Goal: Task Accomplishment & Management: Manage account settings

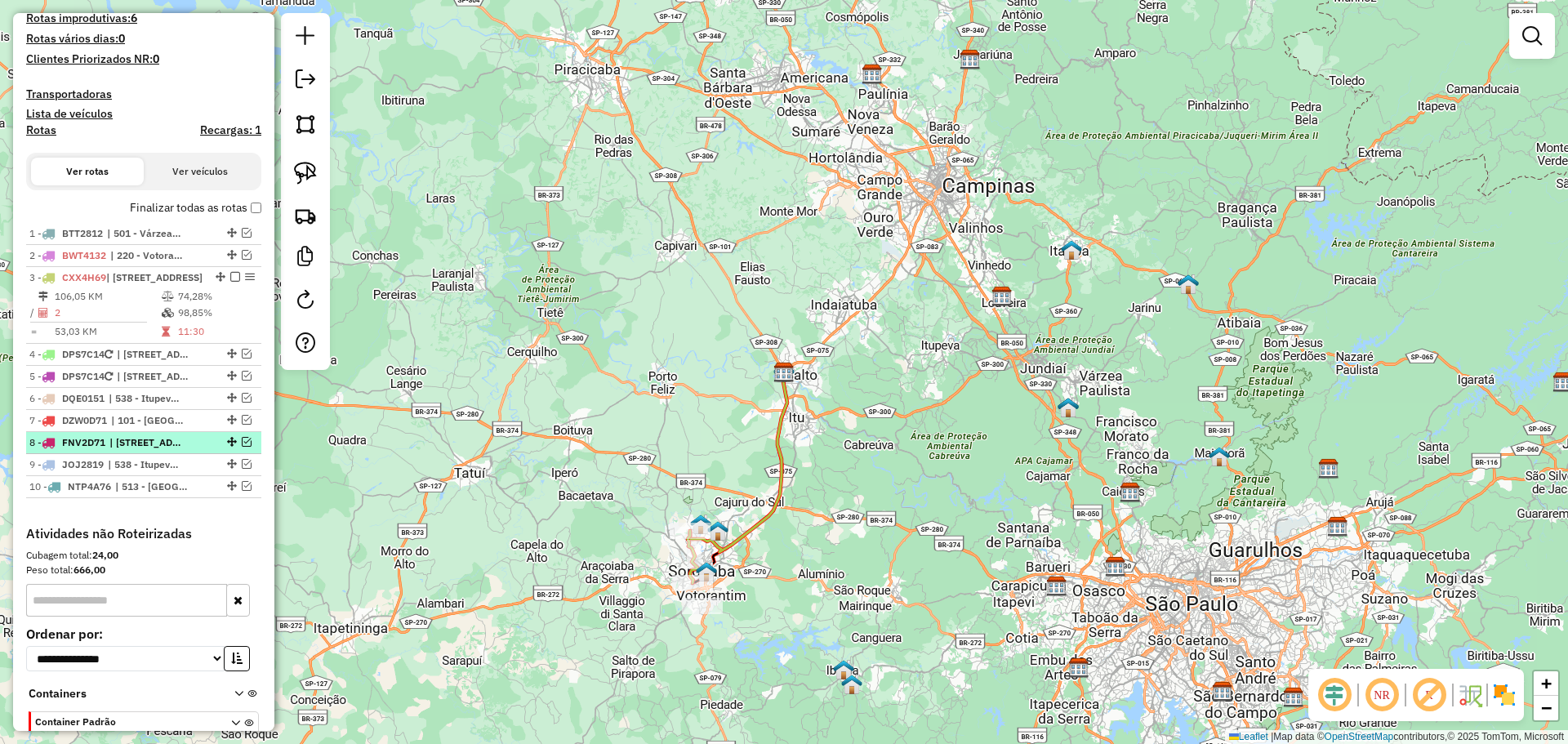
scroll to position [625, 0]
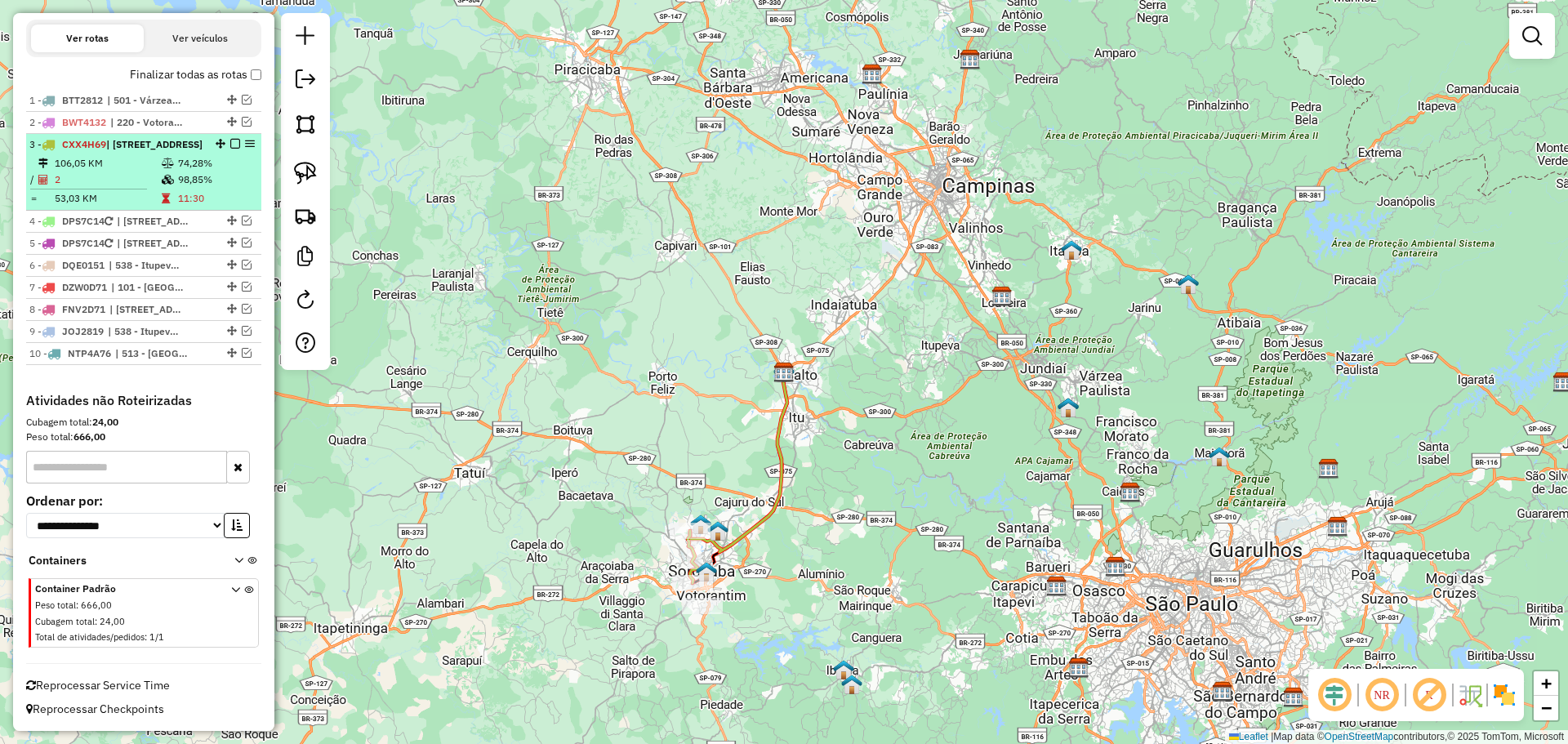
select select "**********"
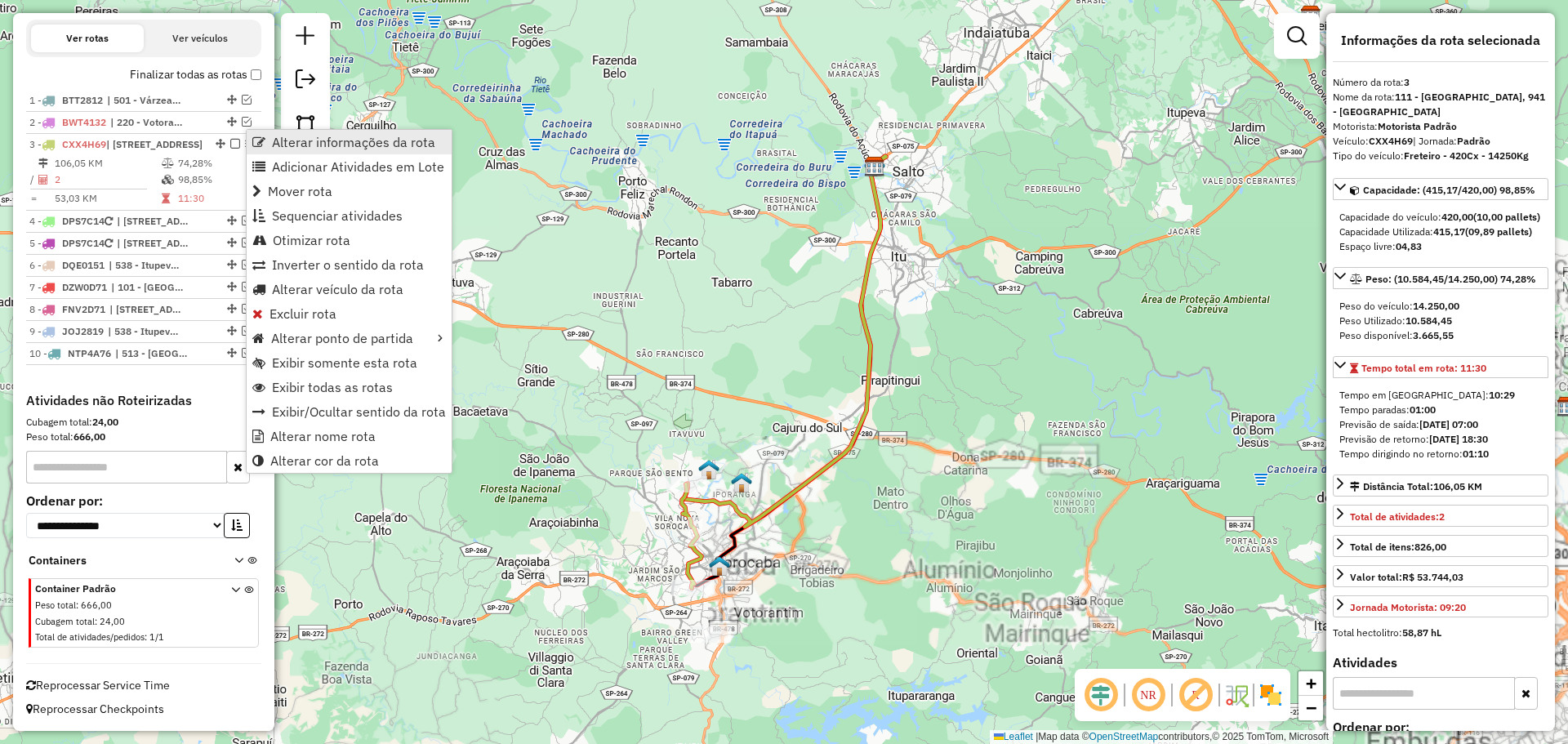
click at [257, 135] on link "Alterar informações da rota" at bounding box center [349, 142] width 205 height 25
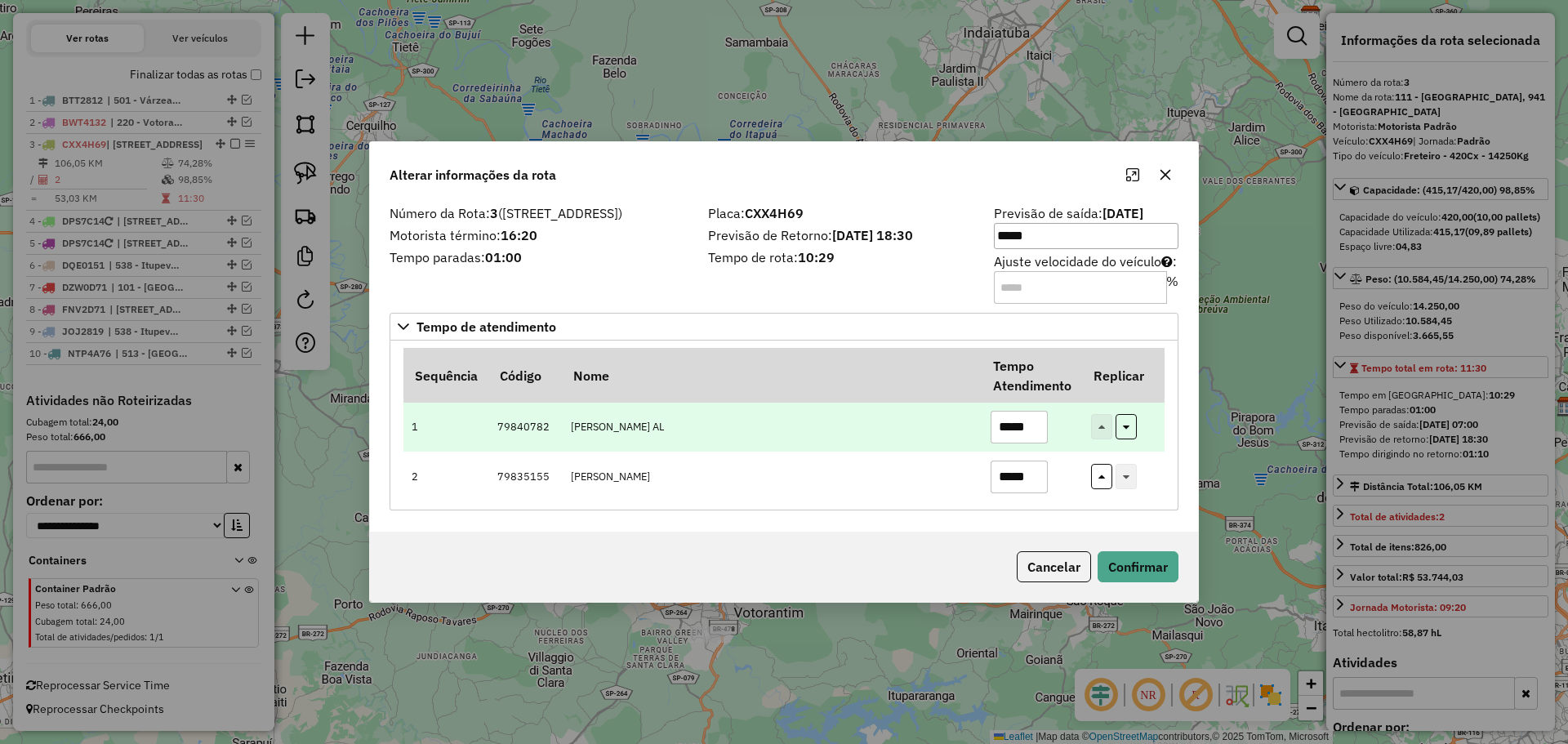
click at [1038, 441] on input "*****" at bounding box center [1019, 427] width 57 height 32
drag, startPoint x: 1012, startPoint y: 428, endPoint x: 1005, endPoint y: 426, distance: 7.3
click at [1005, 426] on input "*****" at bounding box center [1019, 427] width 57 height 32
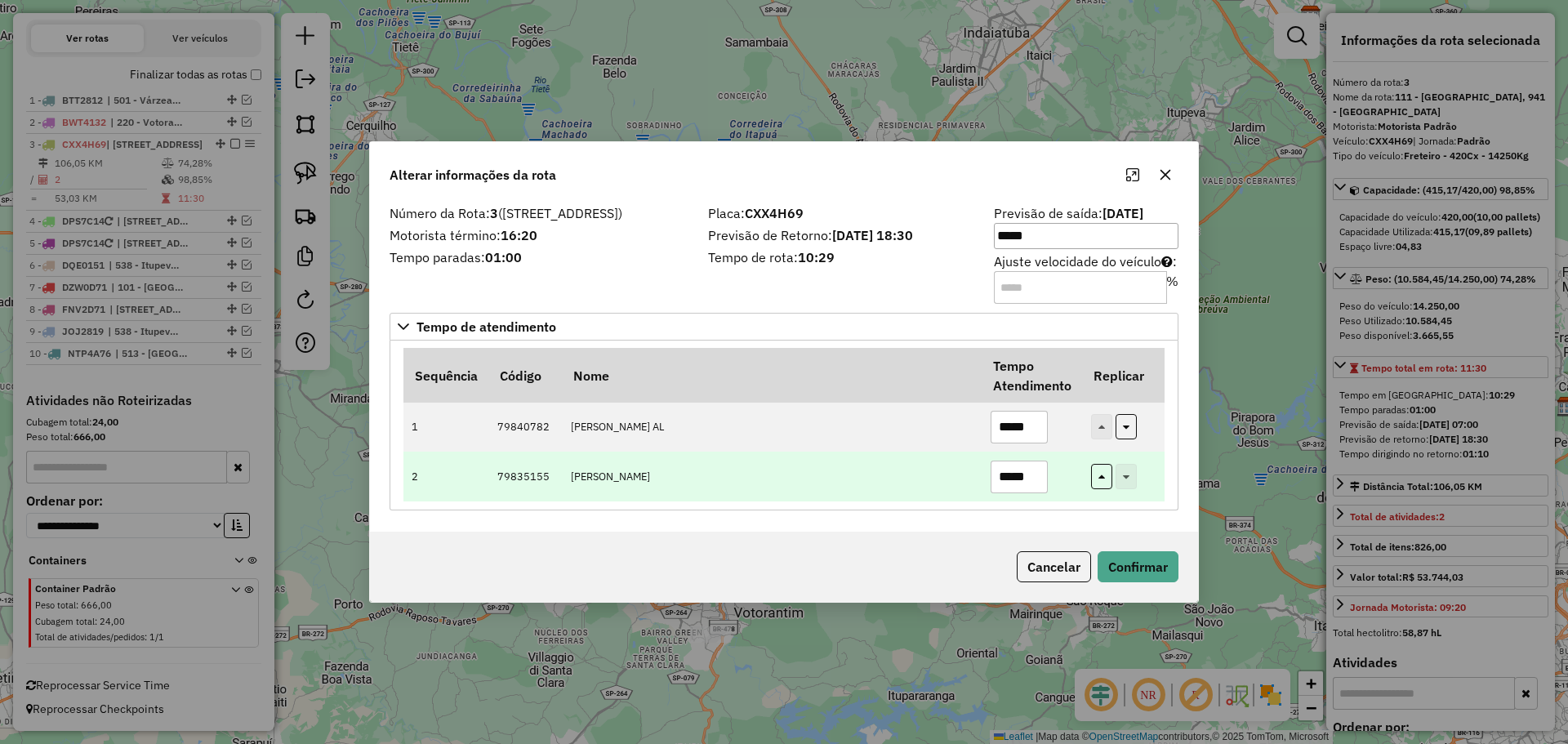
type input "*****"
click at [1013, 476] on input "*****" at bounding box center [1019, 476] width 57 height 32
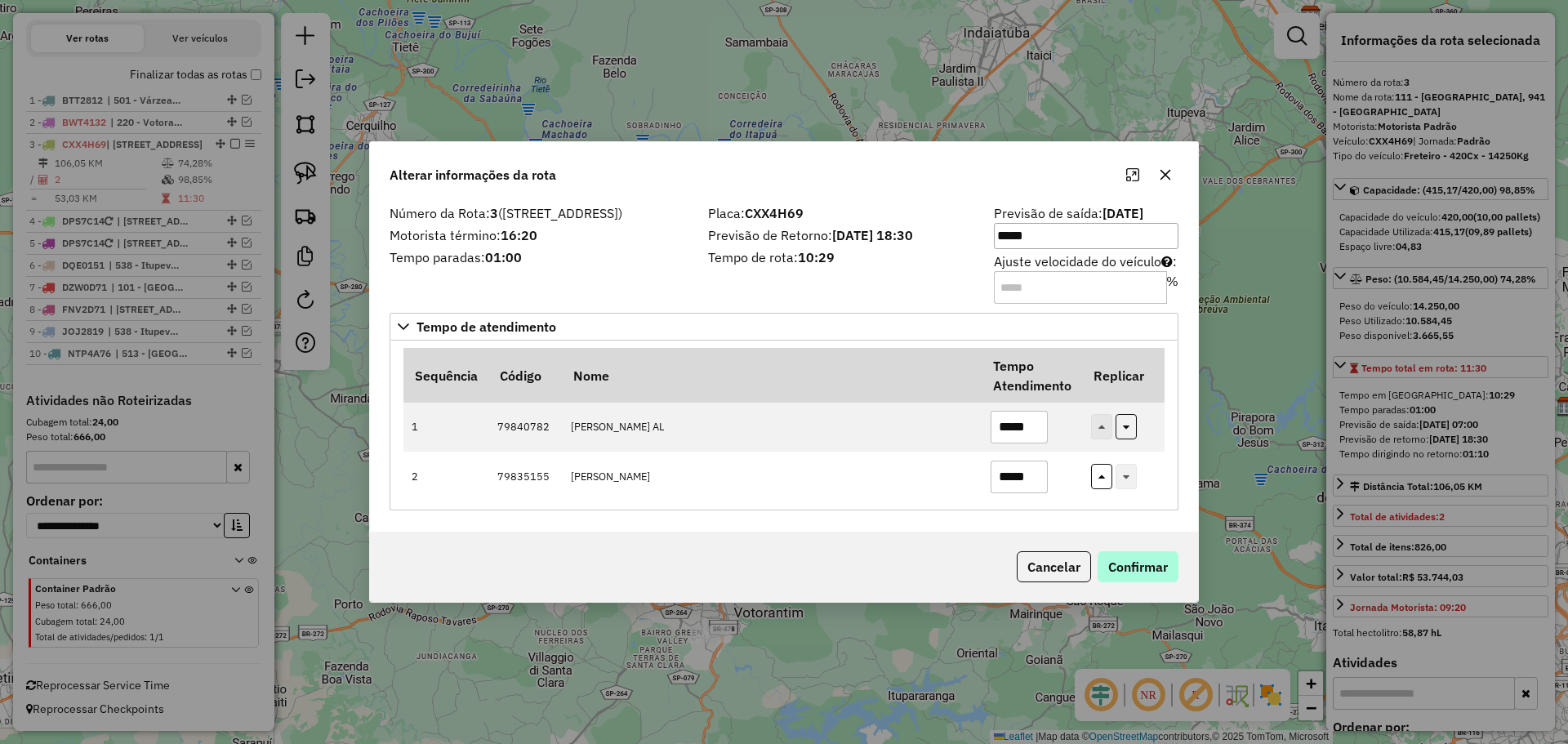
type input "*****"
click at [1135, 562] on button "Confirmar" at bounding box center [1138, 567] width 81 height 31
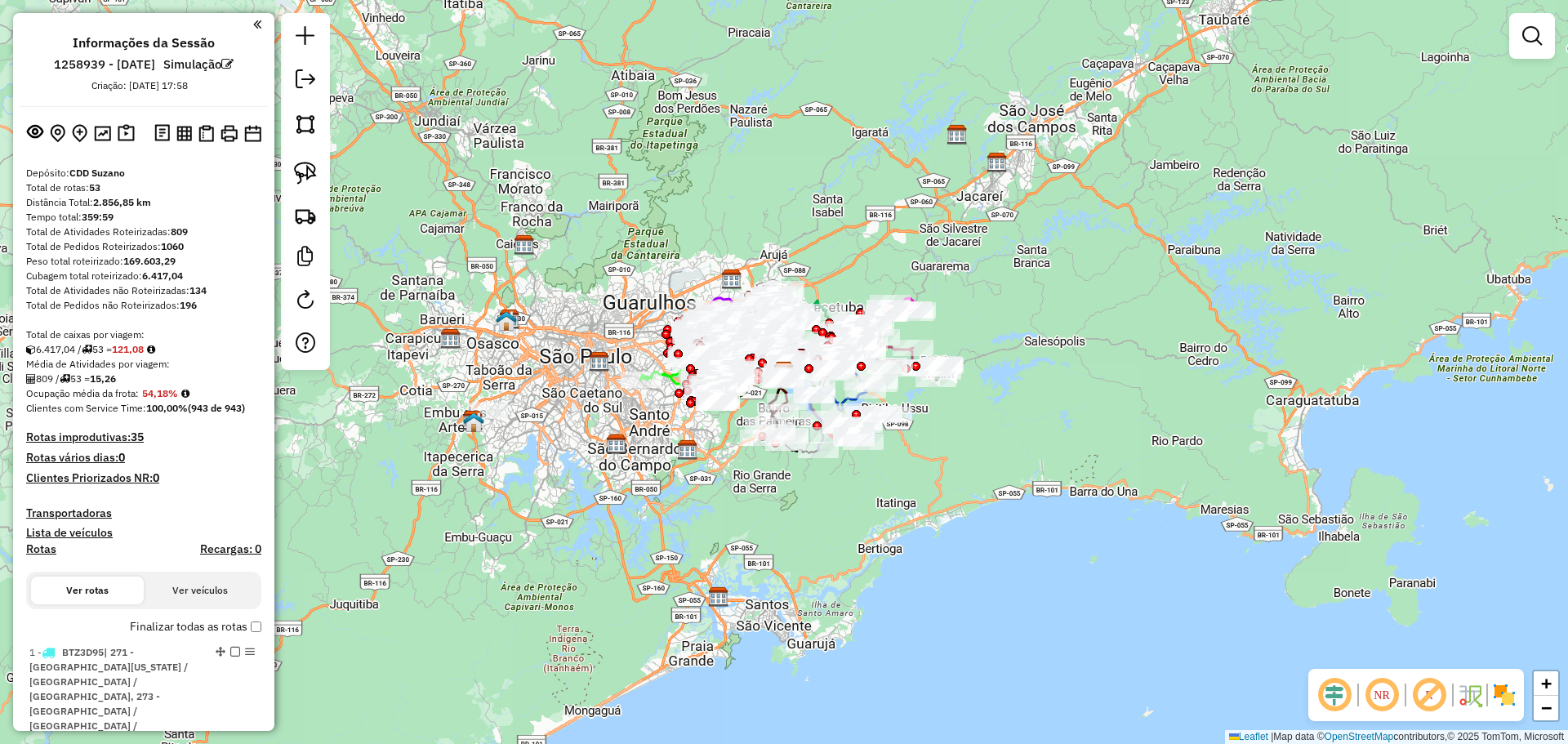
click at [84, 179] on div "Depósito: CDD Suzano" at bounding box center [144, 173] width 235 height 15
click at [92, 184] on strong "53" at bounding box center [95, 187] width 12 height 12
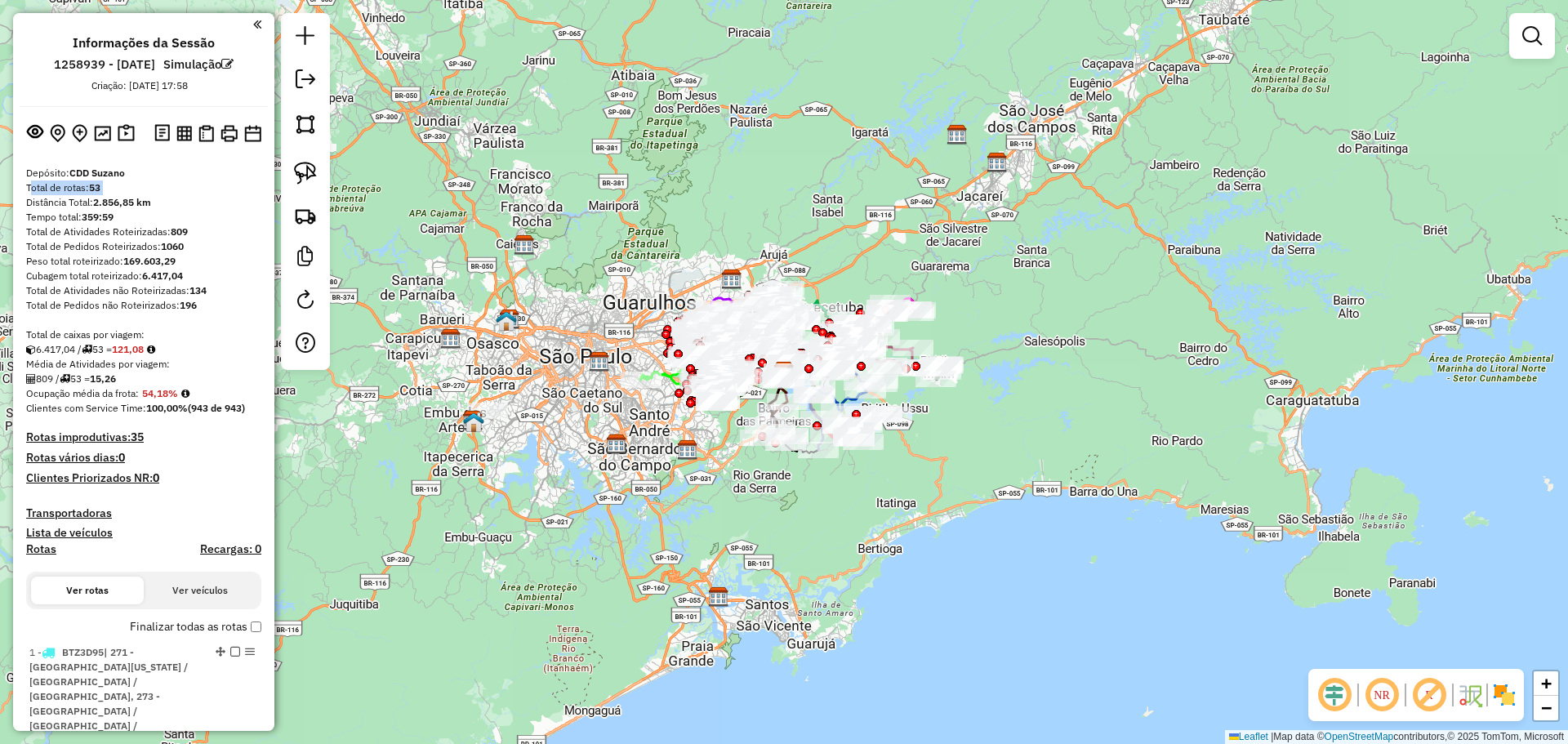
click at [92, 184] on strong "53" at bounding box center [95, 187] width 12 height 12
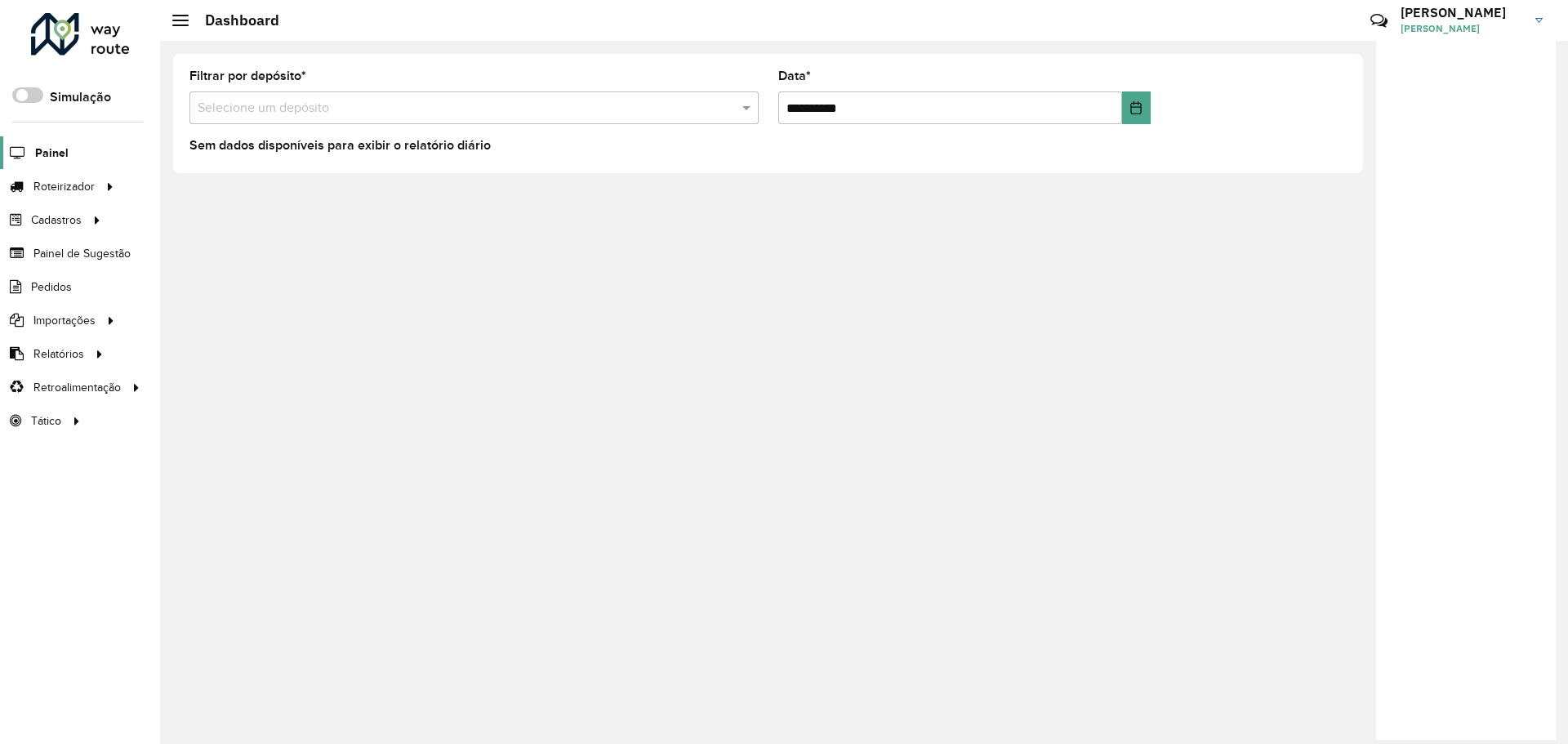
click at [57, 157] on span "Painel" at bounding box center [51, 153] width 33 height 17
click at [93, 252] on span "Painel de Sugestão" at bounding box center [84, 253] width 102 height 17
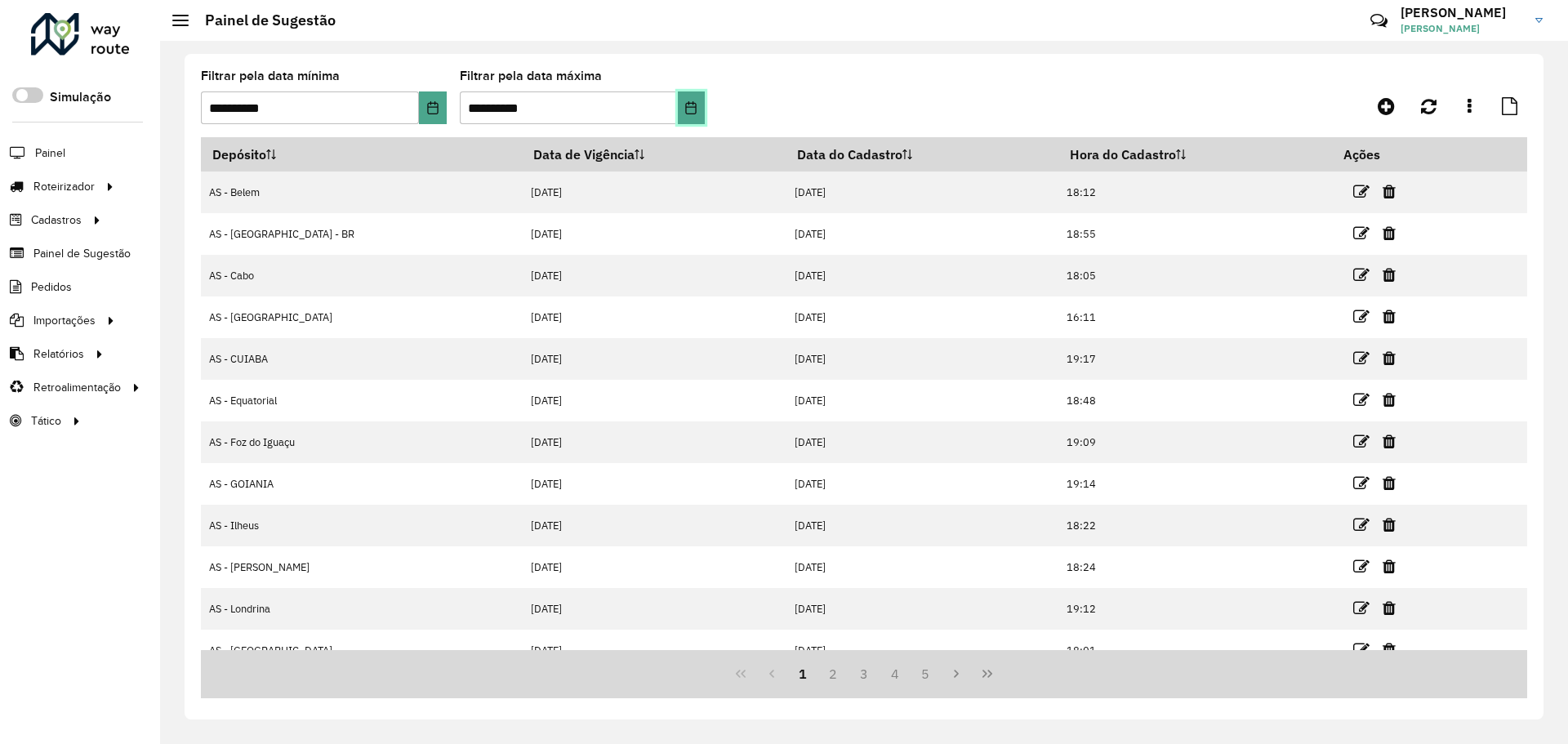
click at [695, 98] on button "Choose Date" at bounding box center [691, 107] width 27 height 32
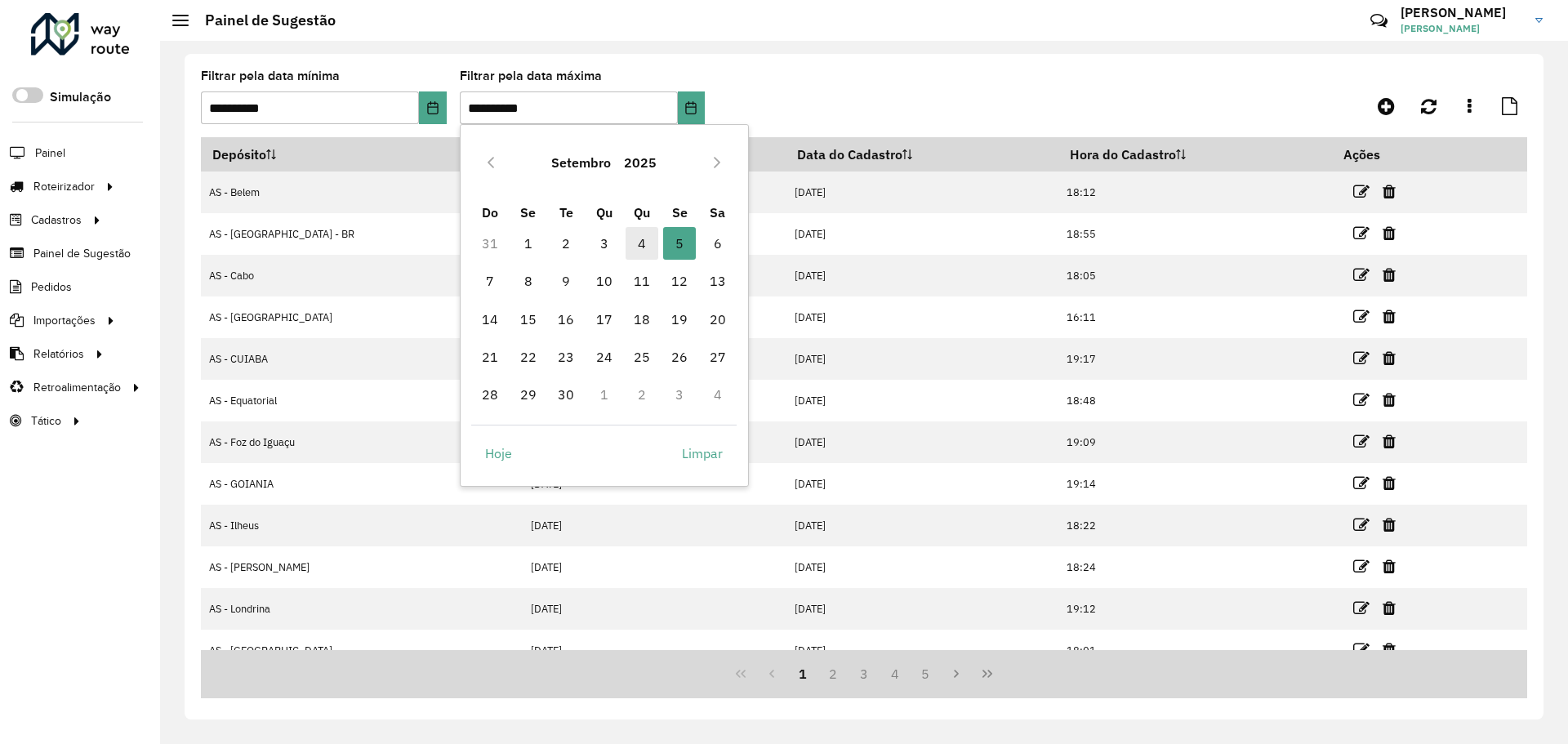
click at [642, 247] on span "4" at bounding box center [641, 243] width 32 height 32
type input "**********"
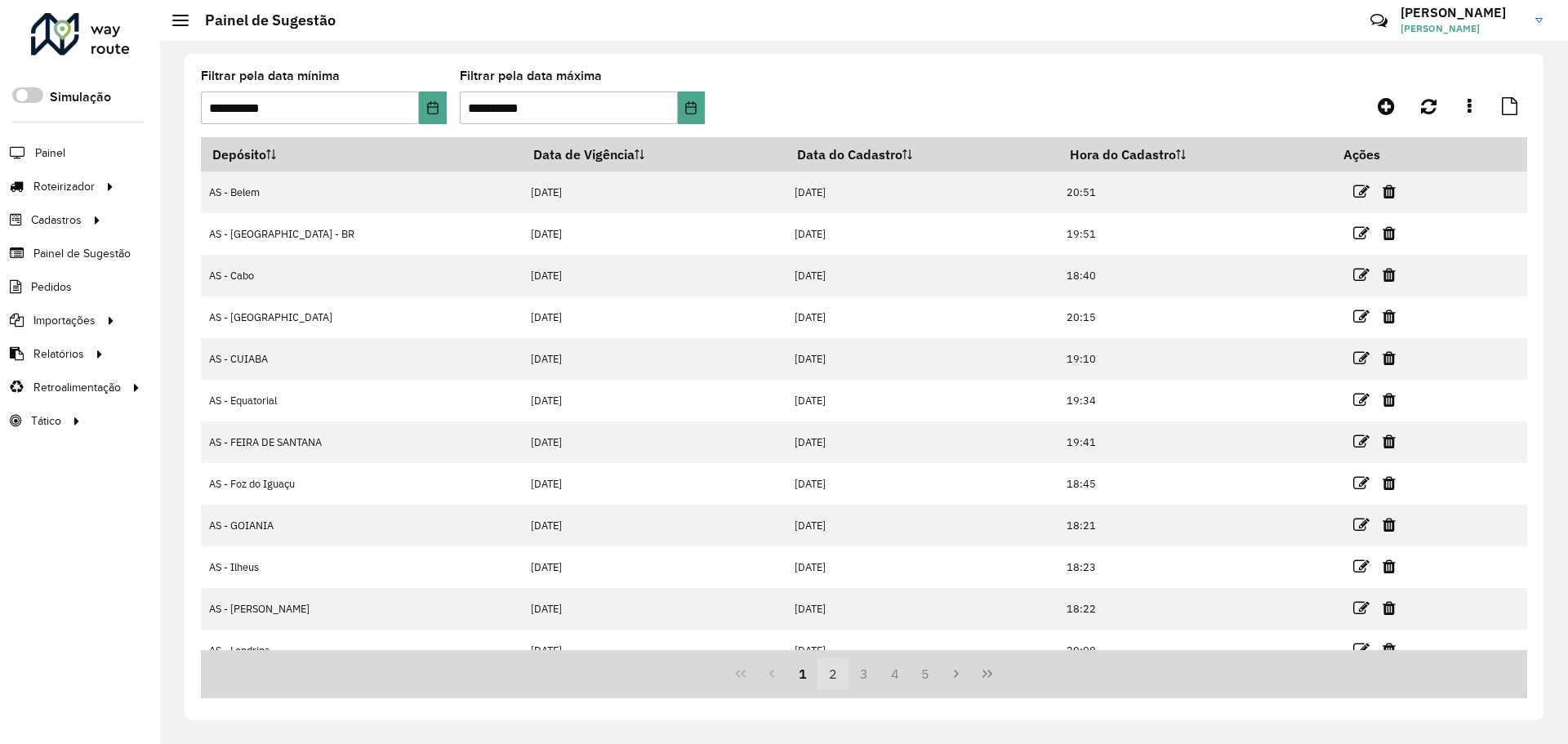
click at [831, 670] on button "2" at bounding box center [833, 674] width 31 height 31
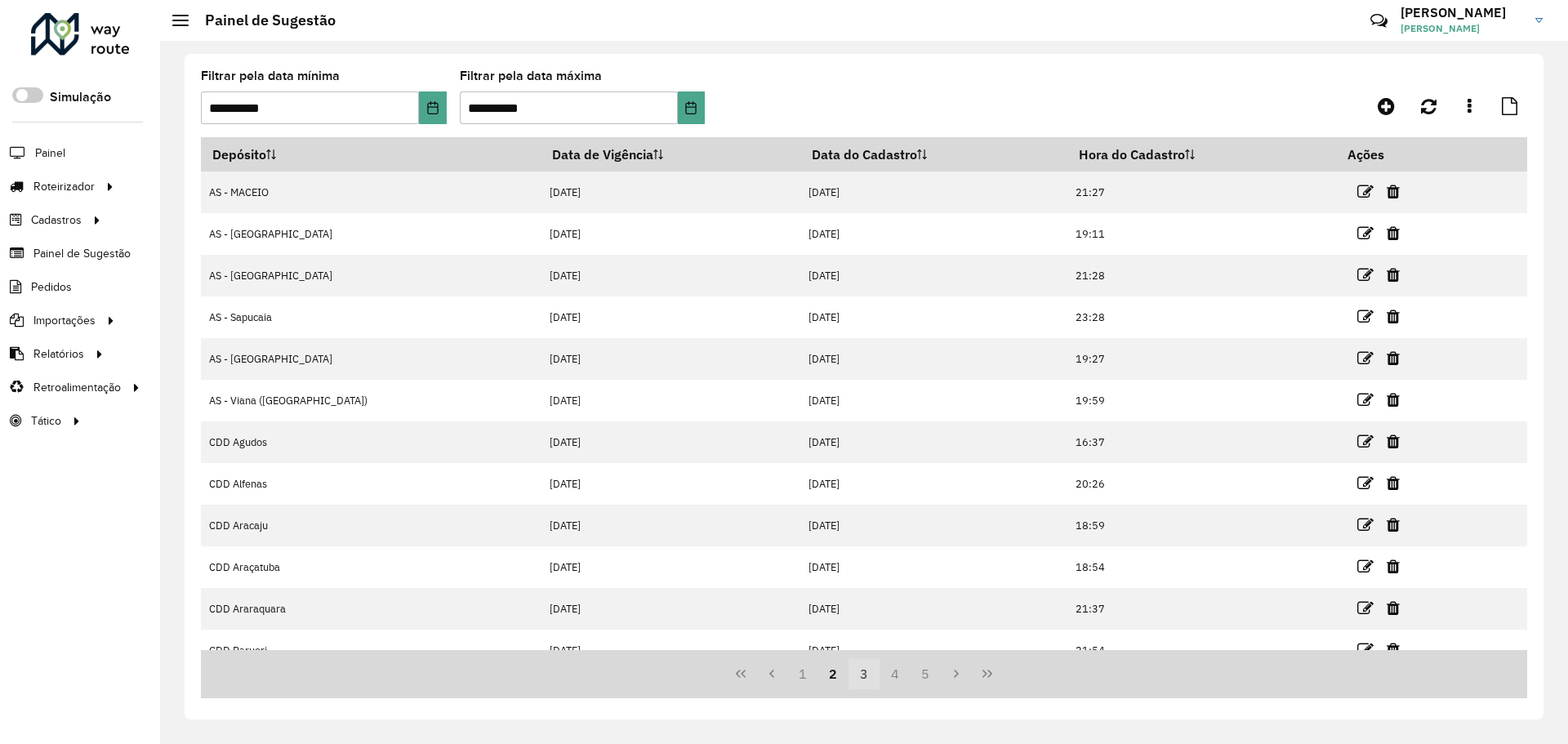
click at [854, 677] on button "3" at bounding box center [864, 674] width 31 height 31
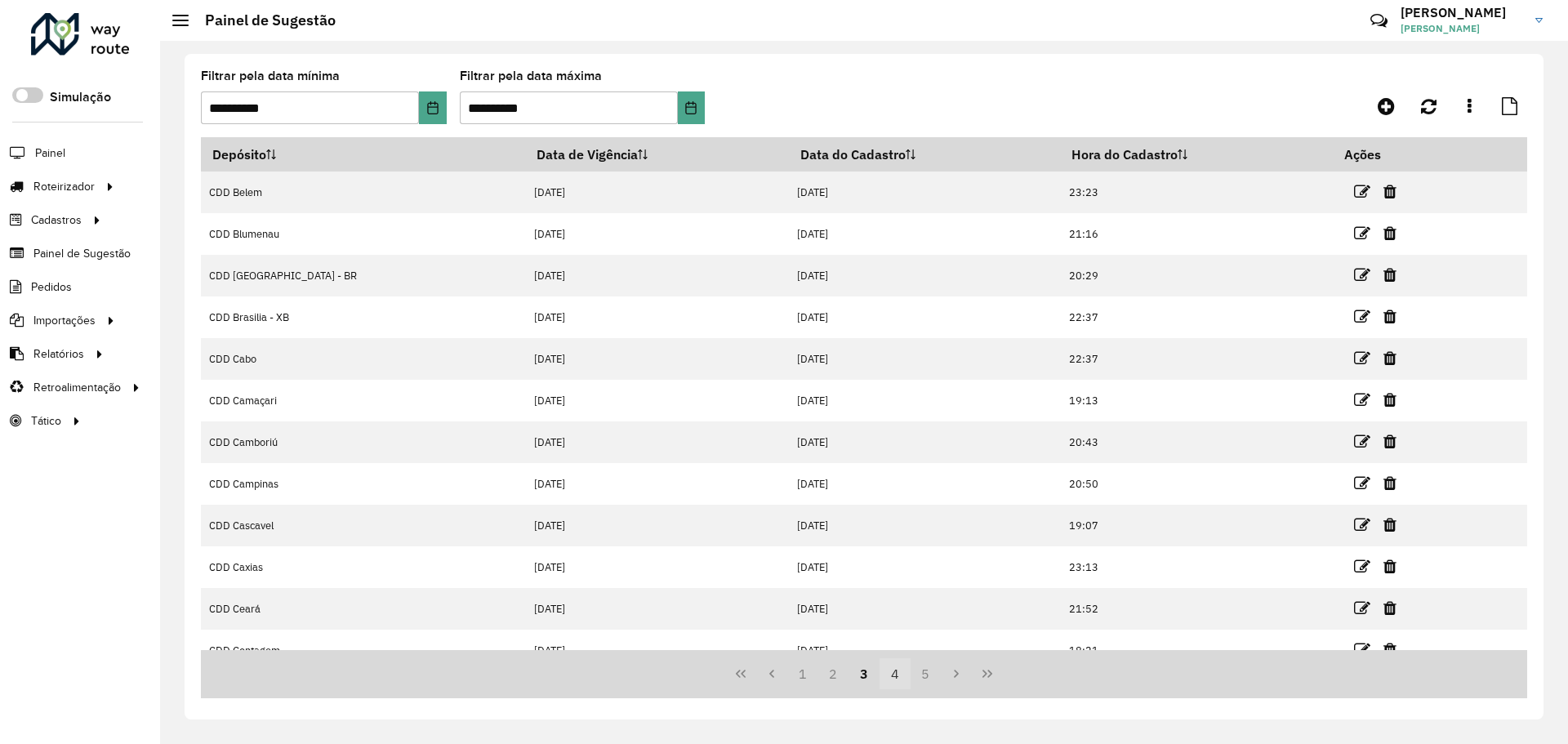
click at [887, 673] on button "4" at bounding box center [895, 674] width 31 height 31
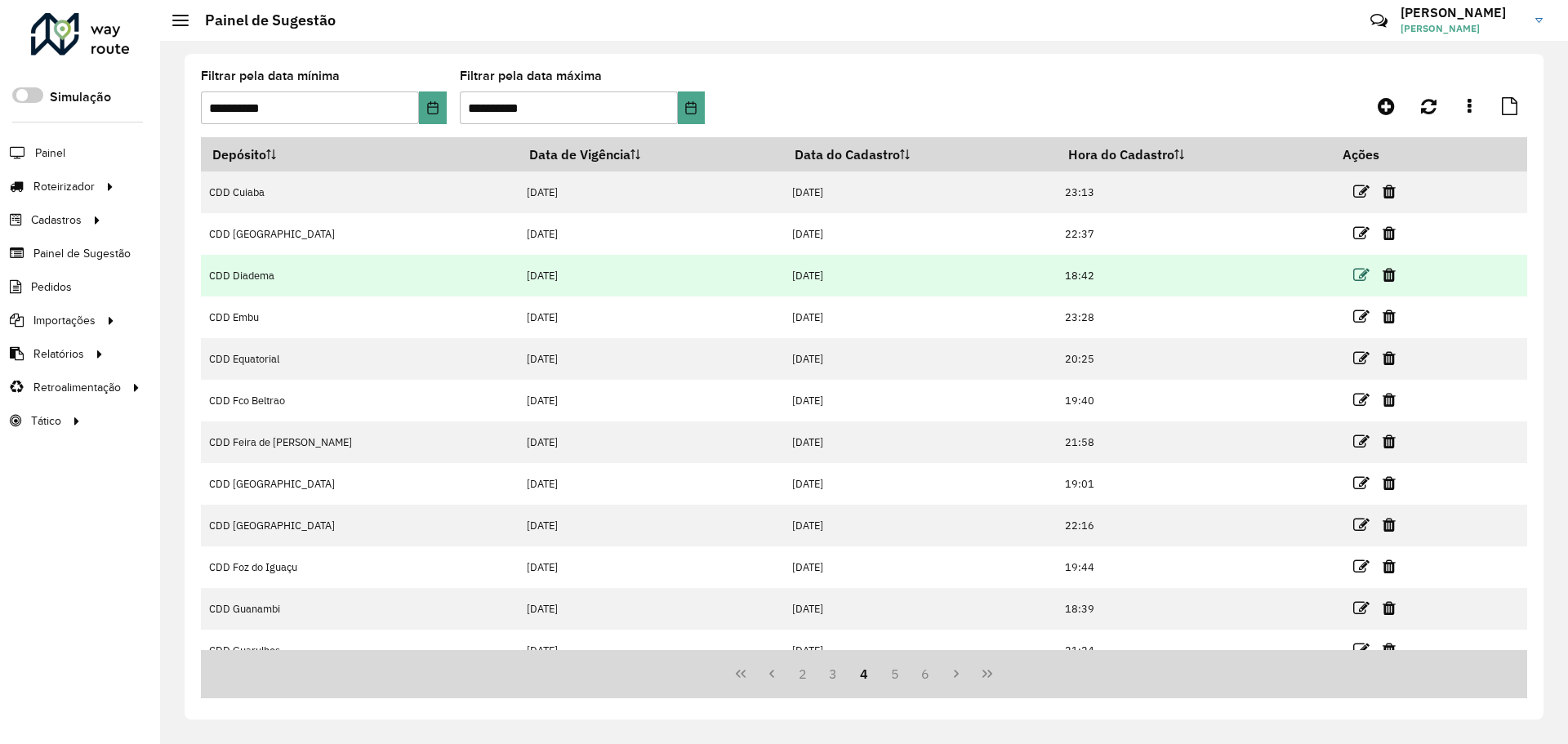
click at [1353, 269] on icon at bounding box center [1361, 275] width 17 height 17
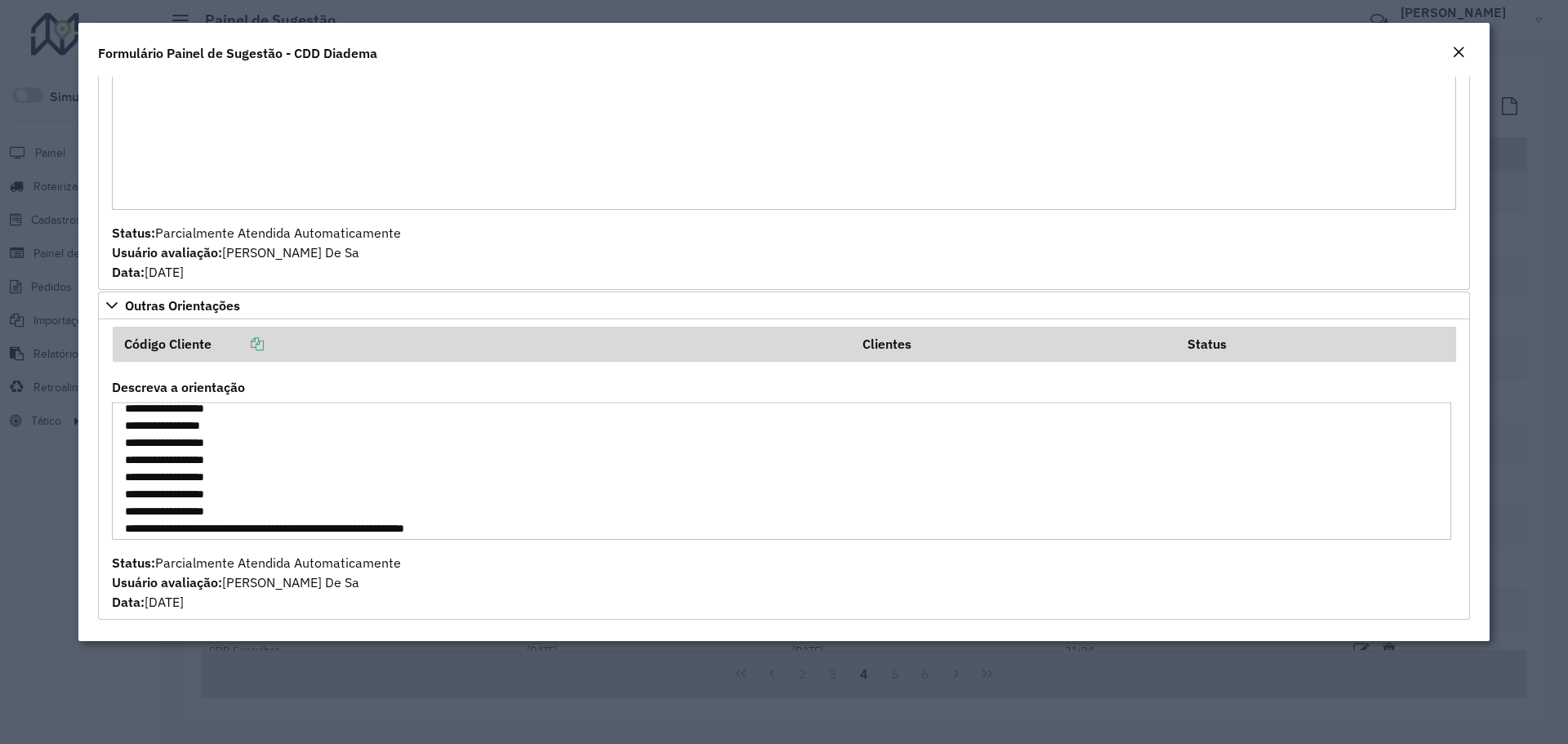
scroll to position [458, 0]
drag, startPoint x: 299, startPoint y: 526, endPoint x: 215, endPoint y: 421, distance: 134.5
click at [215, 421] on textarea "Descreva a orientação" at bounding box center [781, 470] width 1339 height 138
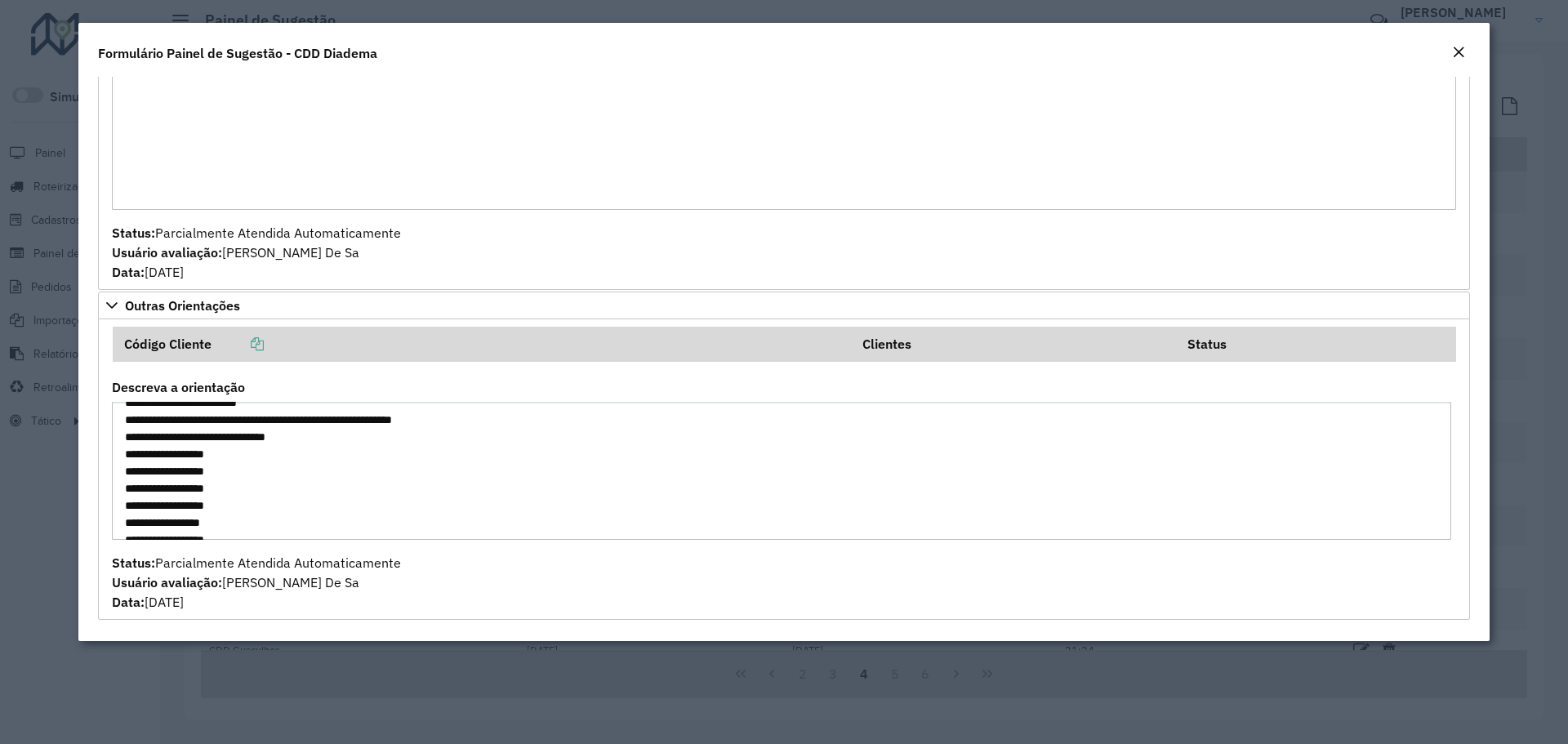
drag, startPoint x: 213, startPoint y: 455, endPoint x: 266, endPoint y: 516, distance: 80.8
click at [266, 516] on textarea "Descreva a orientação" at bounding box center [781, 470] width 1339 height 138
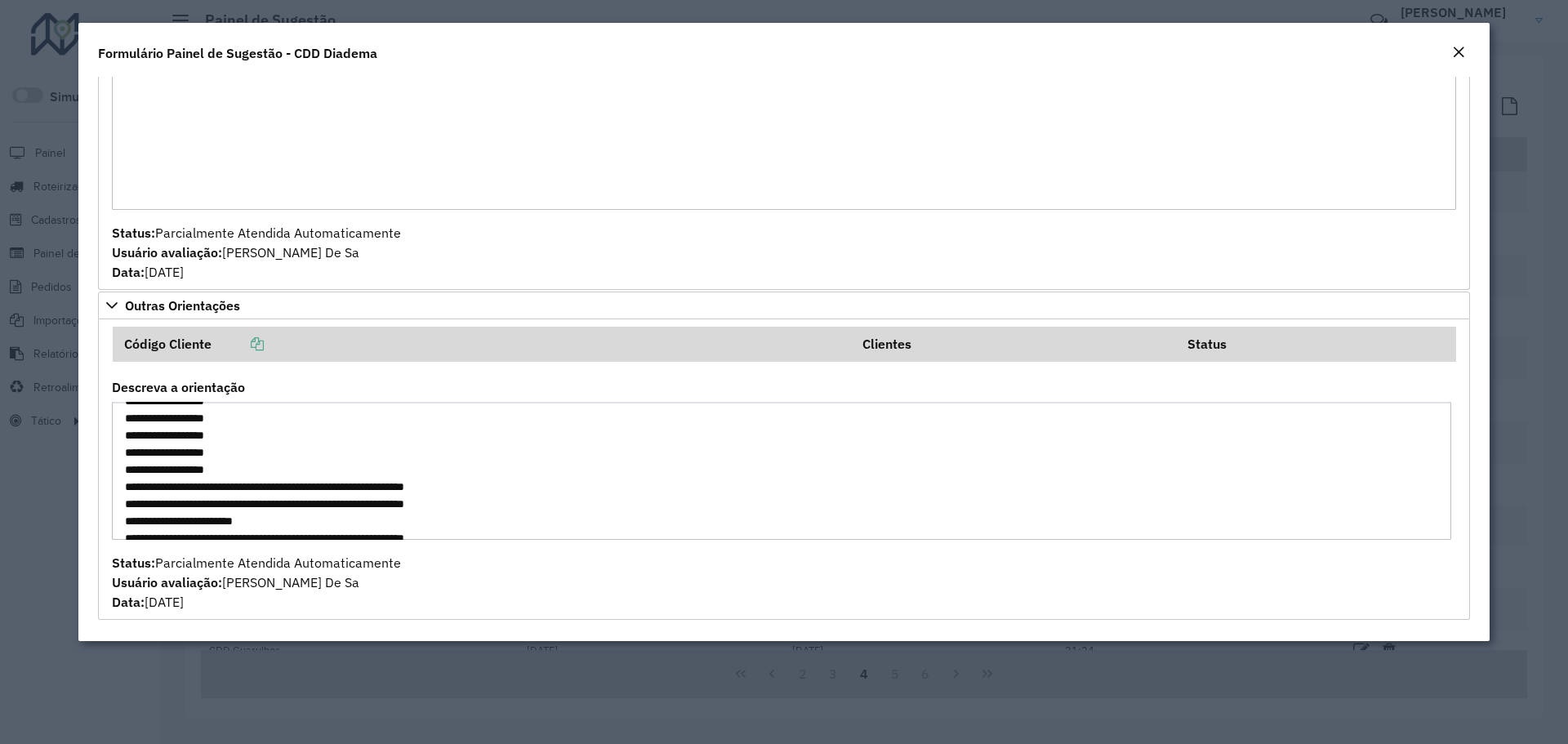
scroll to position [540, 0]
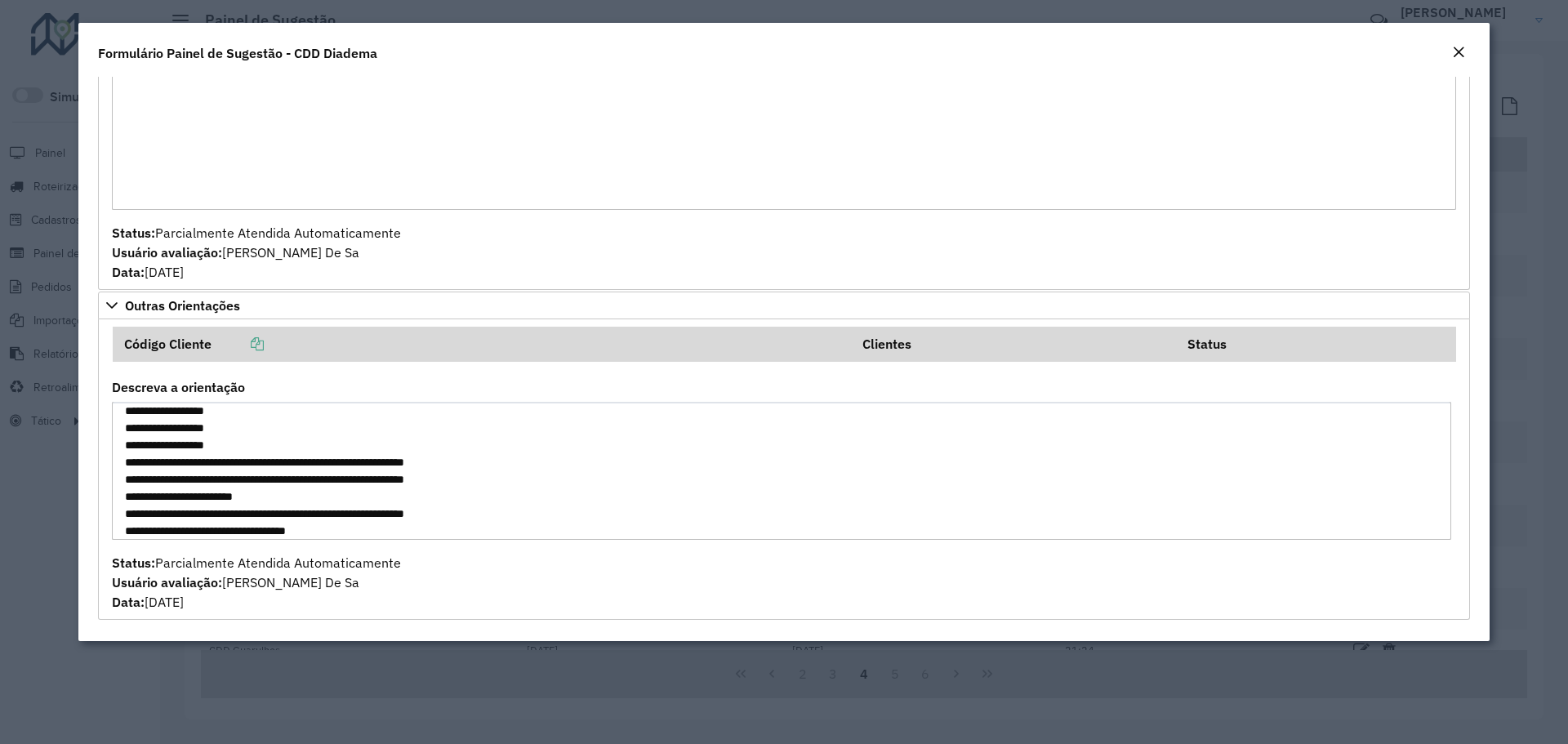
drag, startPoint x: 261, startPoint y: 442, endPoint x: 220, endPoint y: 436, distance: 41.4
click at [220, 436] on textarea "Descreva a orientação" at bounding box center [781, 470] width 1339 height 138
click at [226, 431] on textarea "Descreva a orientação" at bounding box center [781, 470] width 1339 height 138
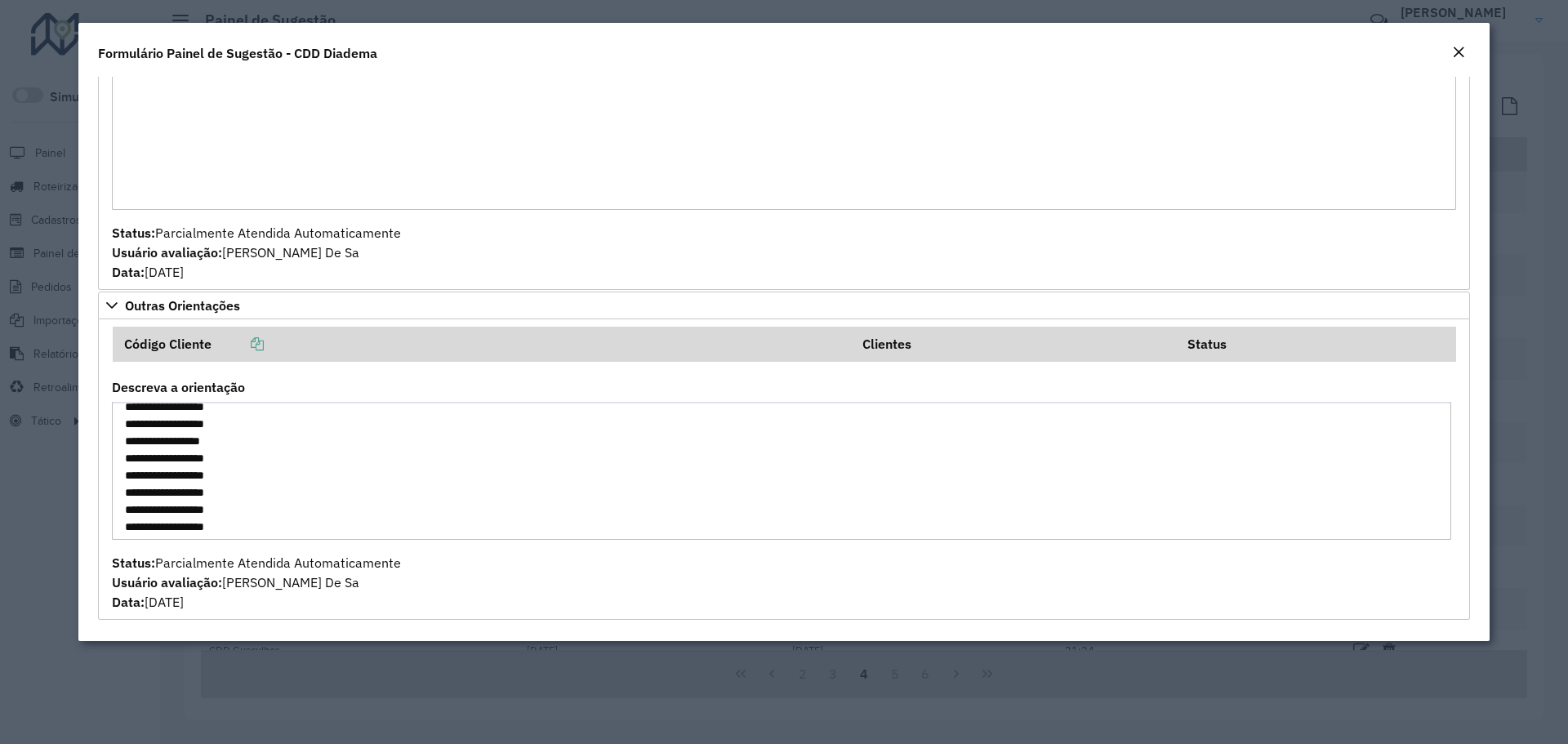
click at [246, 485] on textarea "Descreva a orientação" at bounding box center [781, 470] width 1339 height 138
click at [243, 455] on textarea "Descreva a orientação" at bounding box center [781, 470] width 1339 height 138
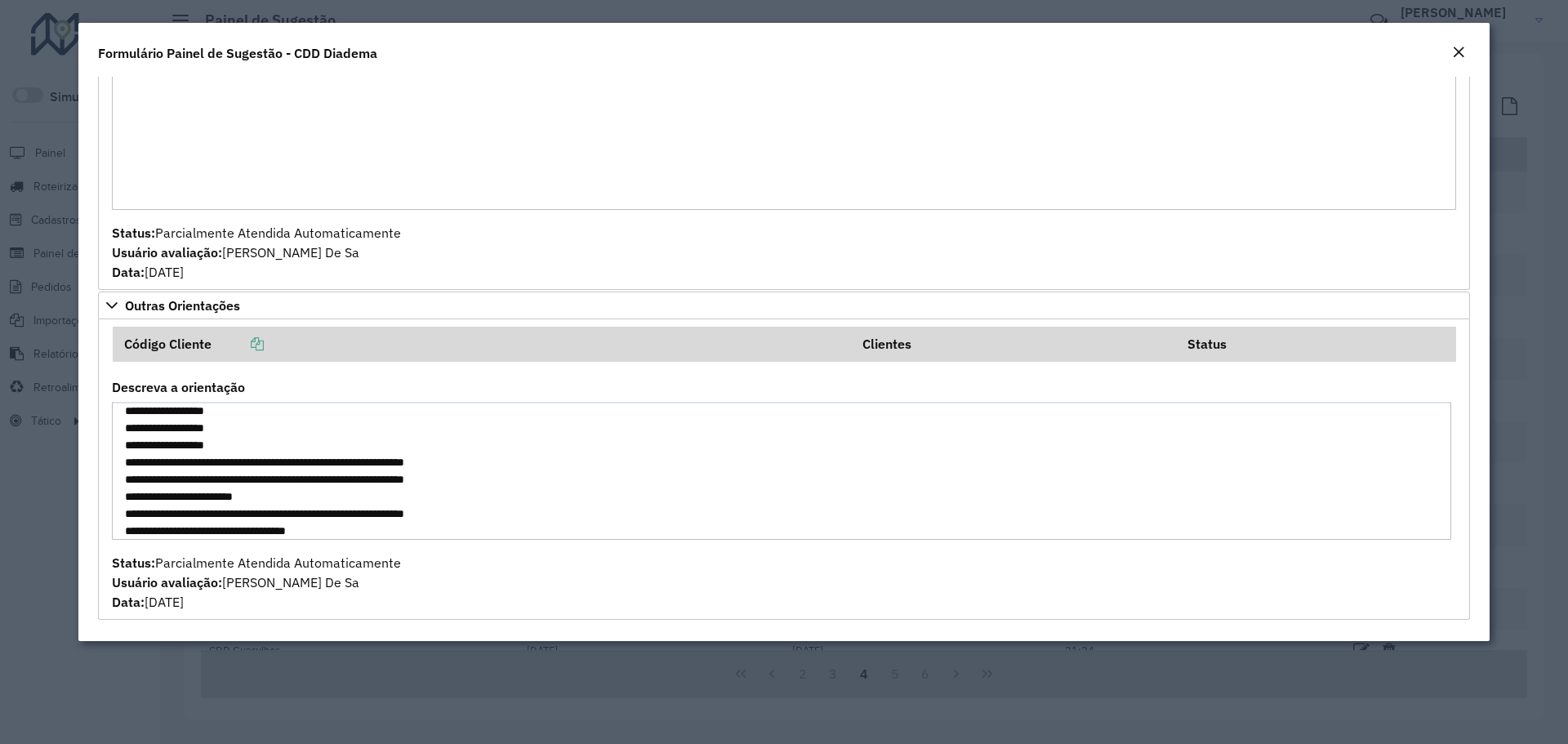
scroll to position [621, 0]
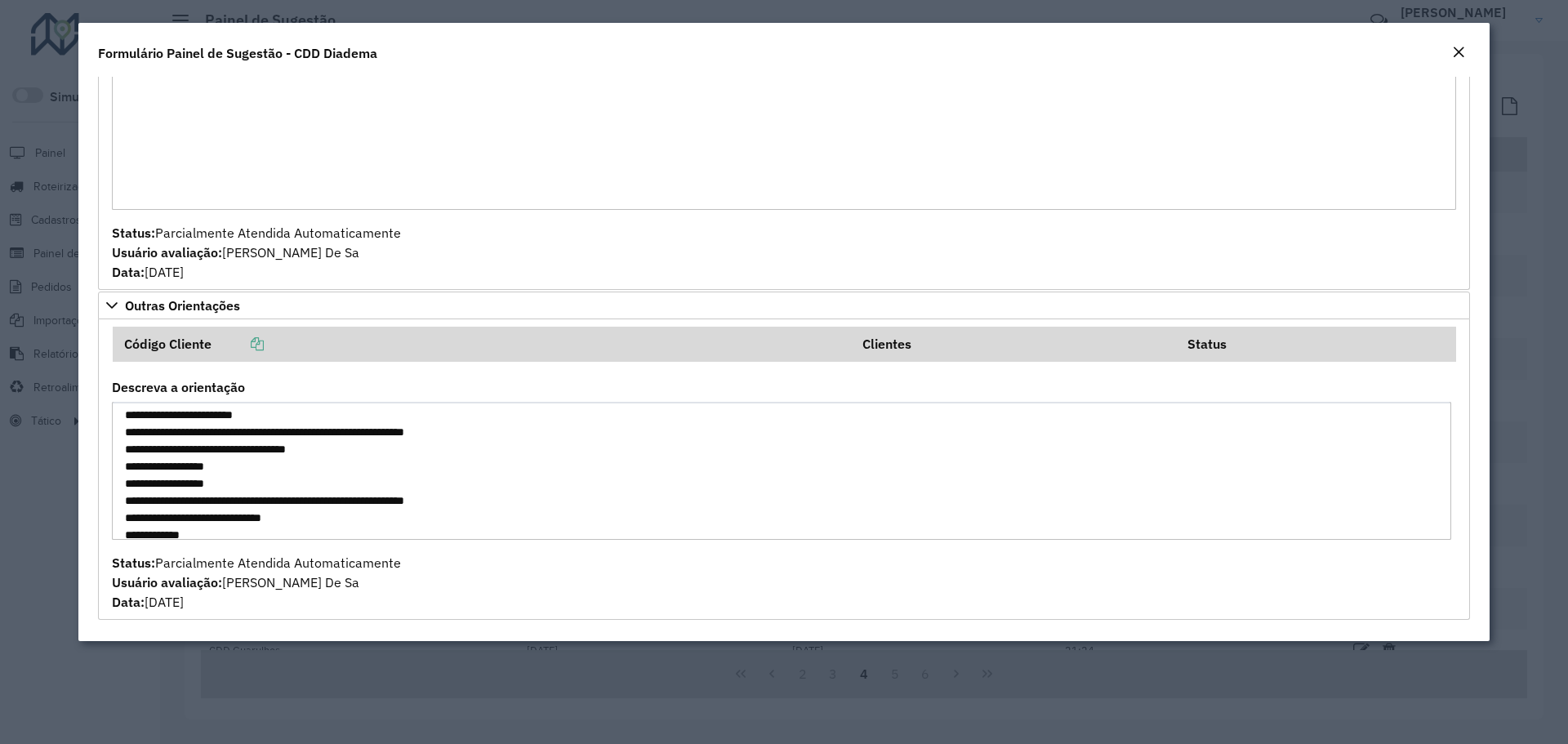
click at [227, 465] on textarea "Descreva a orientação" at bounding box center [781, 470] width 1339 height 138
click at [255, 485] on textarea "Descreva a orientação" at bounding box center [781, 470] width 1339 height 138
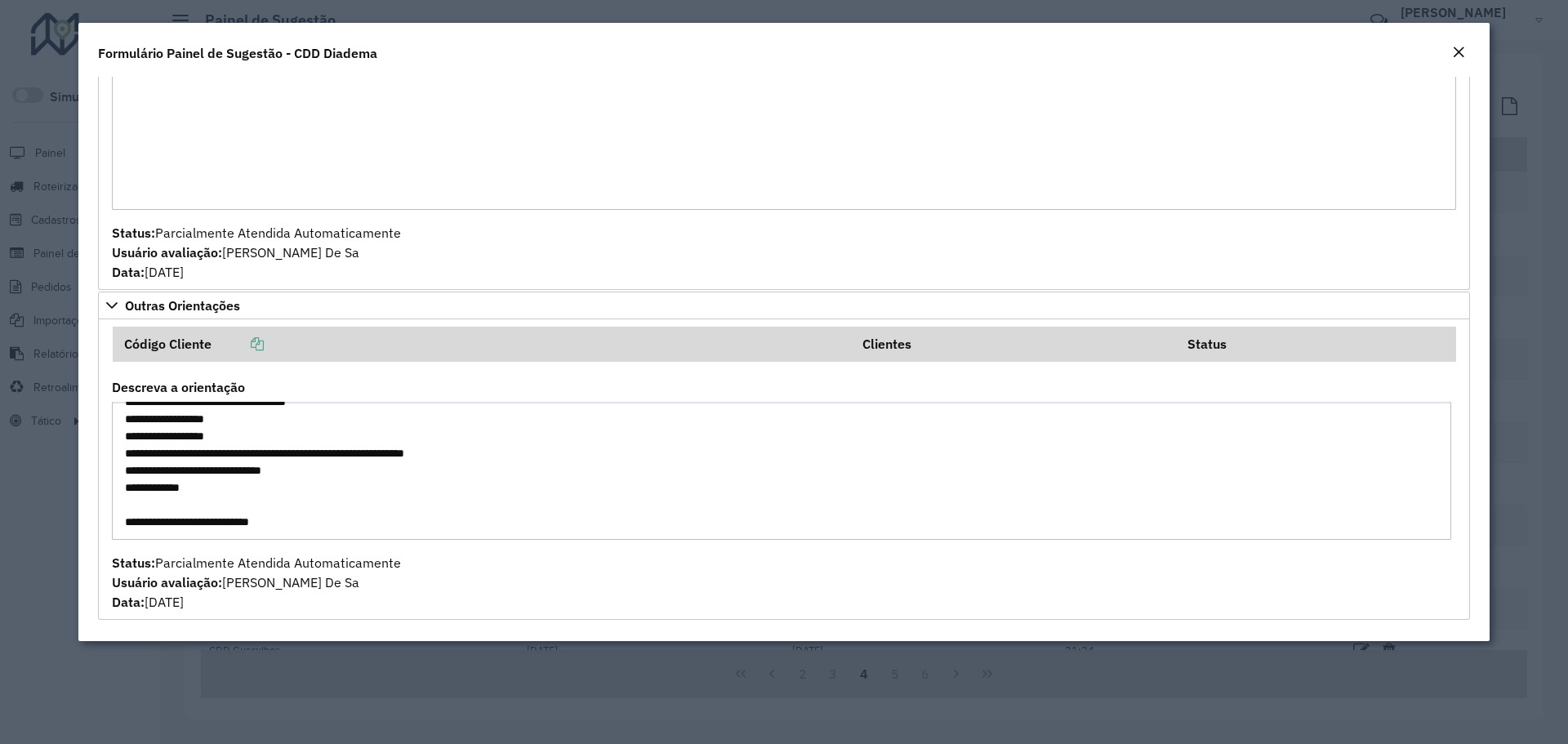
scroll to position [703, 0]
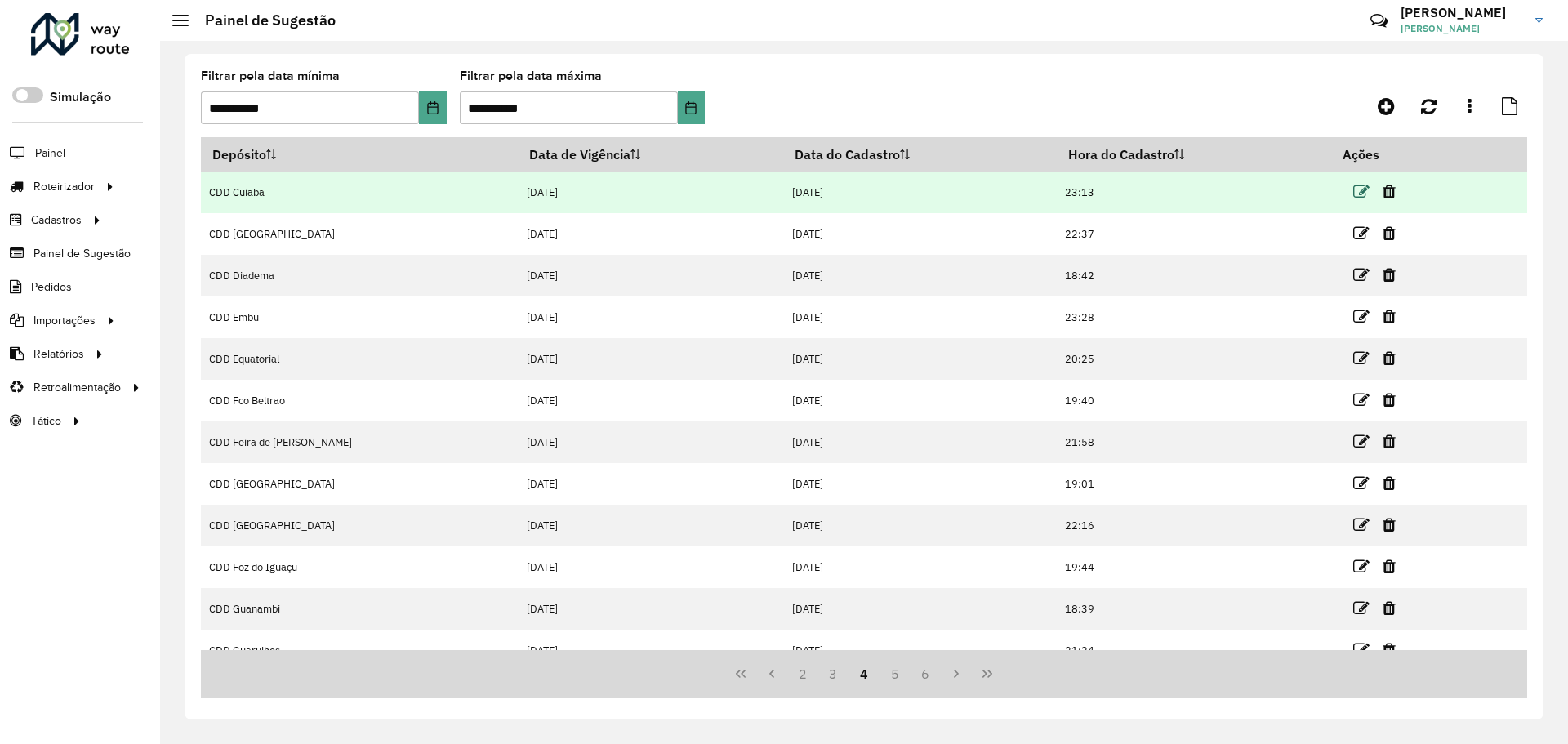
click at [1353, 187] on icon at bounding box center [1361, 192] width 17 height 17
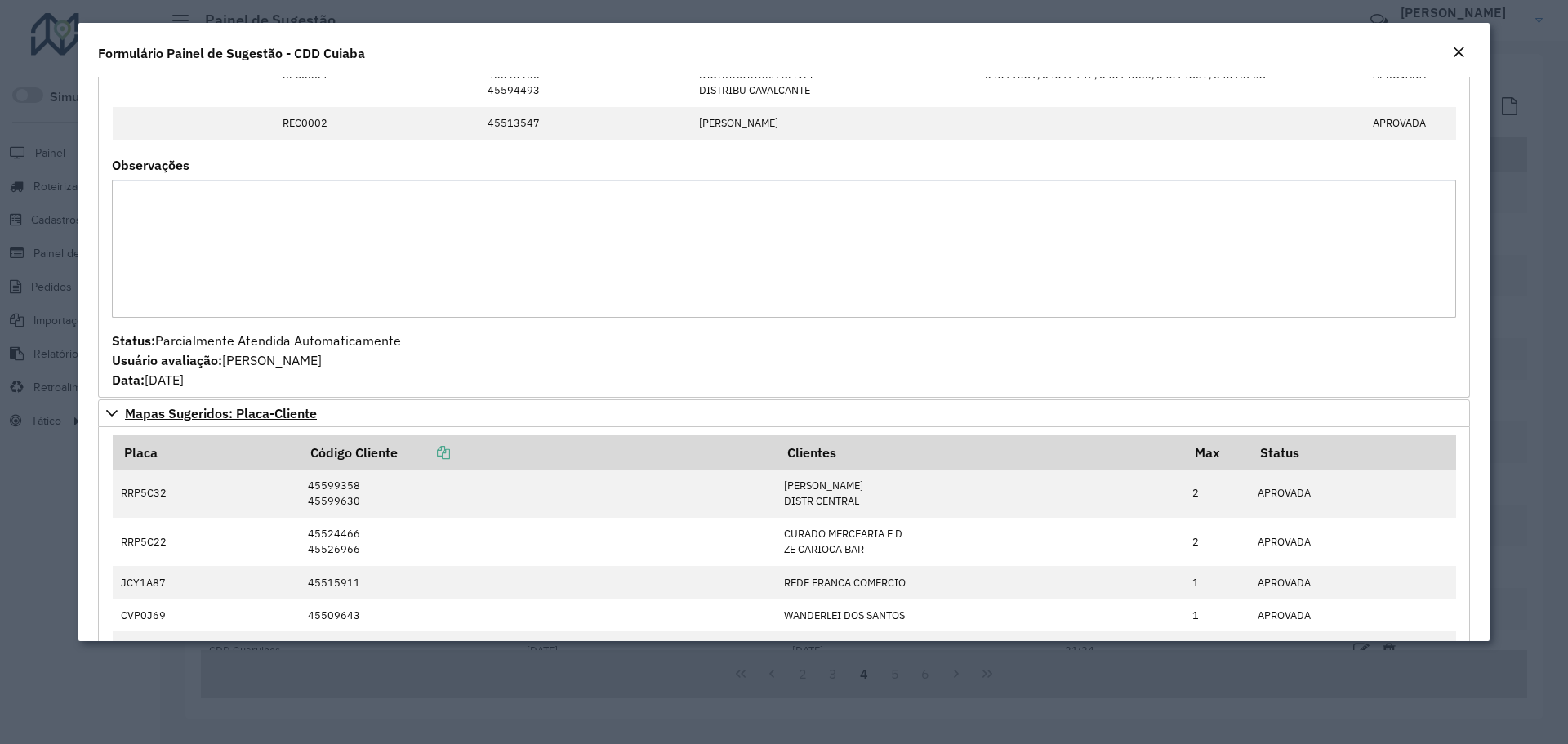
scroll to position [2122, 0]
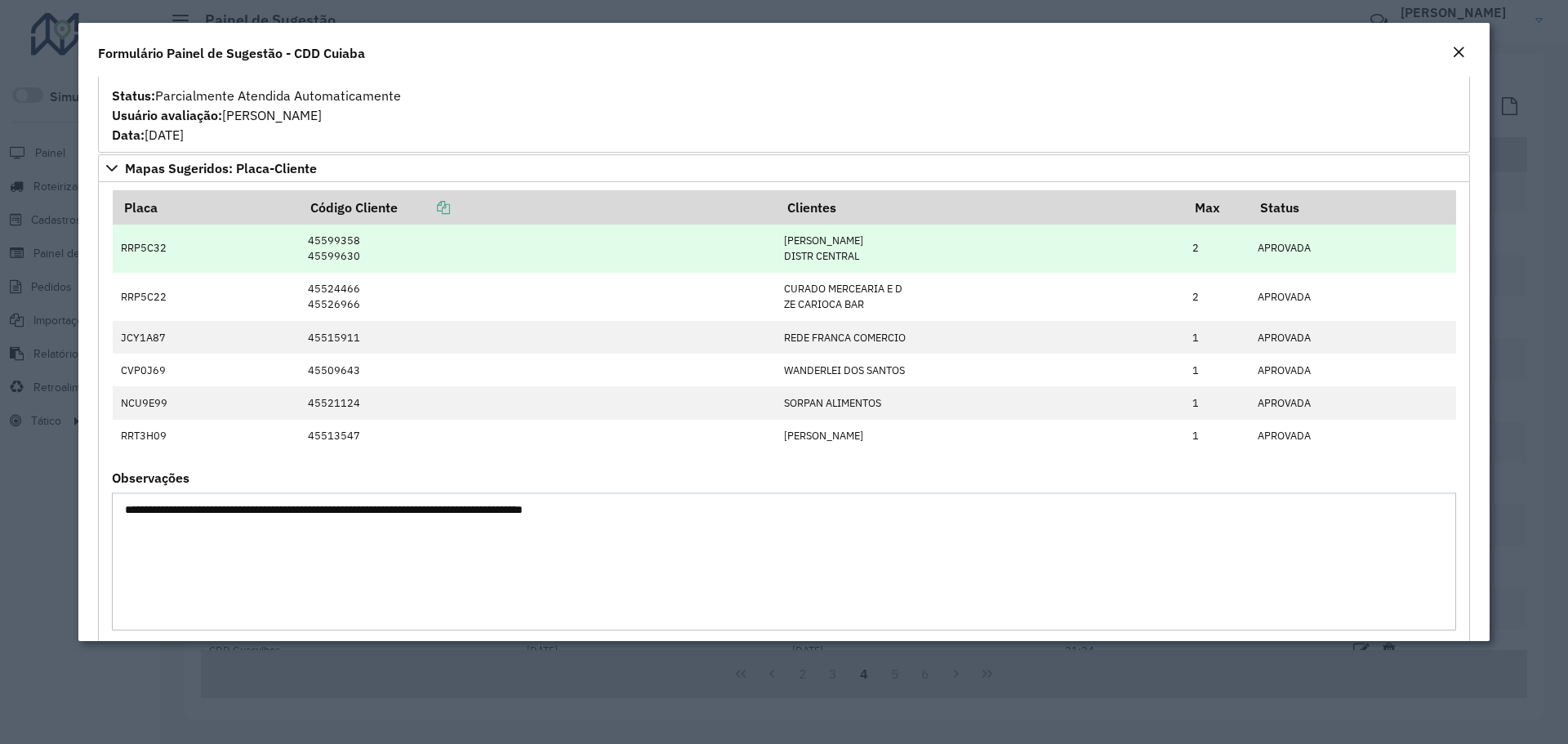
click at [130, 247] on td "RRP5C32" at bounding box center [206, 249] width 187 height 48
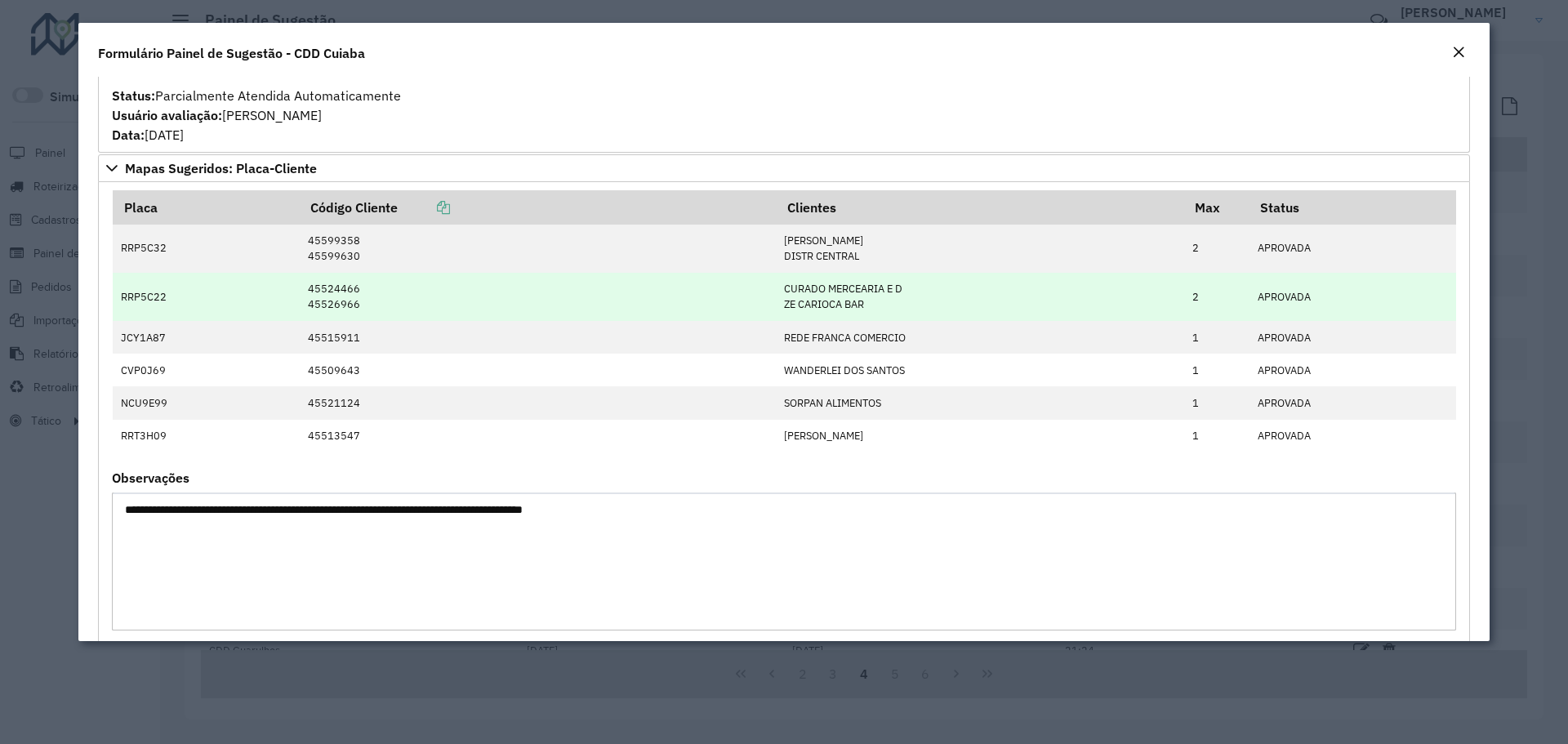
click at [143, 302] on td "RRP5C22" at bounding box center [206, 297] width 187 height 48
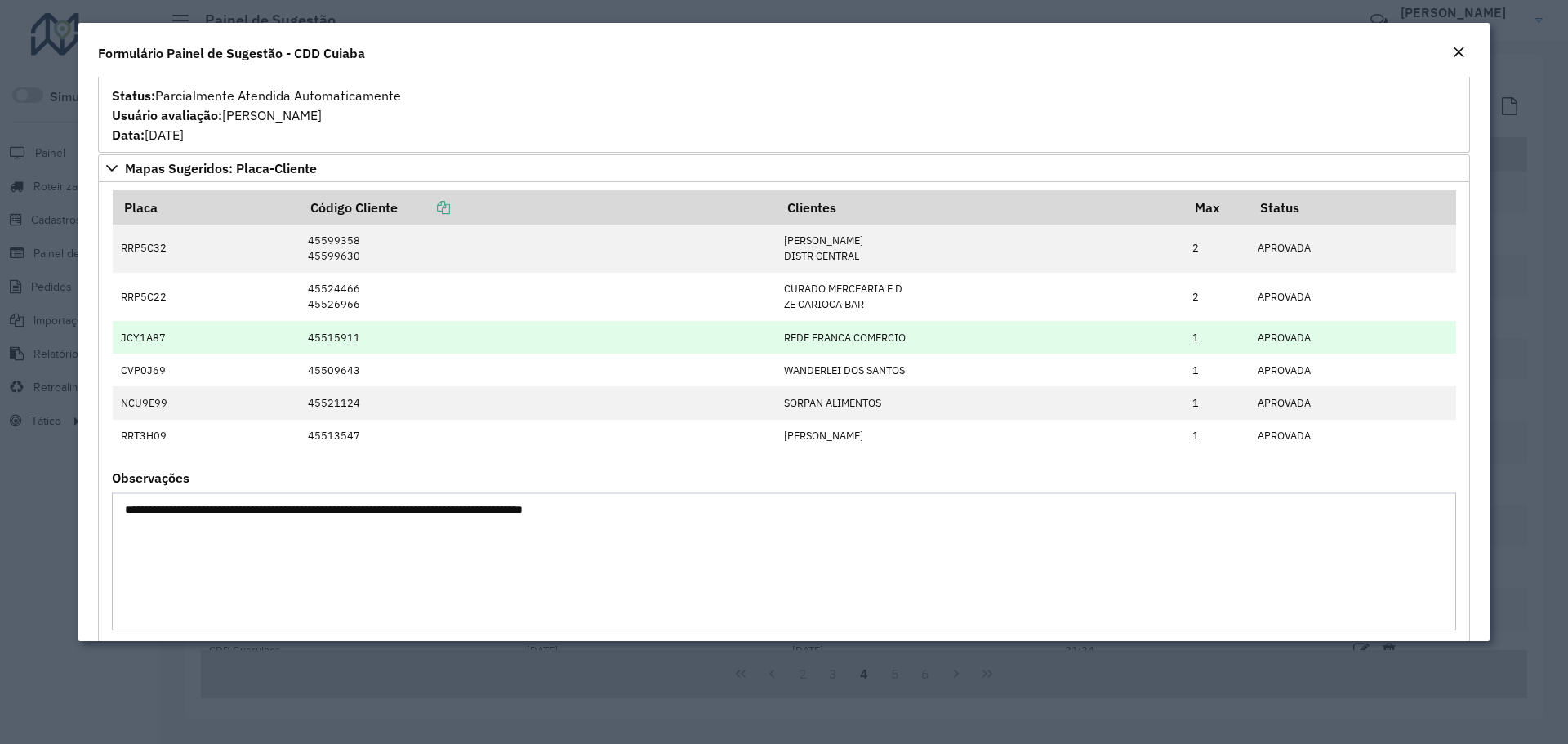
click at [142, 334] on td "JCY1A87" at bounding box center [206, 336] width 187 height 32
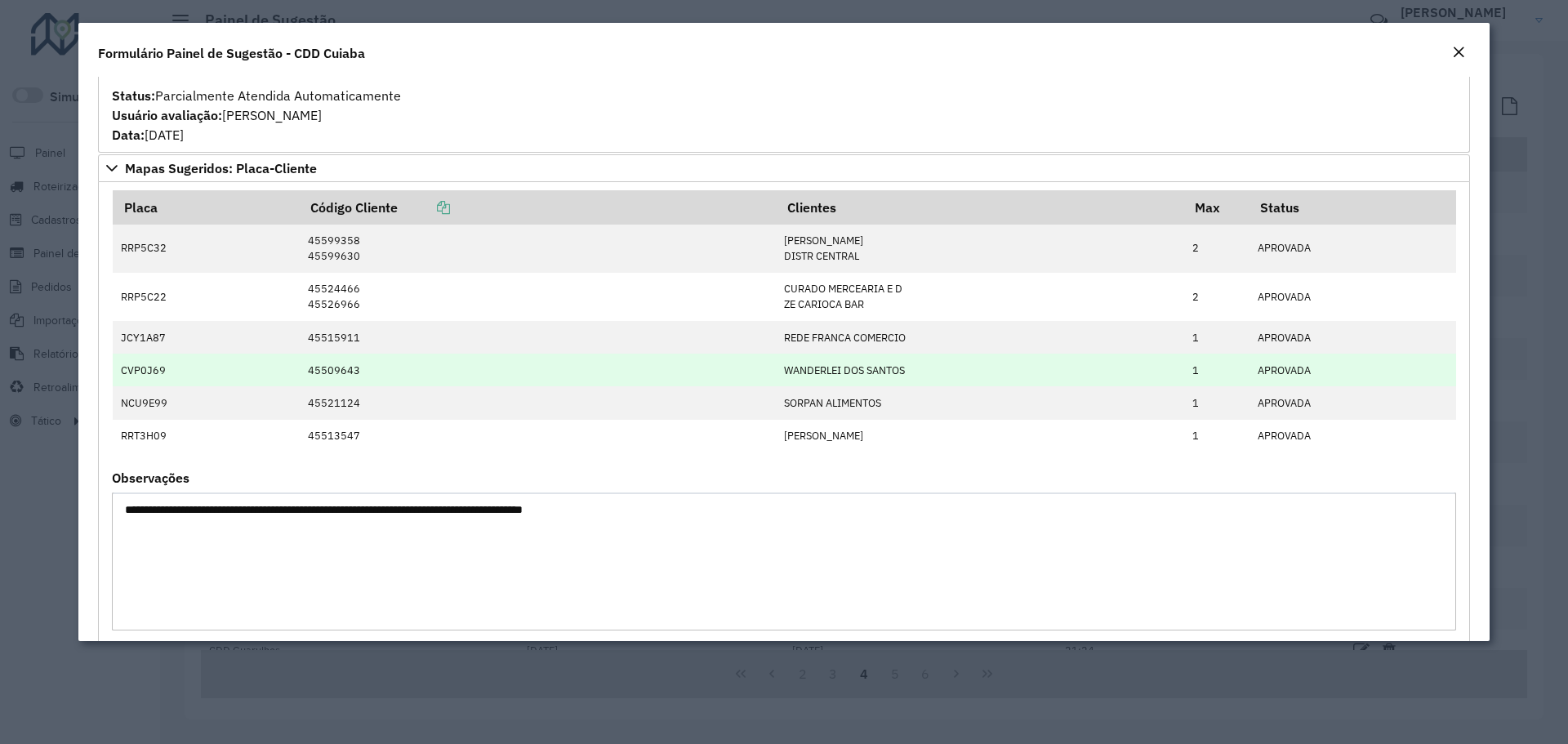
click at [151, 379] on td "CVP0J69" at bounding box center [206, 370] width 187 height 32
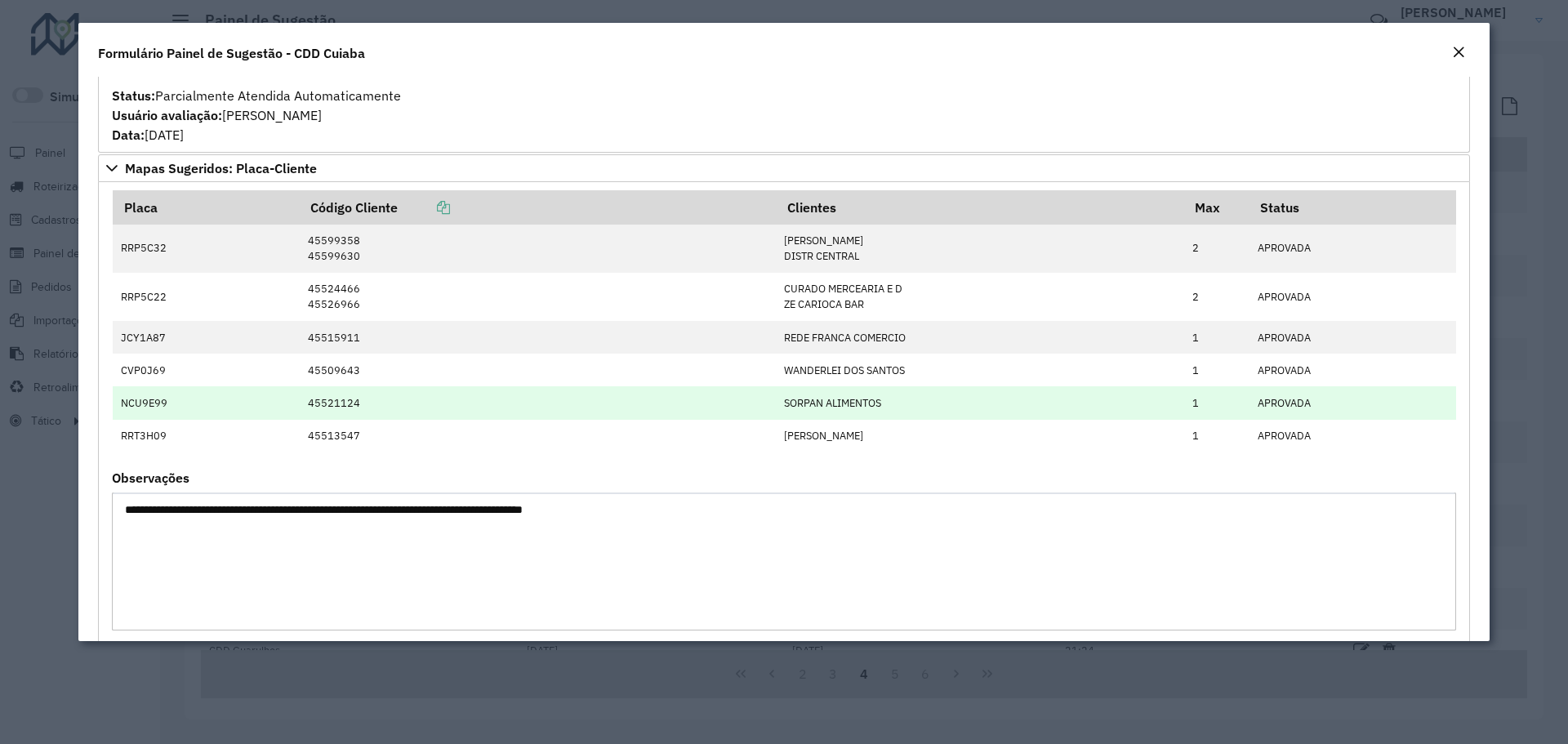
click at [147, 409] on td "NCU9E99" at bounding box center [206, 402] width 187 height 32
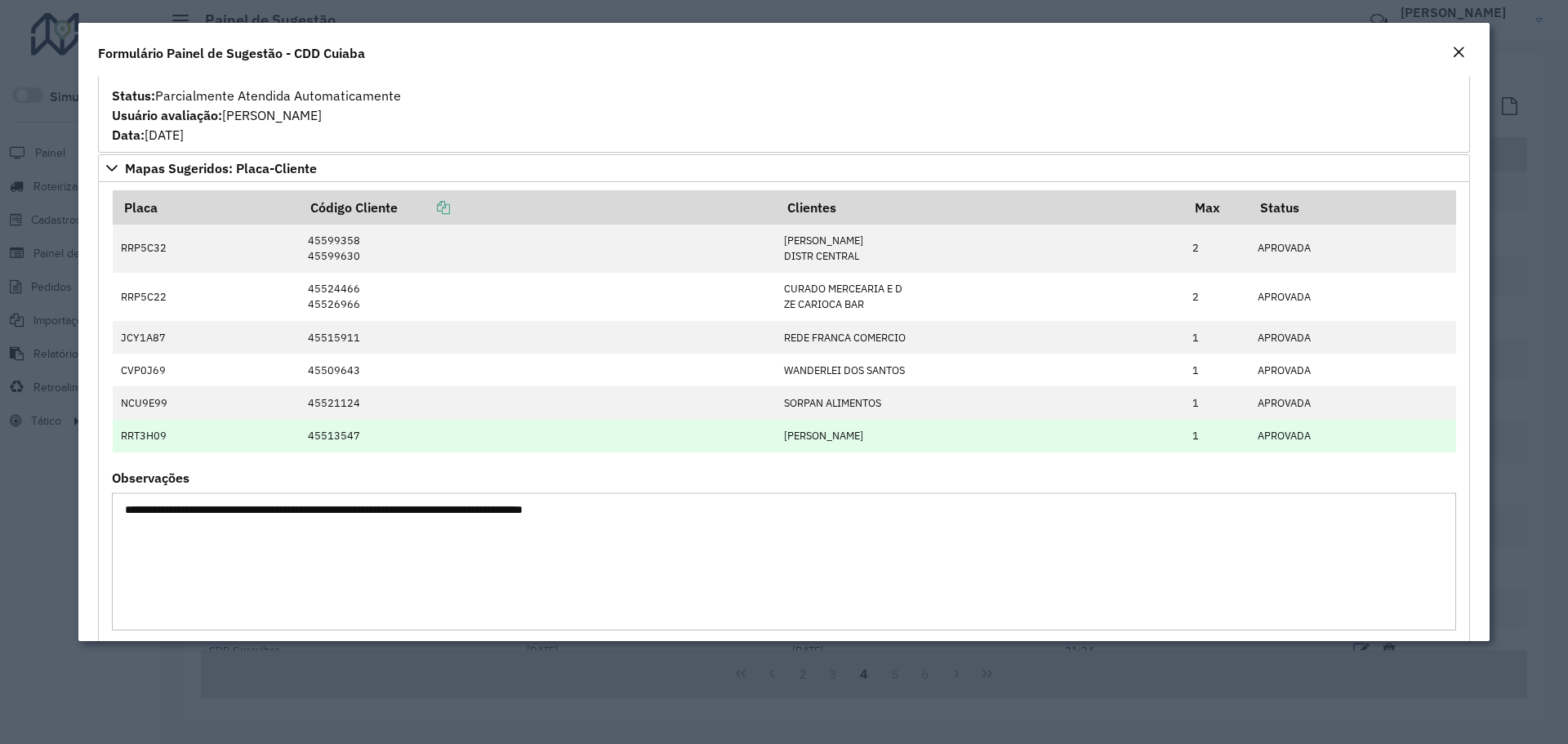
click at [150, 436] on td "RRT3H09" at bounding box center [206, 436] width 187 height 32
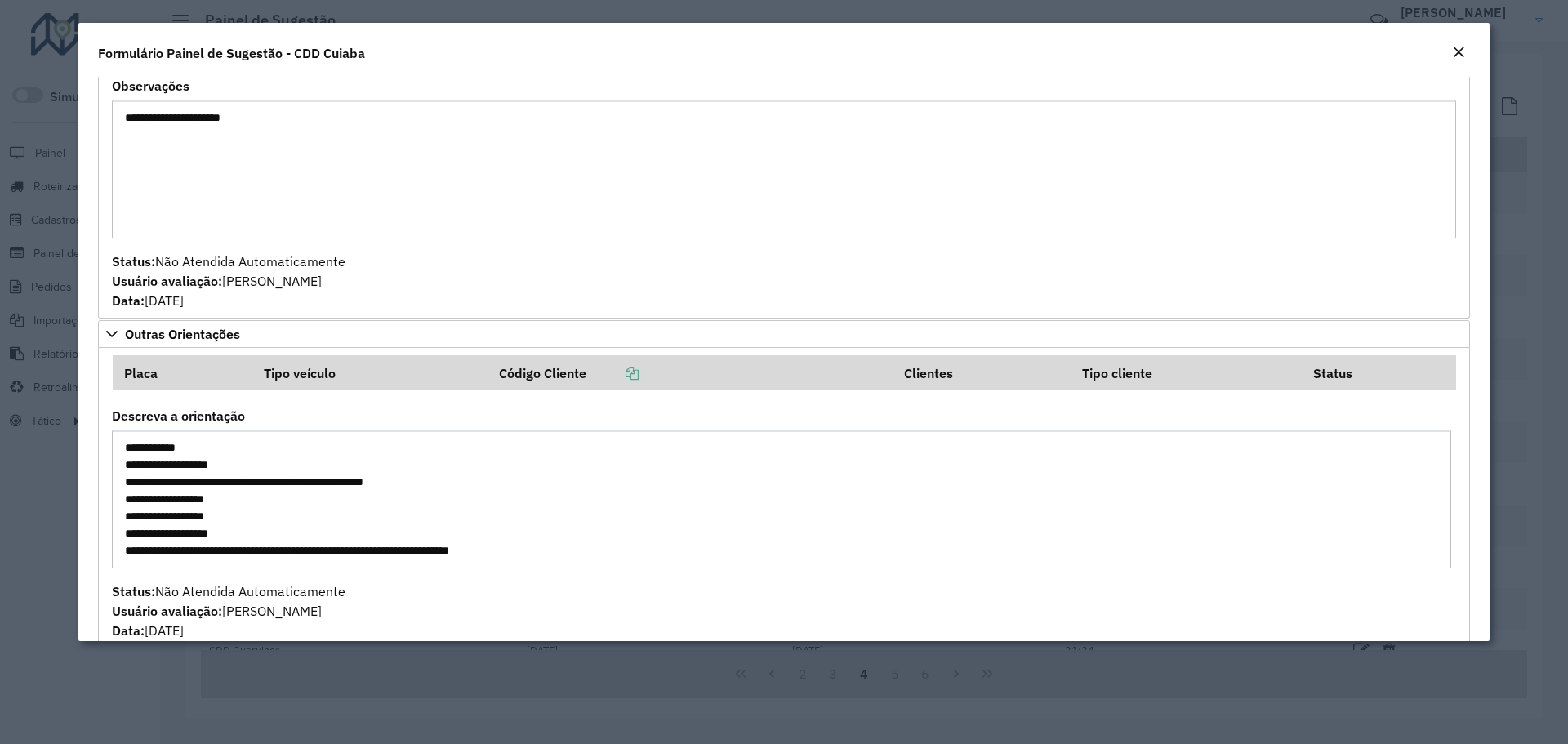
scroll to position [2938, 0]
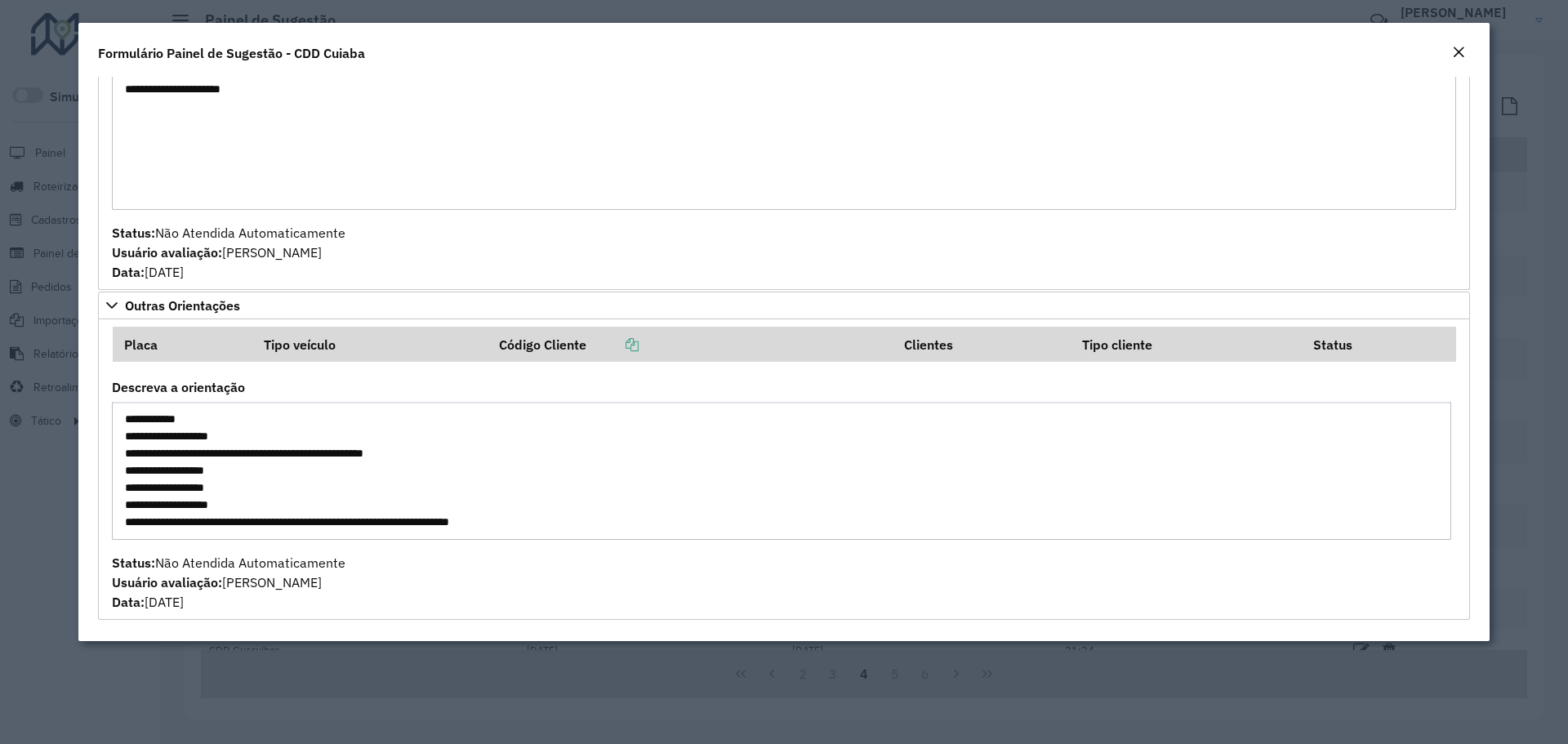
click at [1469, 50] on div "Formulário Painel de Sugestão - CDD Cuiaba" at bounding box center [784, 50] width 1411 height 54
click at [1461, 55] on em "Close" at bounding box center [1459, 52] width 13 height 13
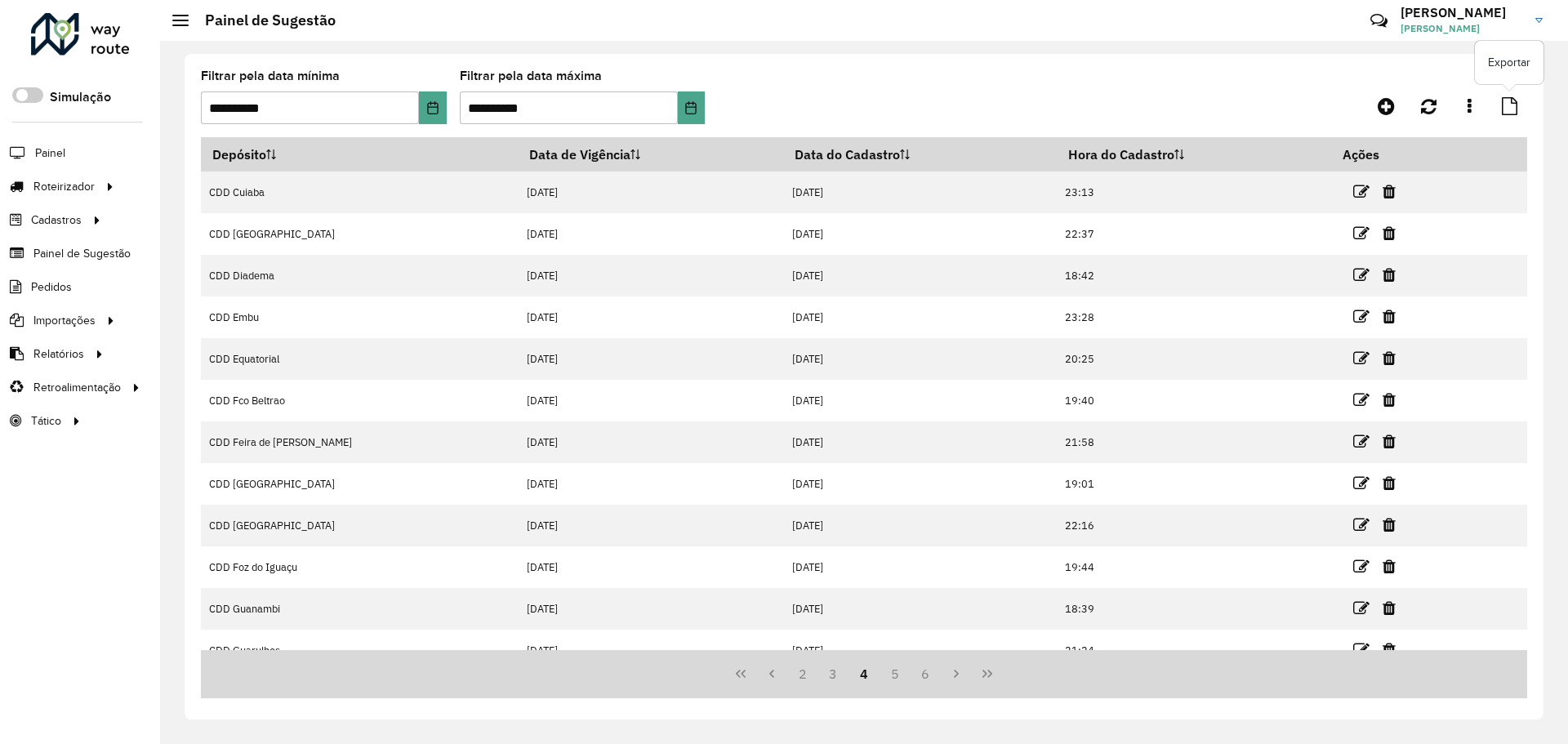
click at [1507, 111] on icon at bounding box center [1509, 107] width 16 height 18
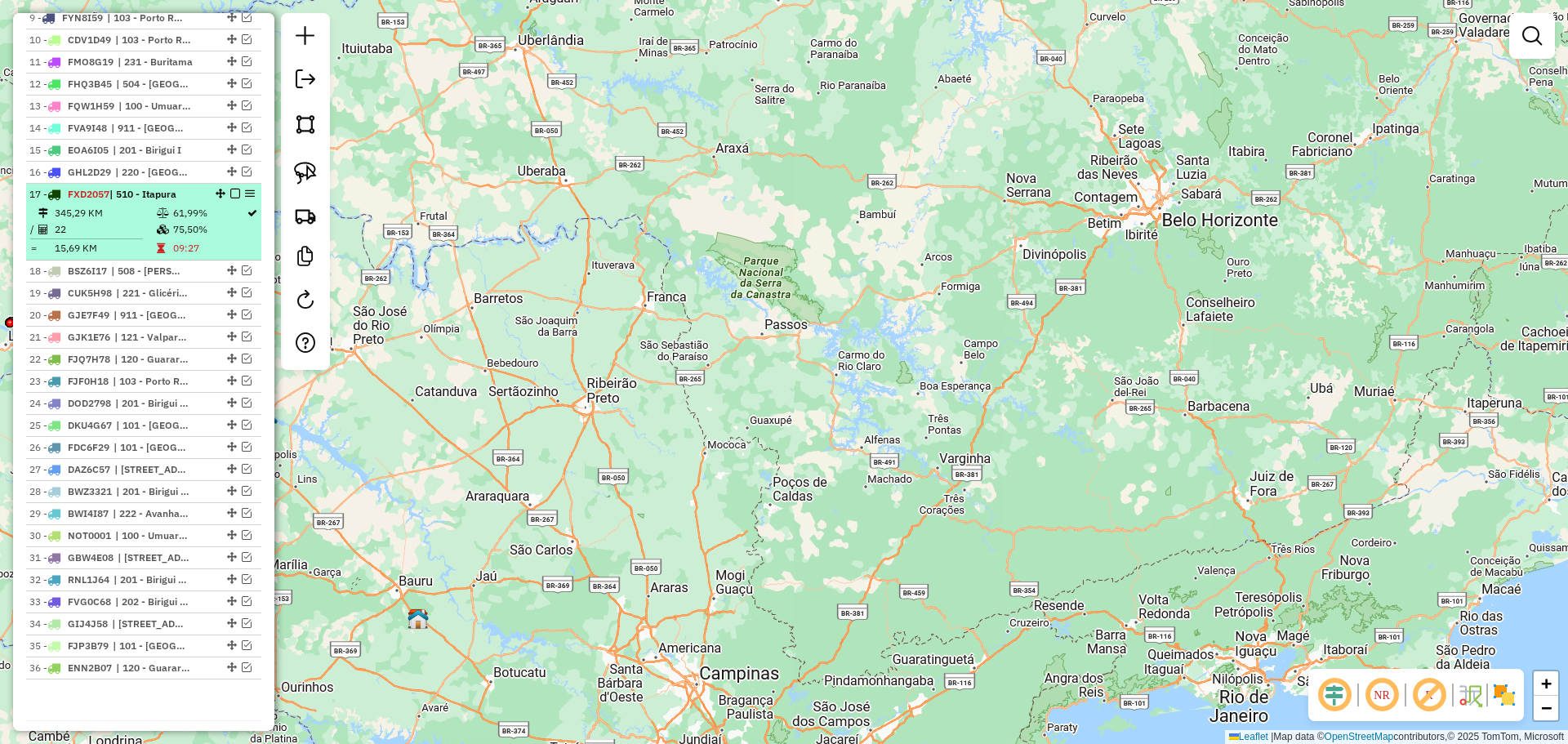
scroll to position [845, 0]
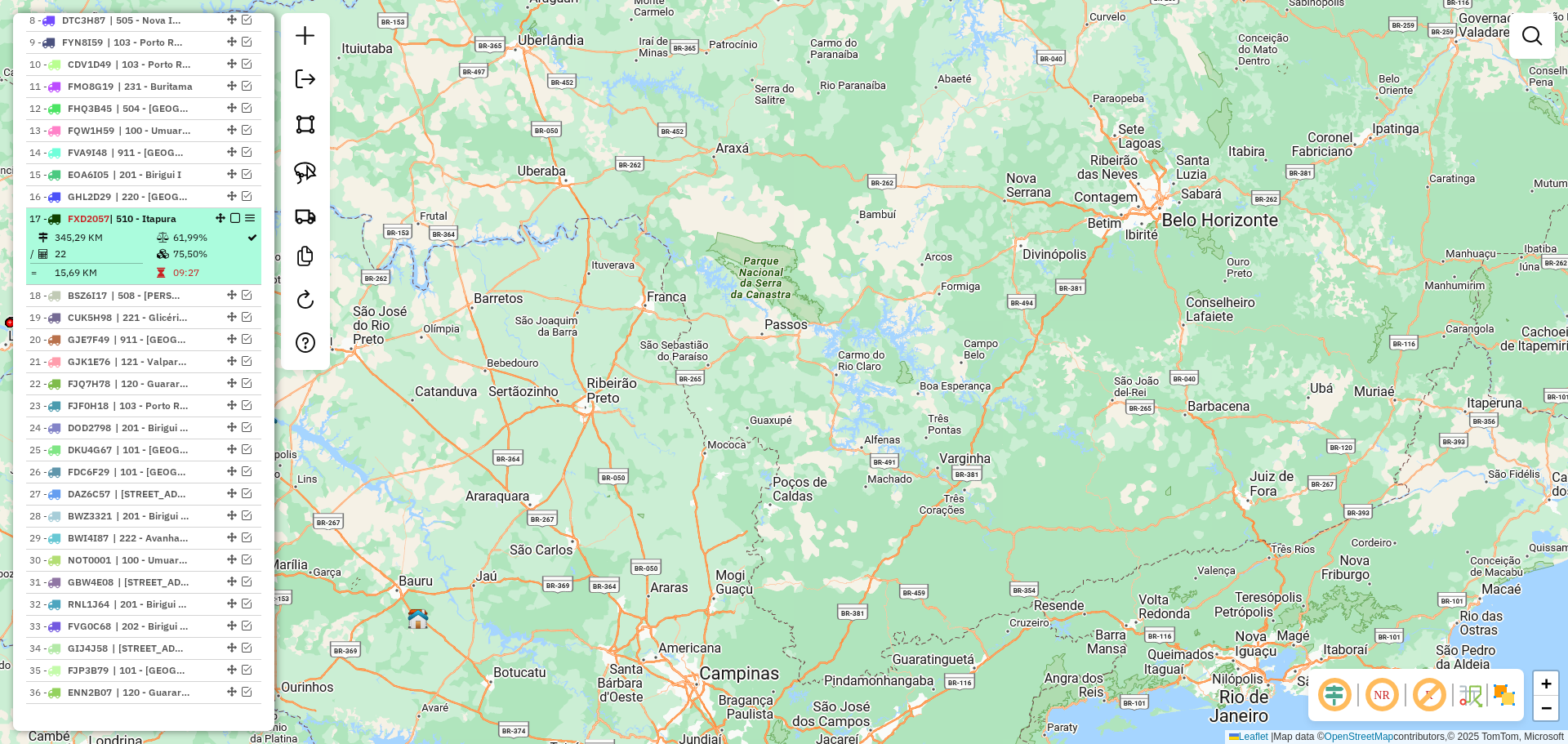
select select "**********"
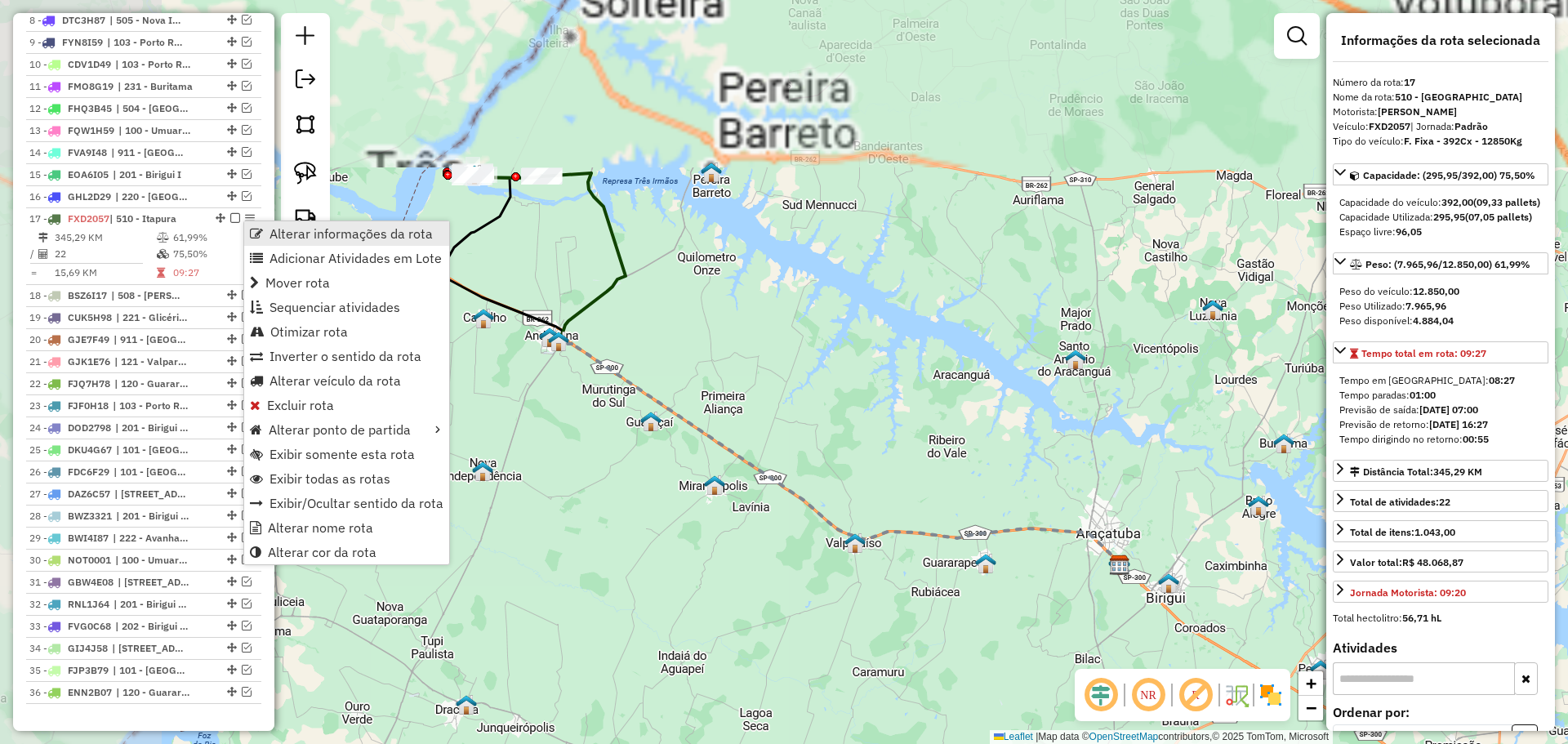
click at [265, 231] on link "Alterar informações da rota" at bounding box center [347, 234] width 205 height 25
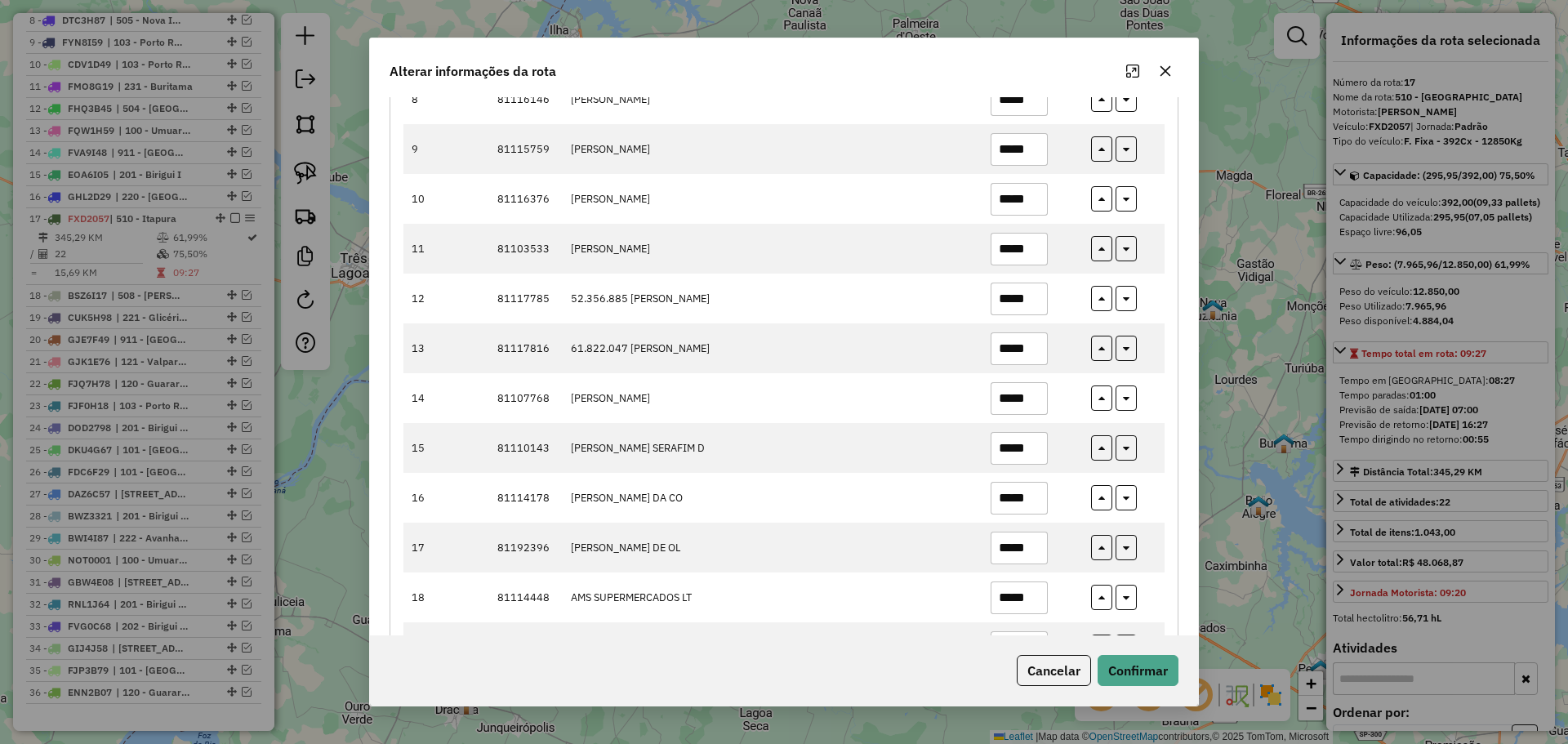
scroll to position [788, 0]
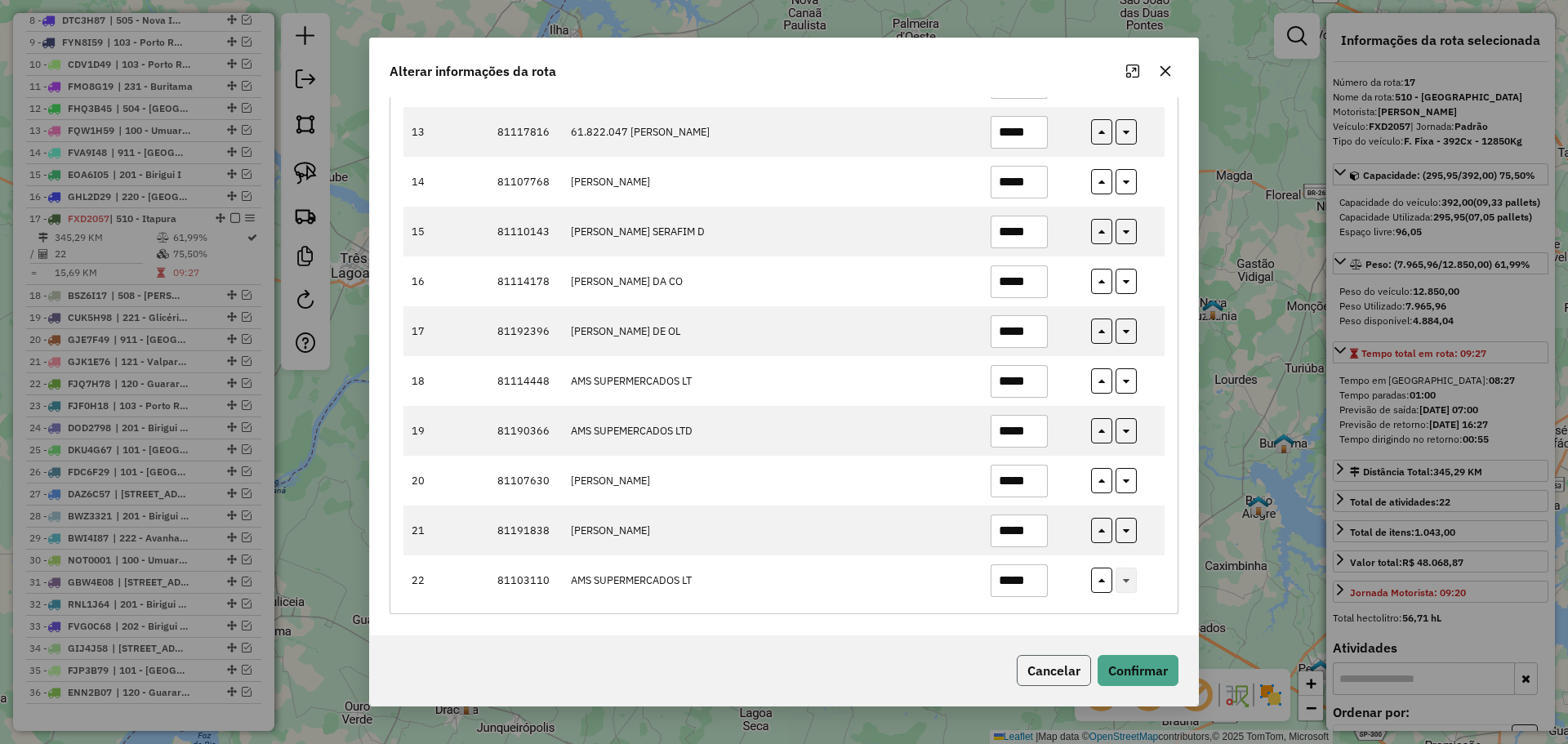
click at [1040, 670] on button "Cancelar" at bounding box center [1054, 670] width 74 height 31
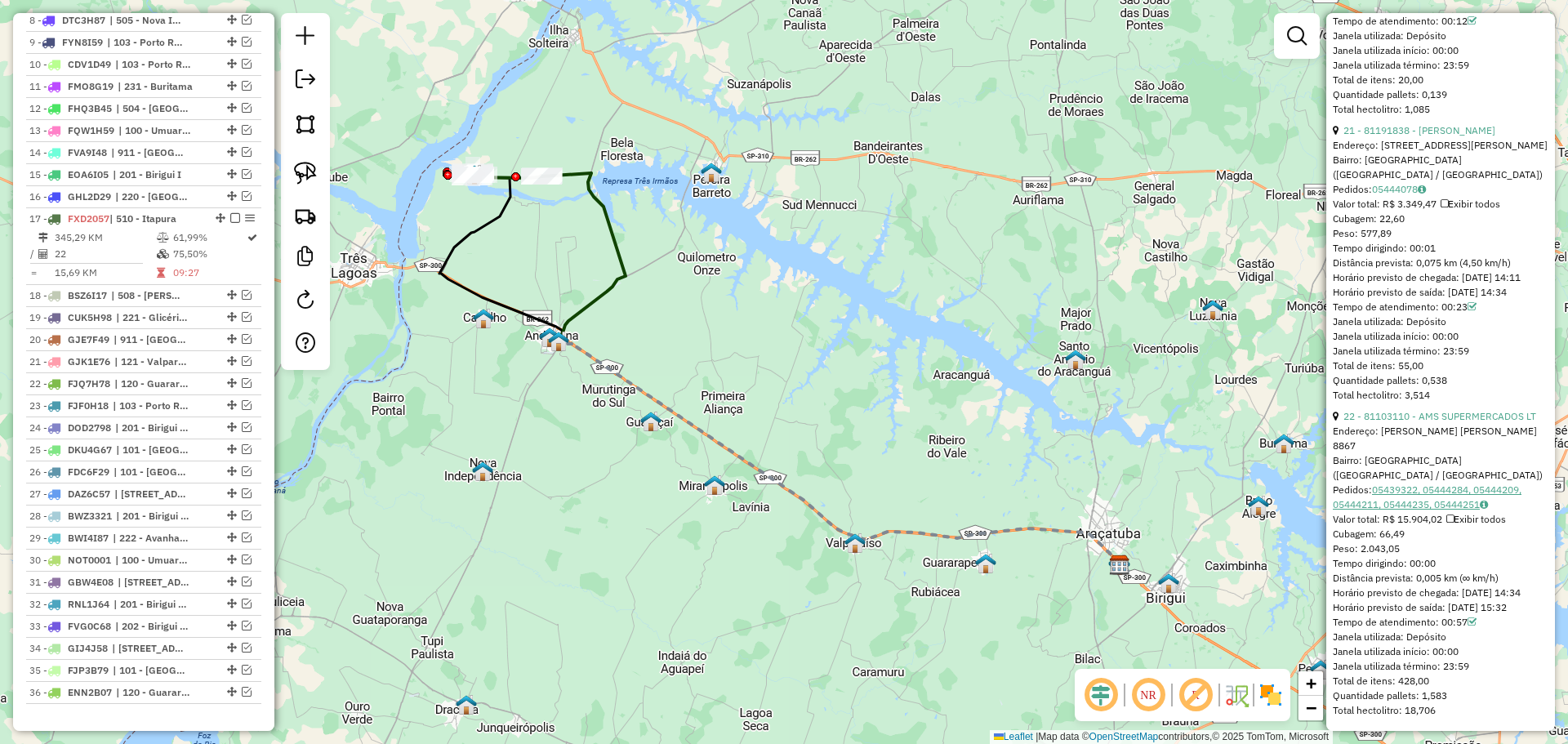
scroll to position [6431, 0]
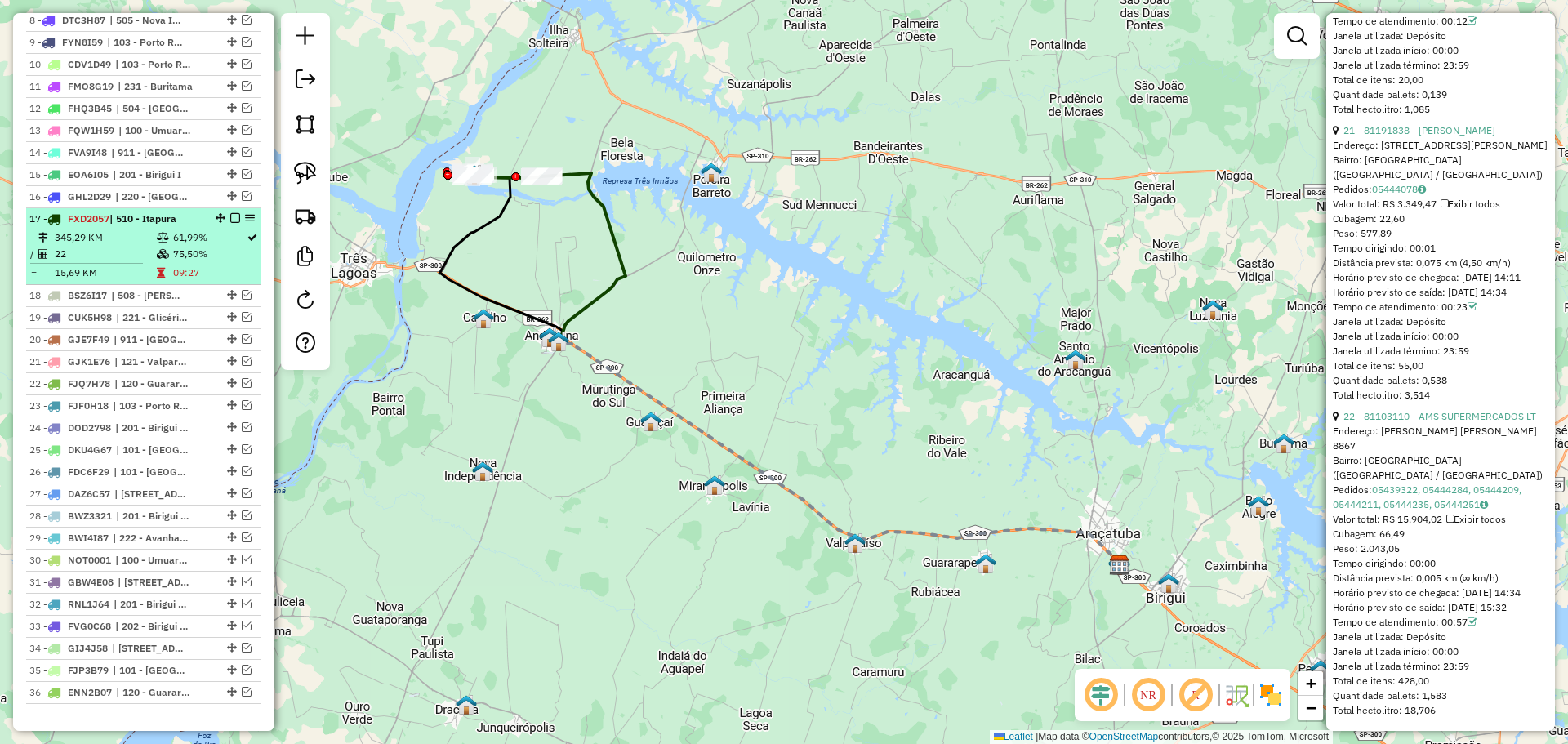
click at [179, 257] on td "75,50%" at bounding box center [208, 254] width 74 height 17
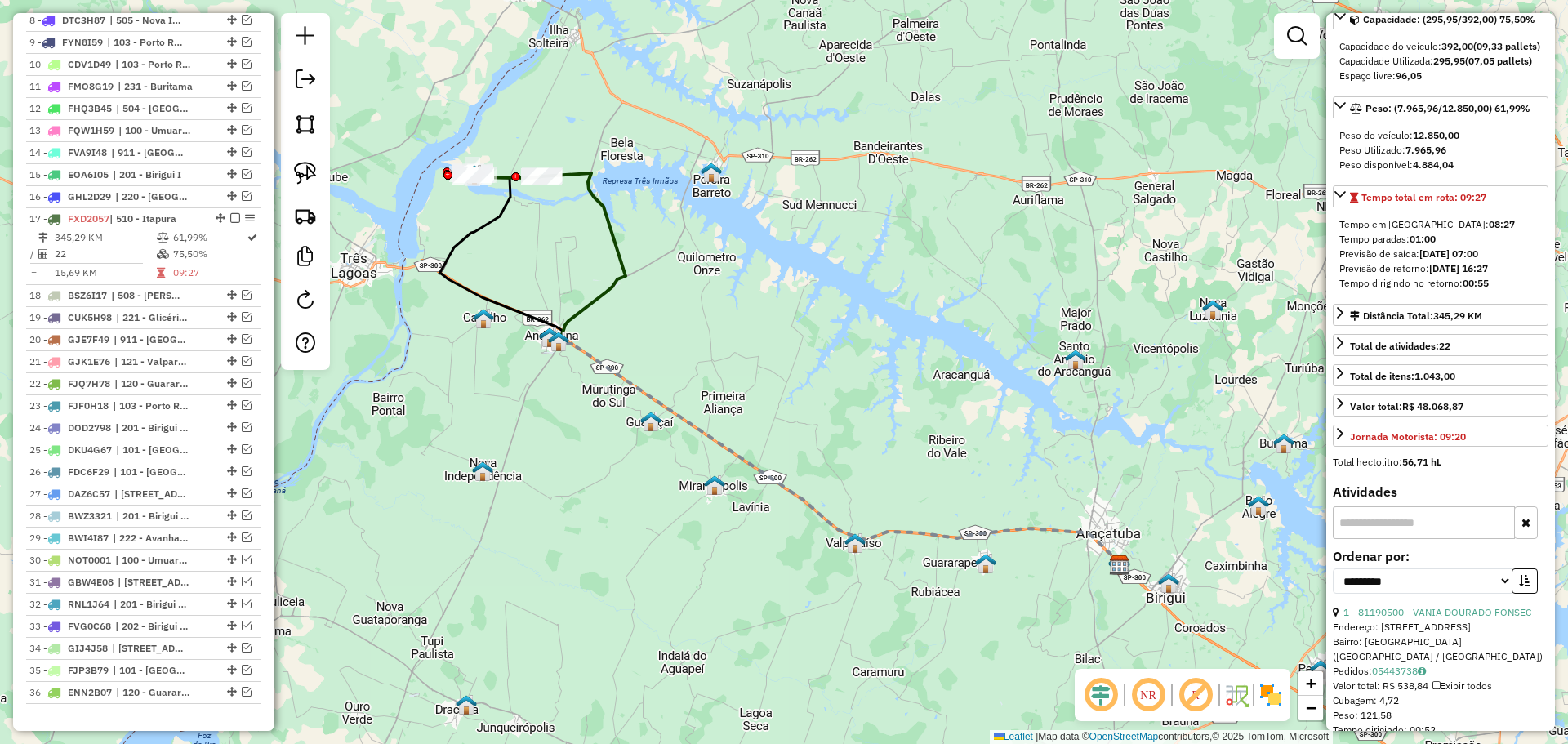
scroll to position [146, 0]
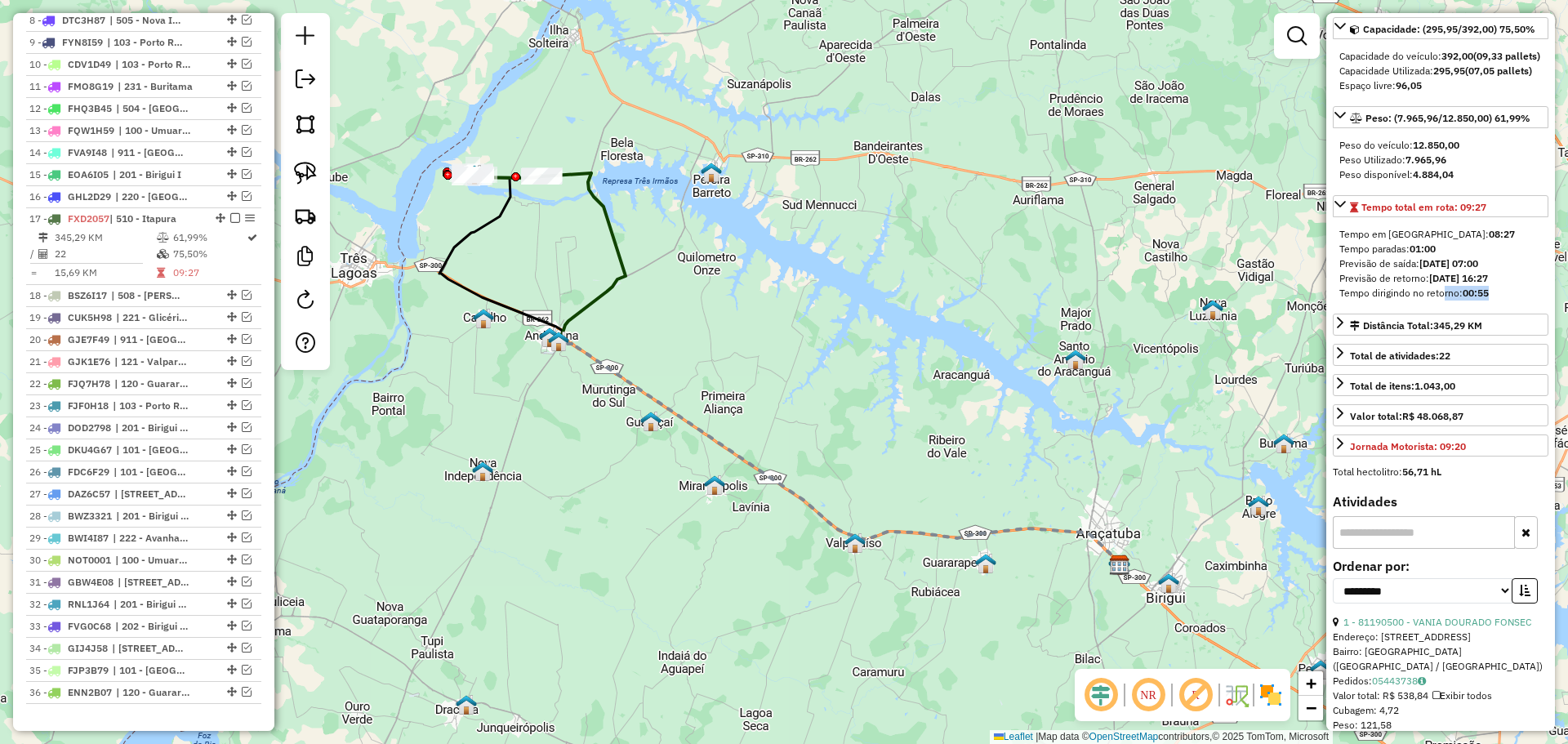
drag, startPoint x: 1503, startPoint y: 327, endPoint x: 1440, endPoint y: 323, distance: 63.1
click at [1440, 300] on div "Tempo dirigindo no retorno: 00:55" at bounding box center [1440, 293] width 203 height 15
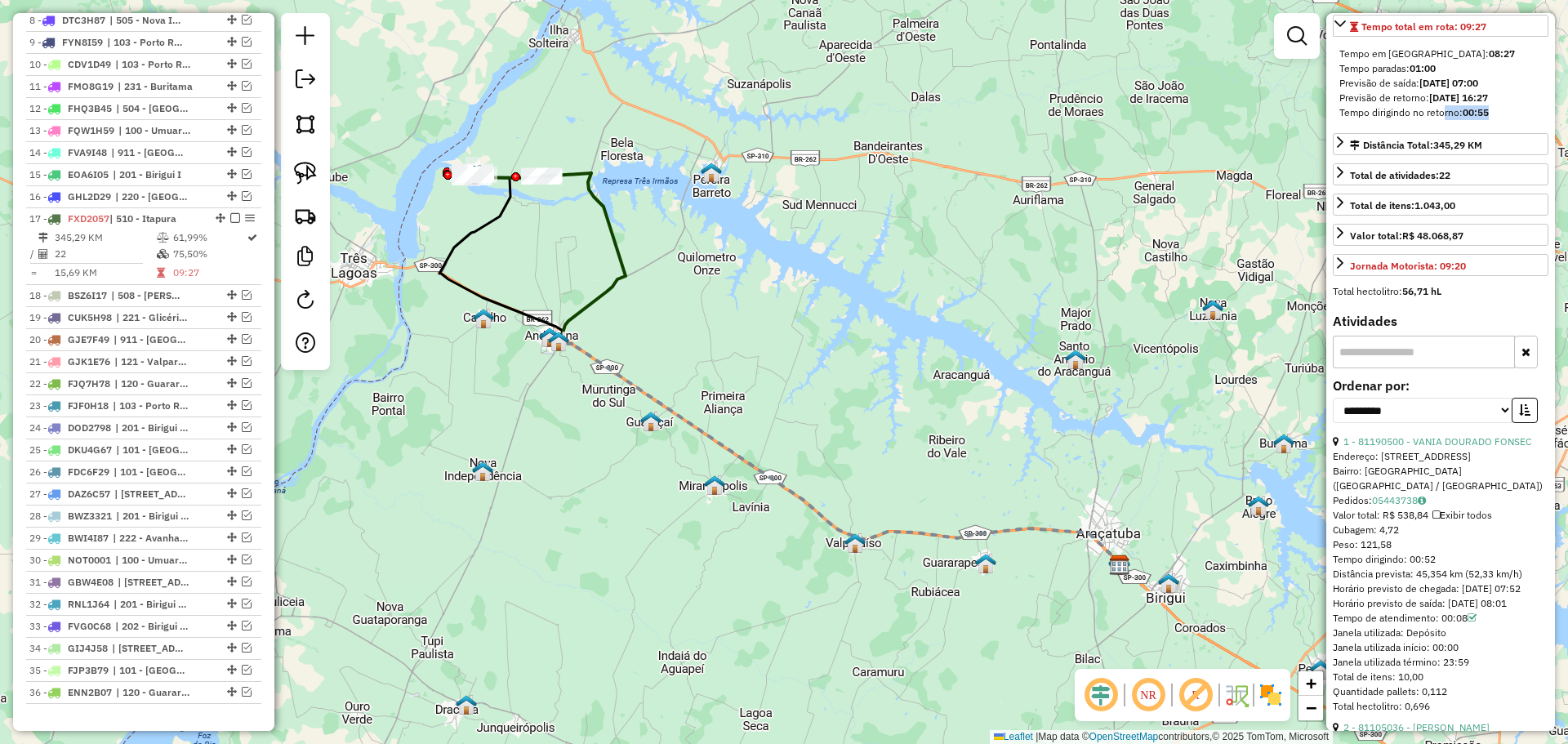
scroll to position [391, 0]
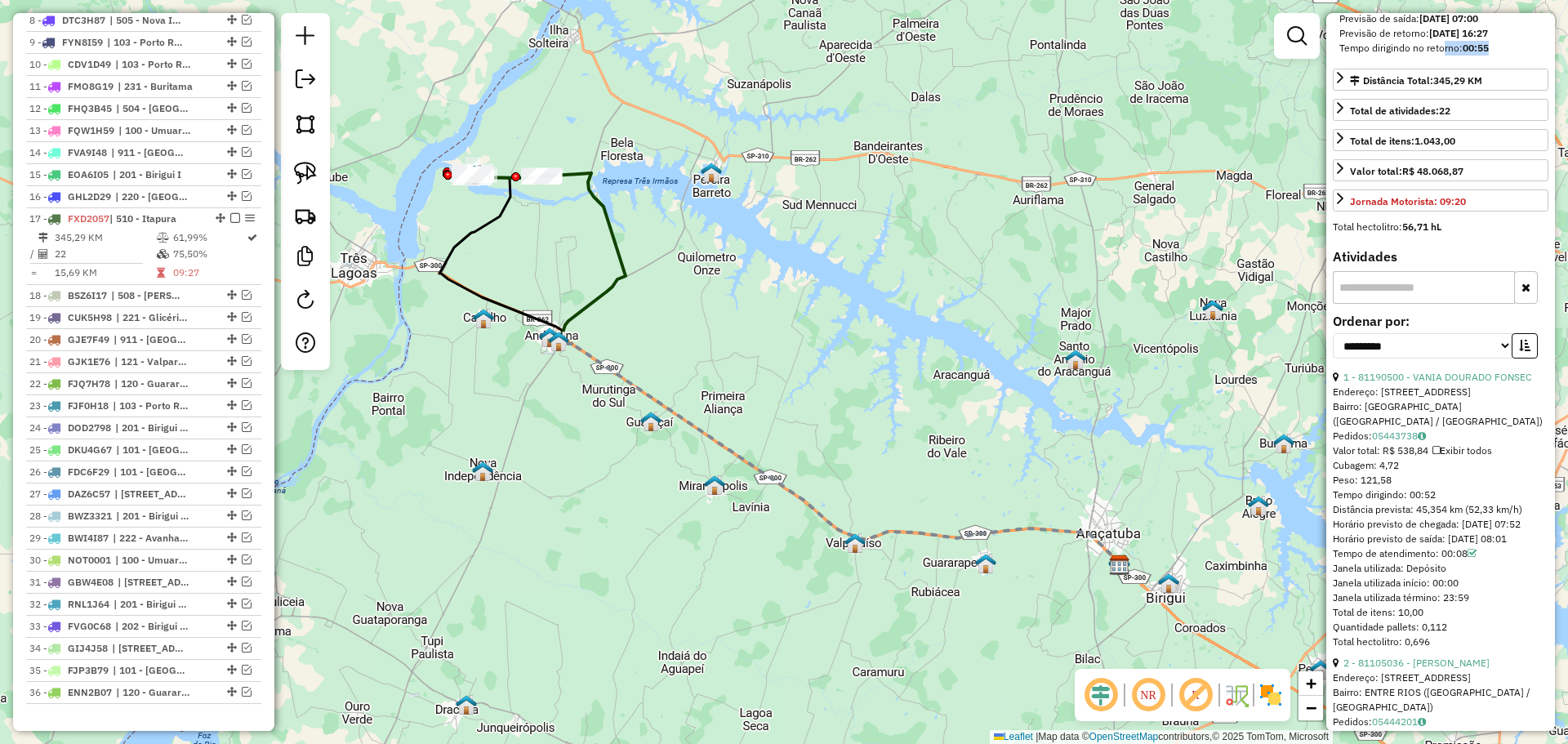
drag, startPoint x: 1437, startPoint y: 504, endPoint x: 1330, endPoint y: 504, distance: 107.0
click at [1330, 504] on div "**********" at bounding box center [1441, 372] width 228 height 718
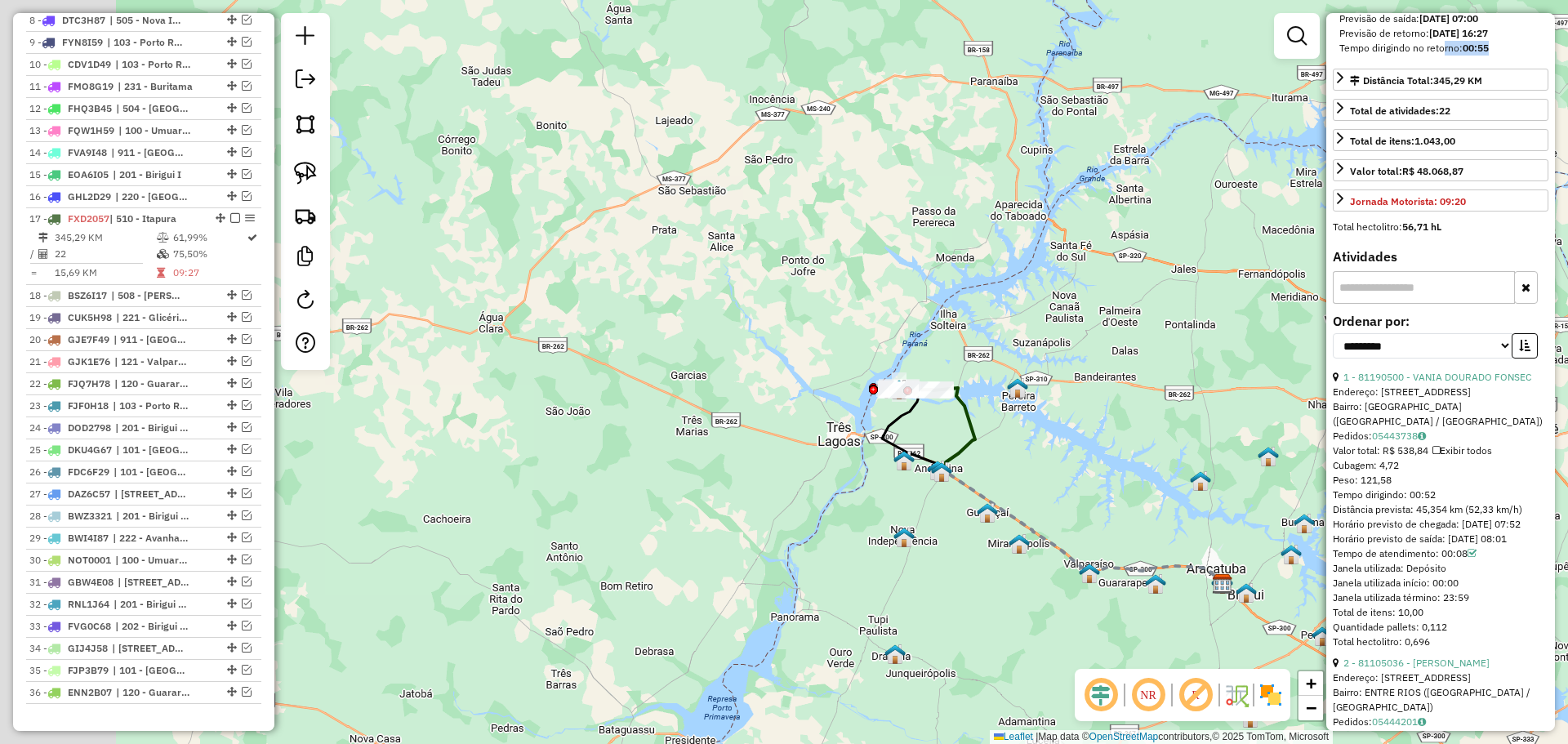
drag, startPoint x: 754, startPoint y: 416, endPoint x: 1008, endPoint y: 486, distance: 263.5
click at [1007, 486] on div "Janela de atendimento Grade de atendimento Capacidade Transportadoras Veículos …" at bounding box center [784, 372] width 1568 height 744
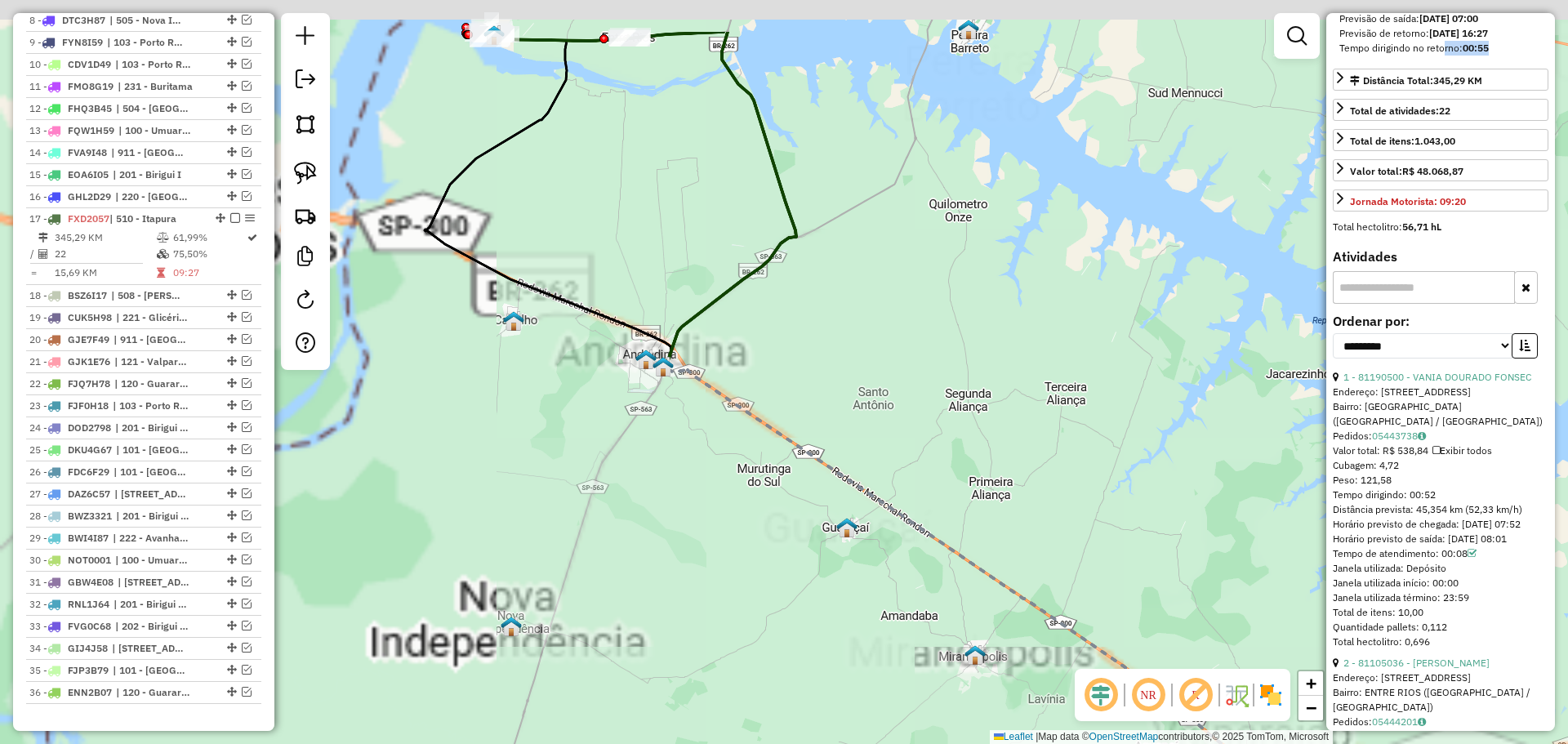
drag, startPoint x: 715, startPoint y: 470, endPoint x: 1072, endPoint y: 492, distance: 357.7
click at [1273, 577] on div "Janela de atendimento Grade de atendimento Capacidade Transportadoras Veículos …" at bounding box center [784, 372] width 1568 height 744
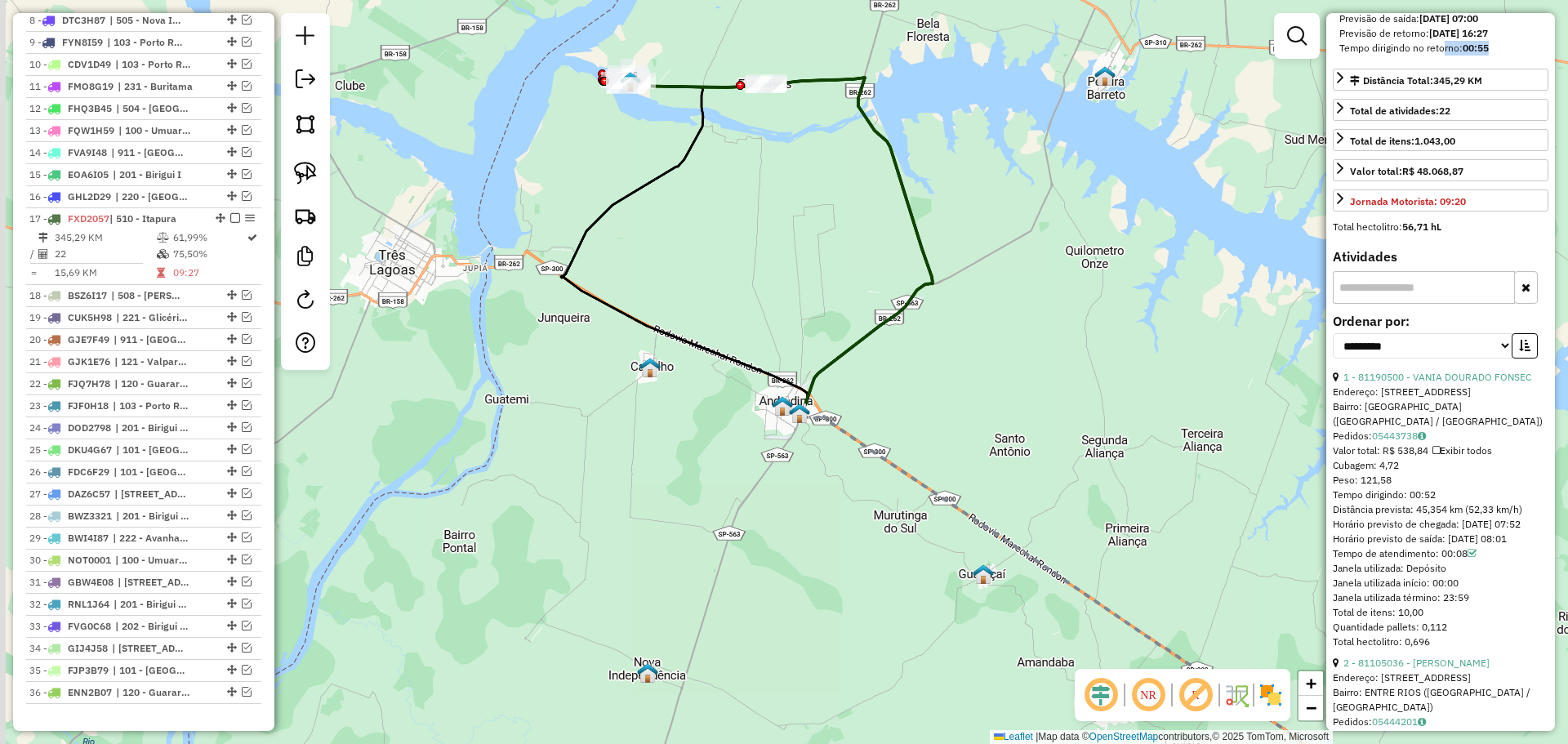
drag, startPoint x: 894, startPoint y: 432, endPoint x: 1022, endPoint y: 505, distance: 147.4
click at [1021, 504] on div "Janela de atendimento Grade de atendimento Capacidade Transportadoras Veículos …" at bounding box center [784, 372] width 1568 height 744
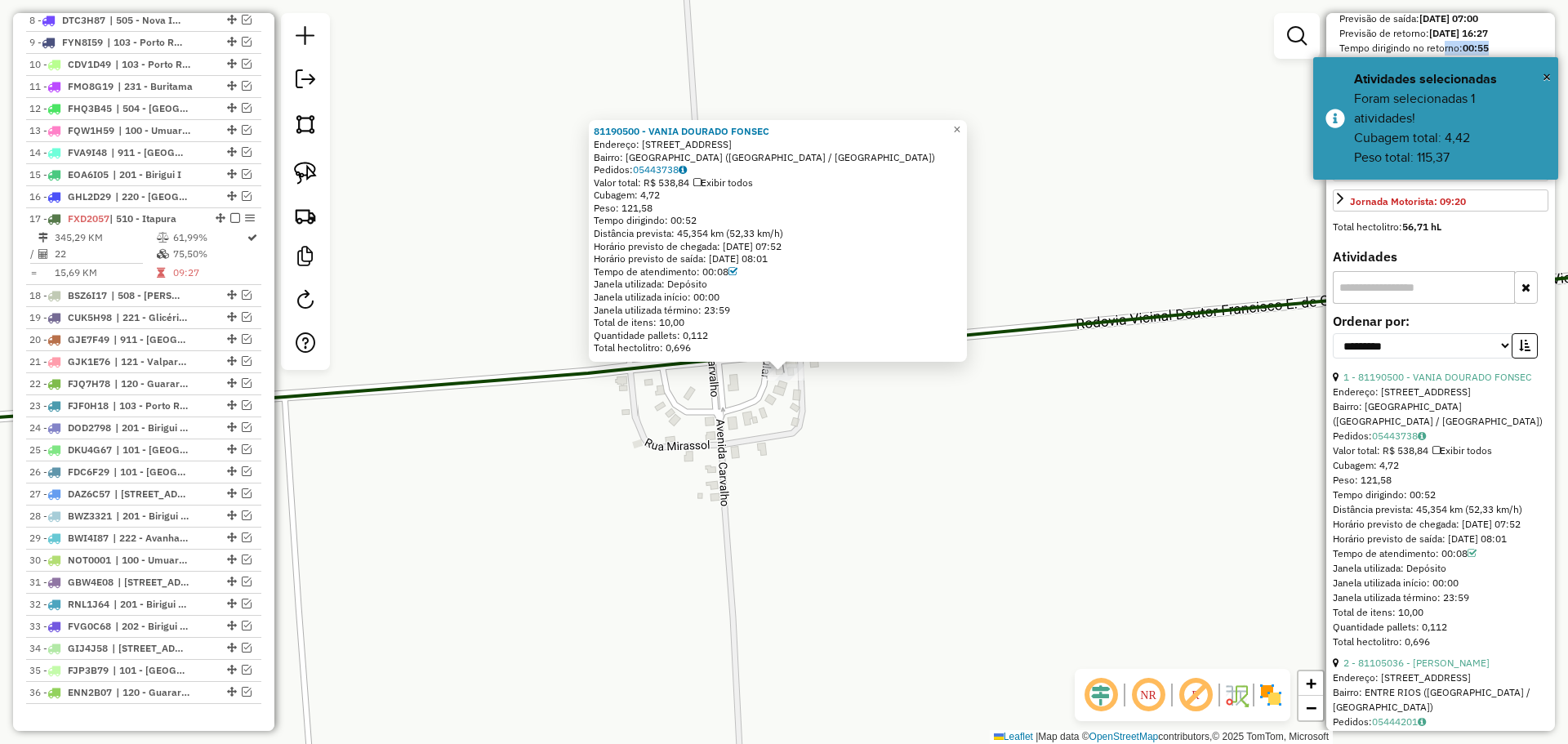
scroll to position [927, 0]
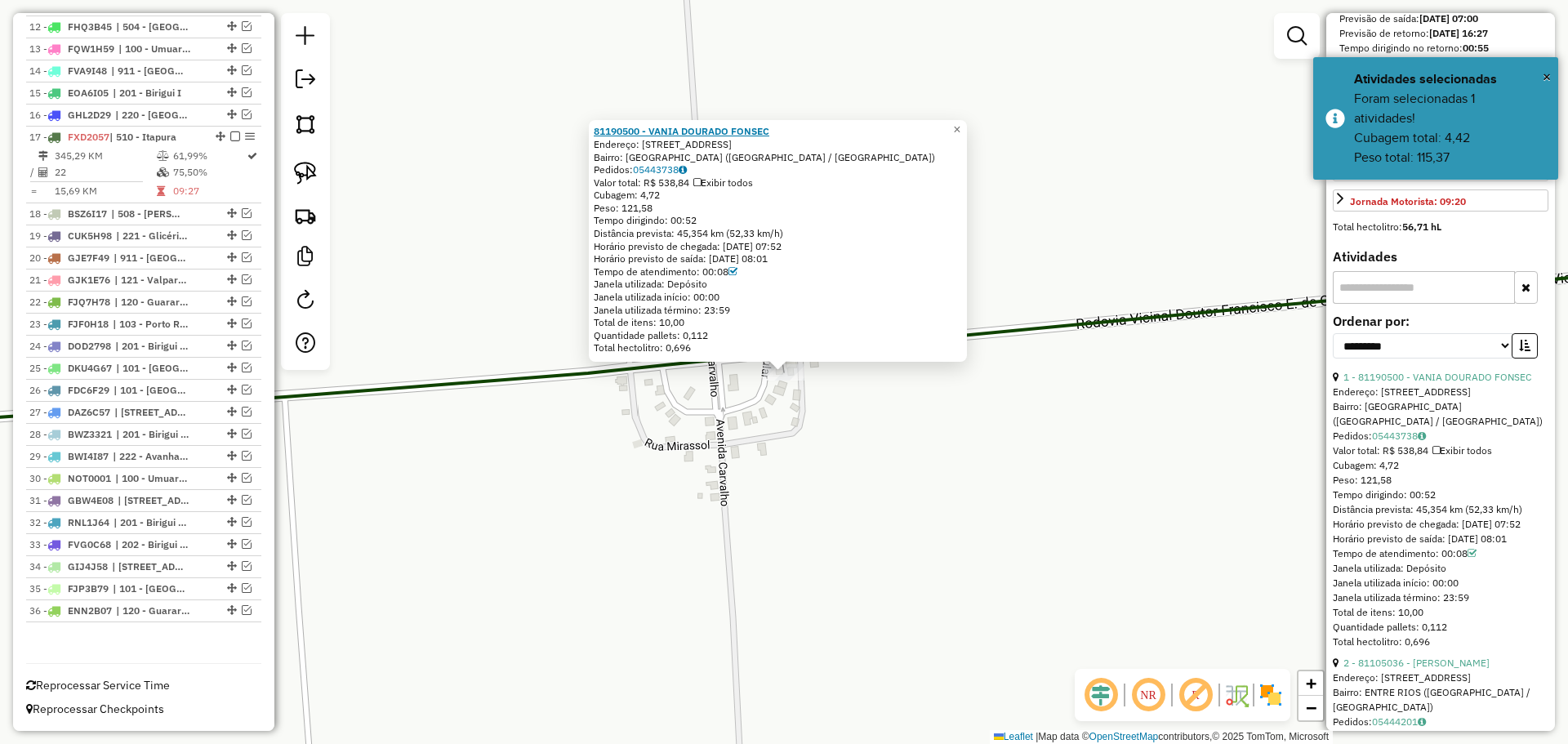
click at [684, 123] on div "81190500 - VANIA DOURADO FONSEC Endereço: AV CIRCULAR 485 Bairro: CENTRO (ITAPU…" at bounding box center [777, 241] width 378 height 241
click at [684, 129] on strong "81190500 - VANIA DOURADO FONSEC" at bounding box center [681, 131] width 175 height 12
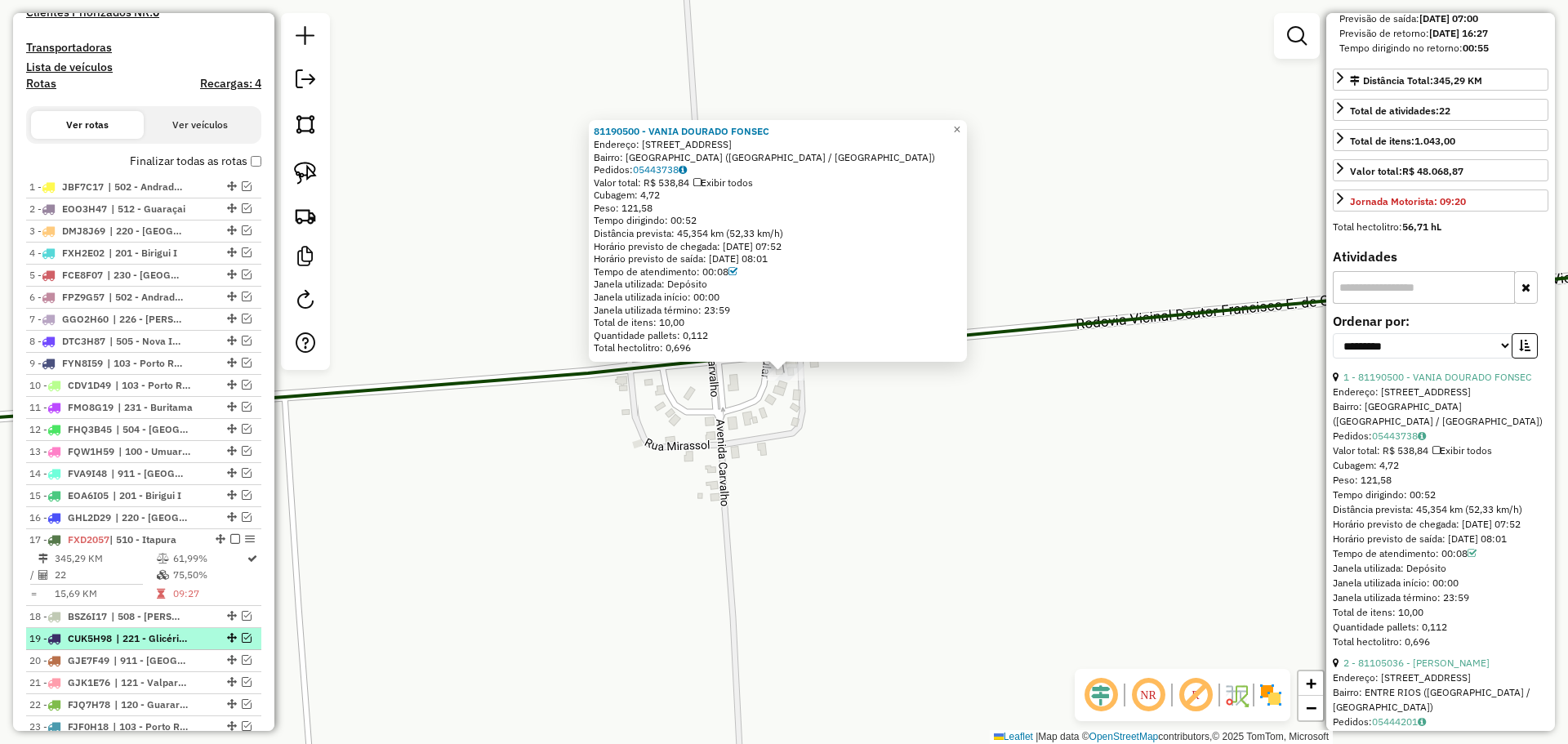
scroll to position [845, 0]
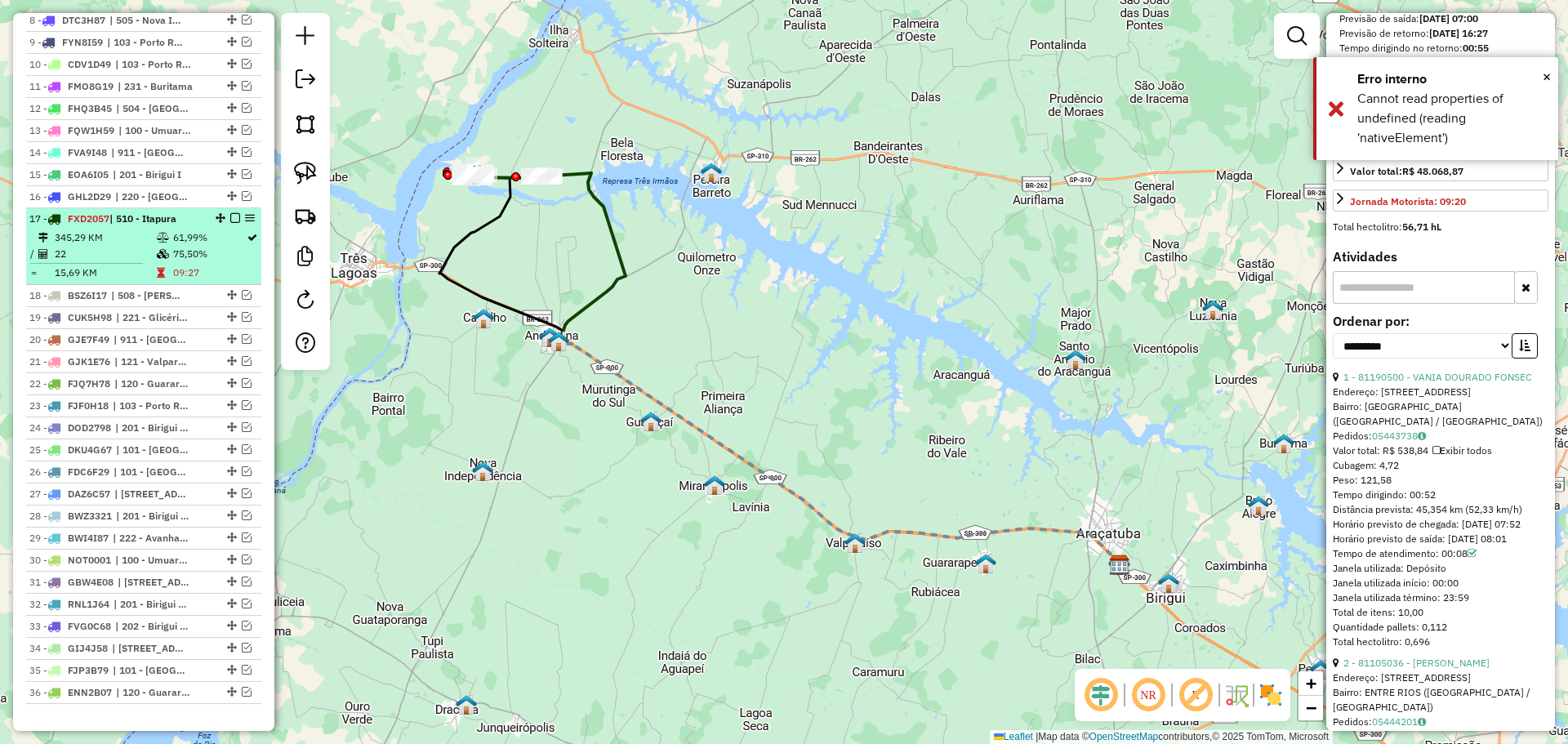
click at [236, 246] on td "75,50%" at bounding box center [208, 254] width 74 height 17
click at [245, 216] on em at bounding box center [250, 218] width 10 height 10
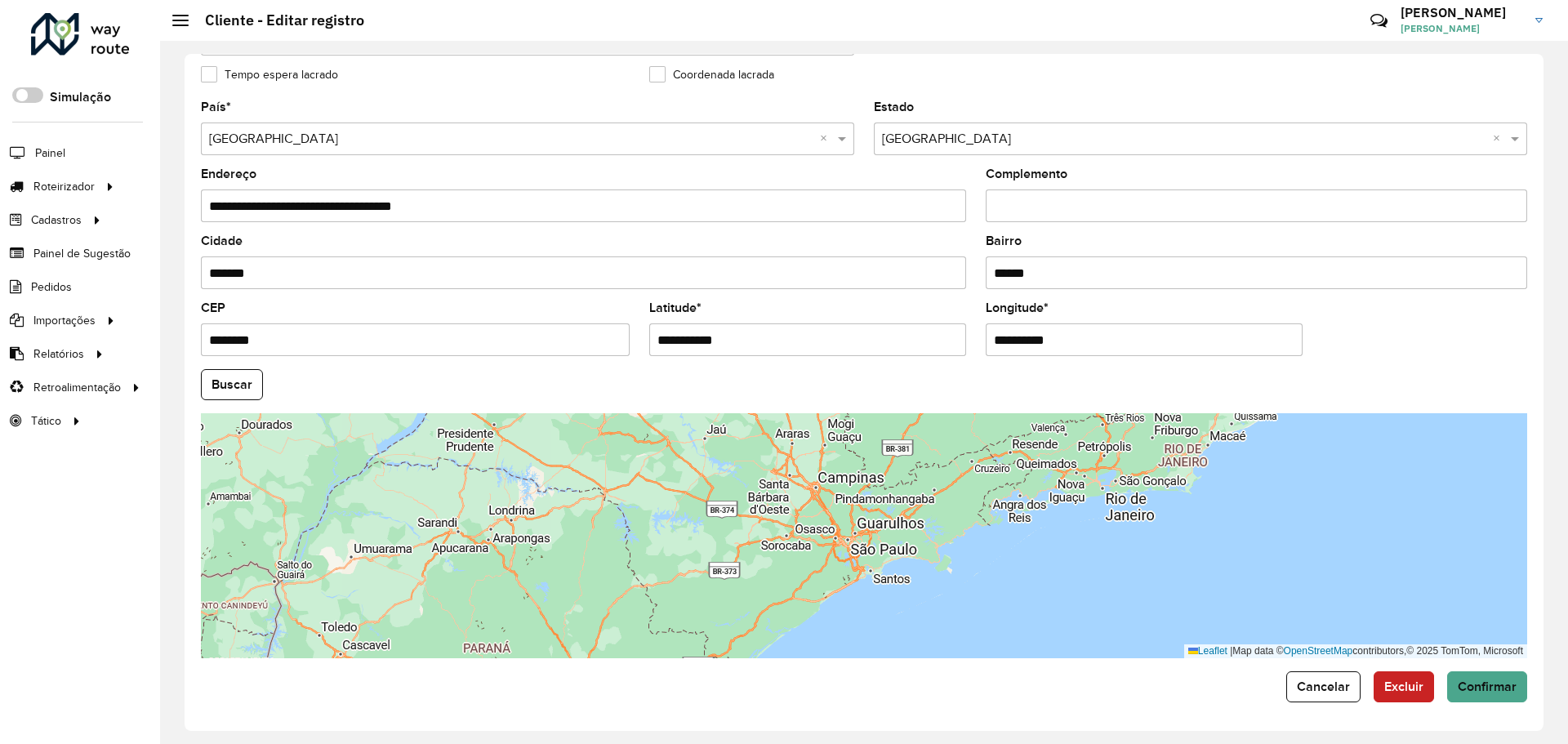
scroll to position [471, 0]
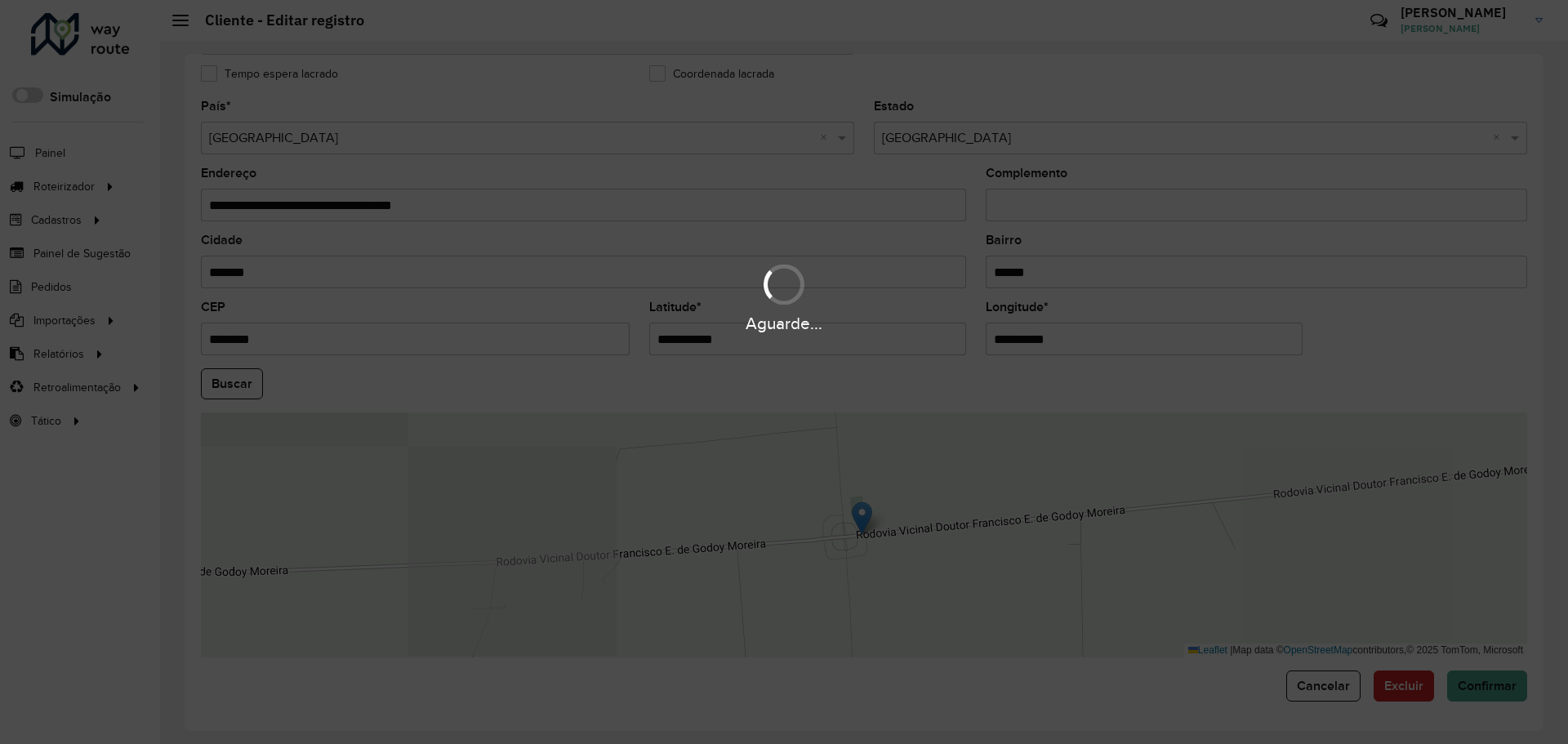
click at [861, 346] on div "Aguarde..." at bounding box center [784, 372] width 1568 height 744
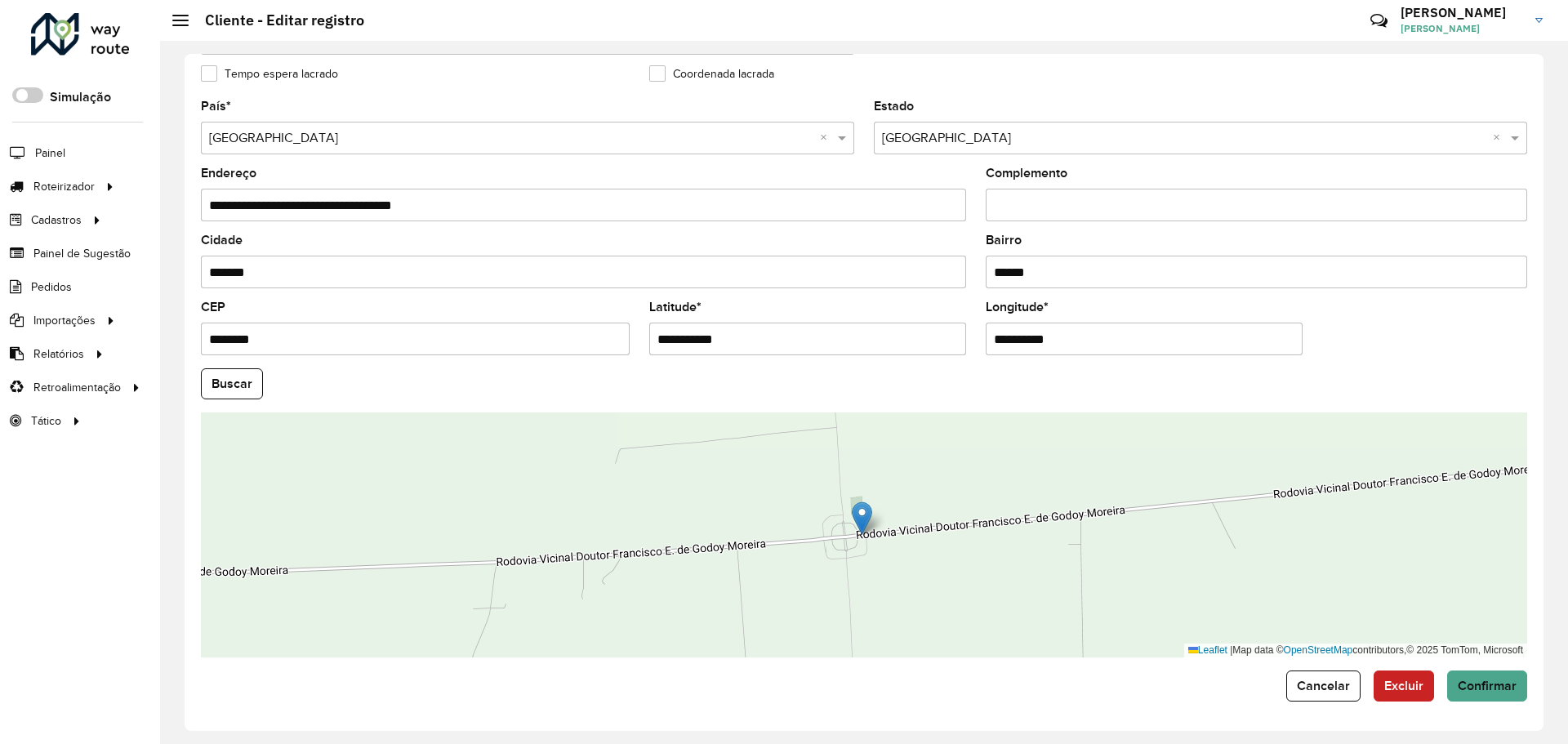
click at [863, 333] on input "**********" at bounding box center [807, 338] width 317 height 32
click at [1050, 346] on input "**********" at bounding box center [1144, 338] width 317 height 32
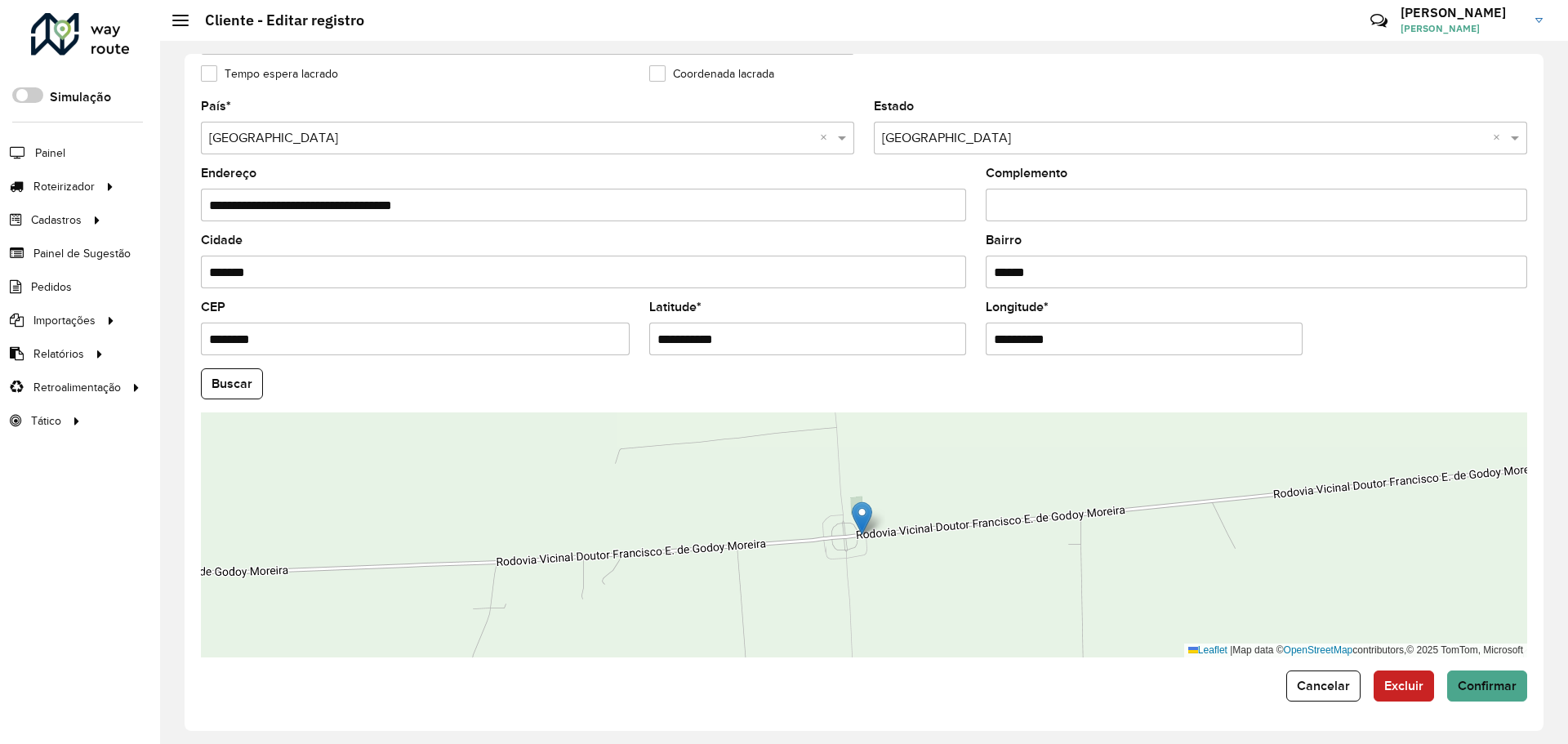
click at [1050, 346] on input "**********" at bounding box center [1144, 338] width 317 height 32
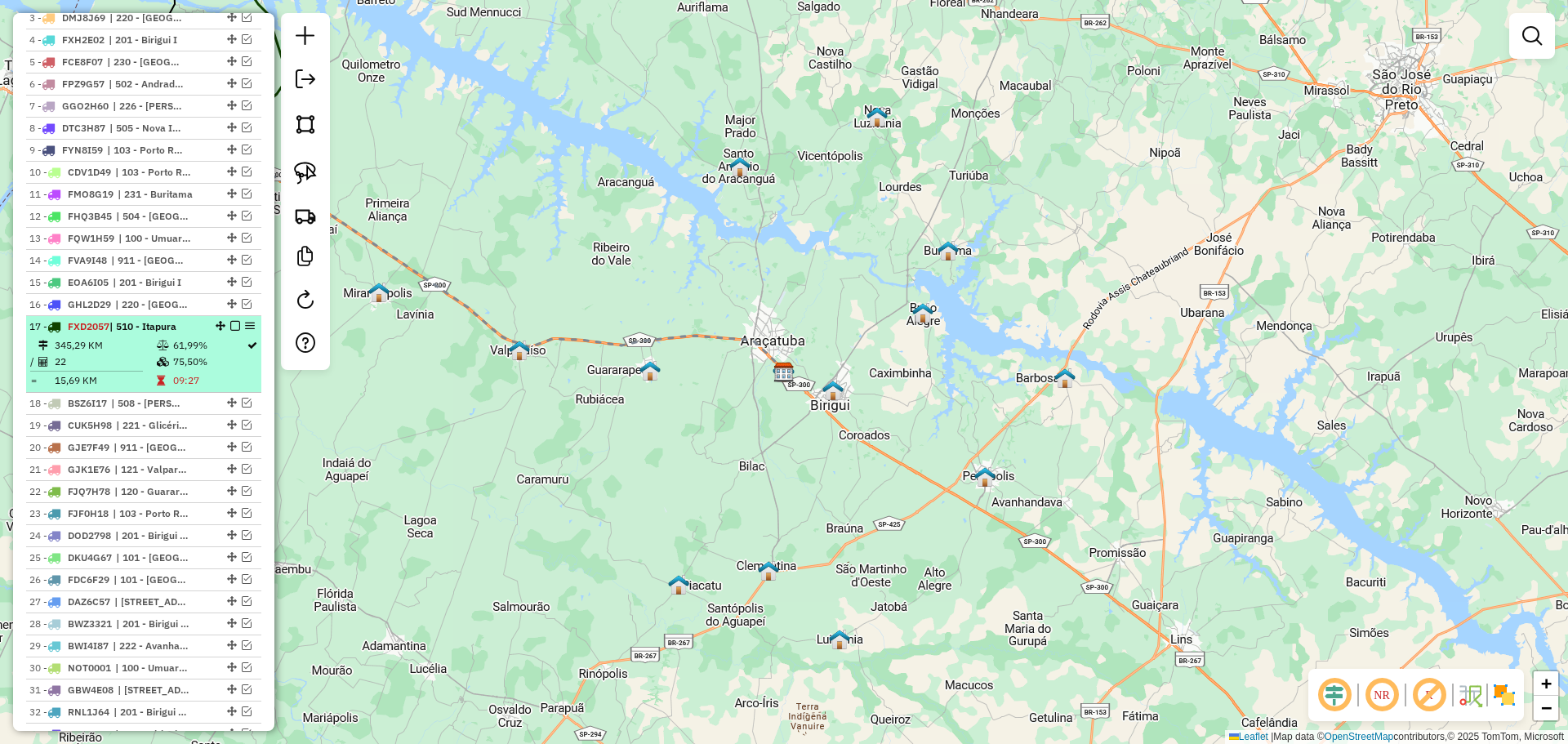
scroll to position [763, 0]
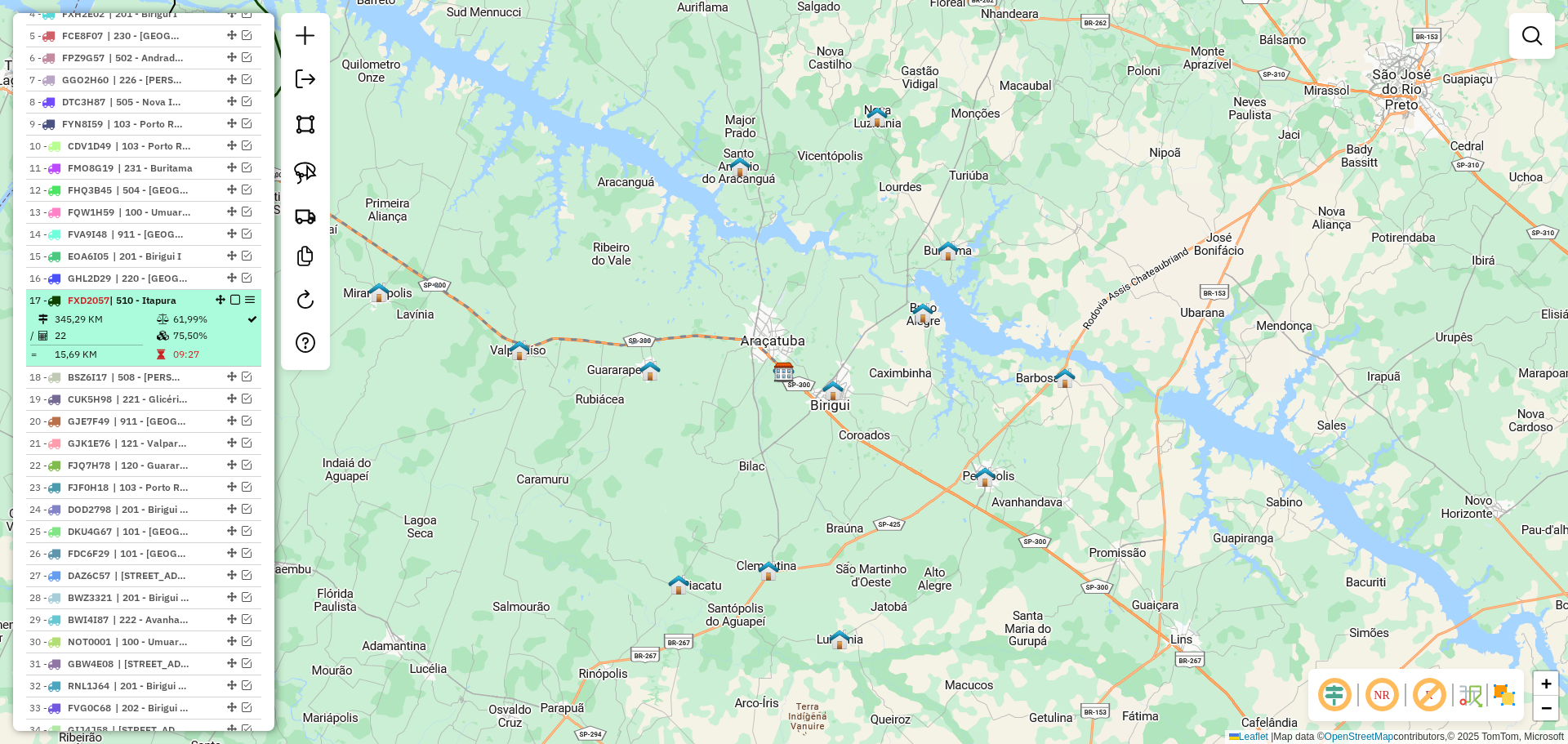
select select "**********"
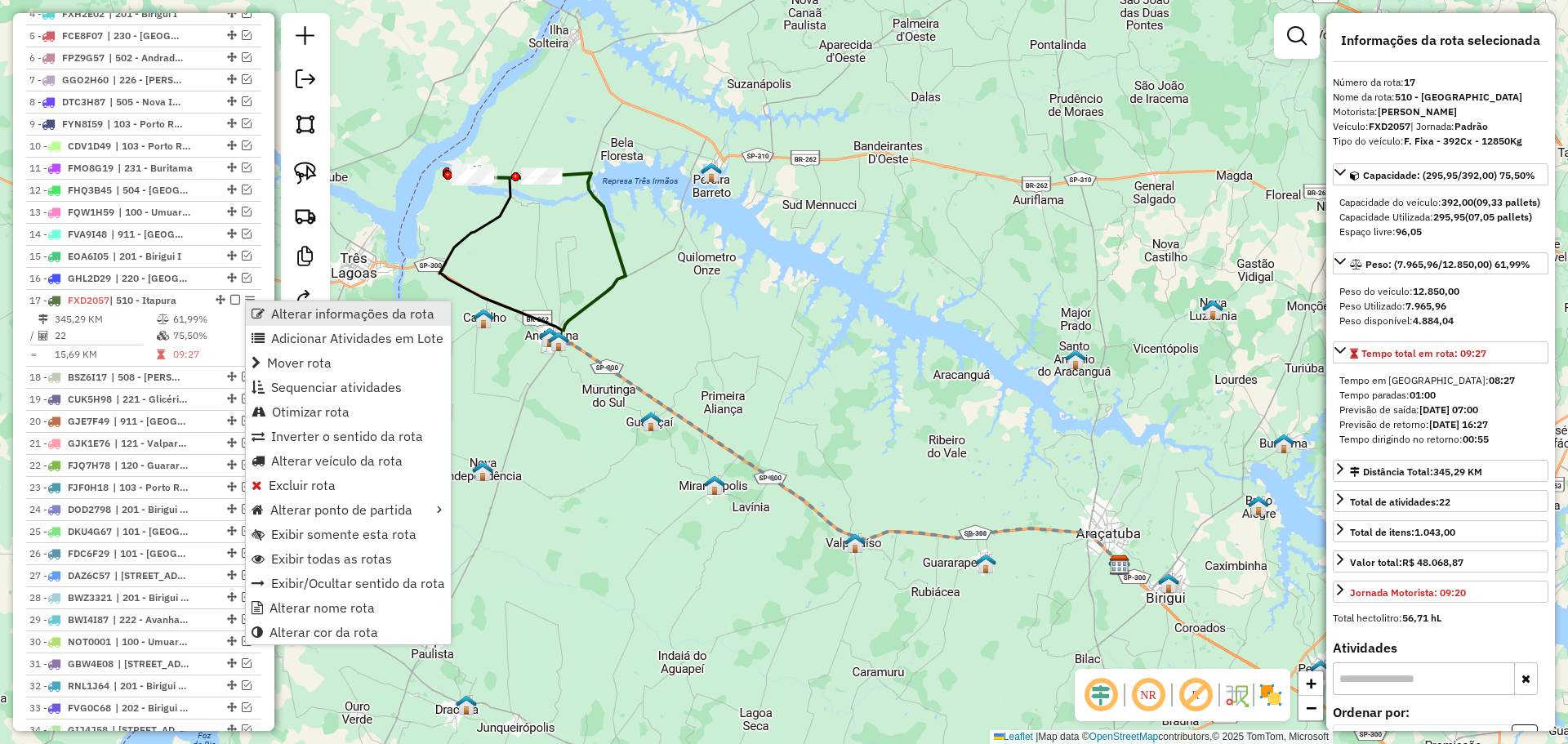
click at [265, 314] on link "Alterar informações da rota" at bounding box center [348, 313] width 205 height 25
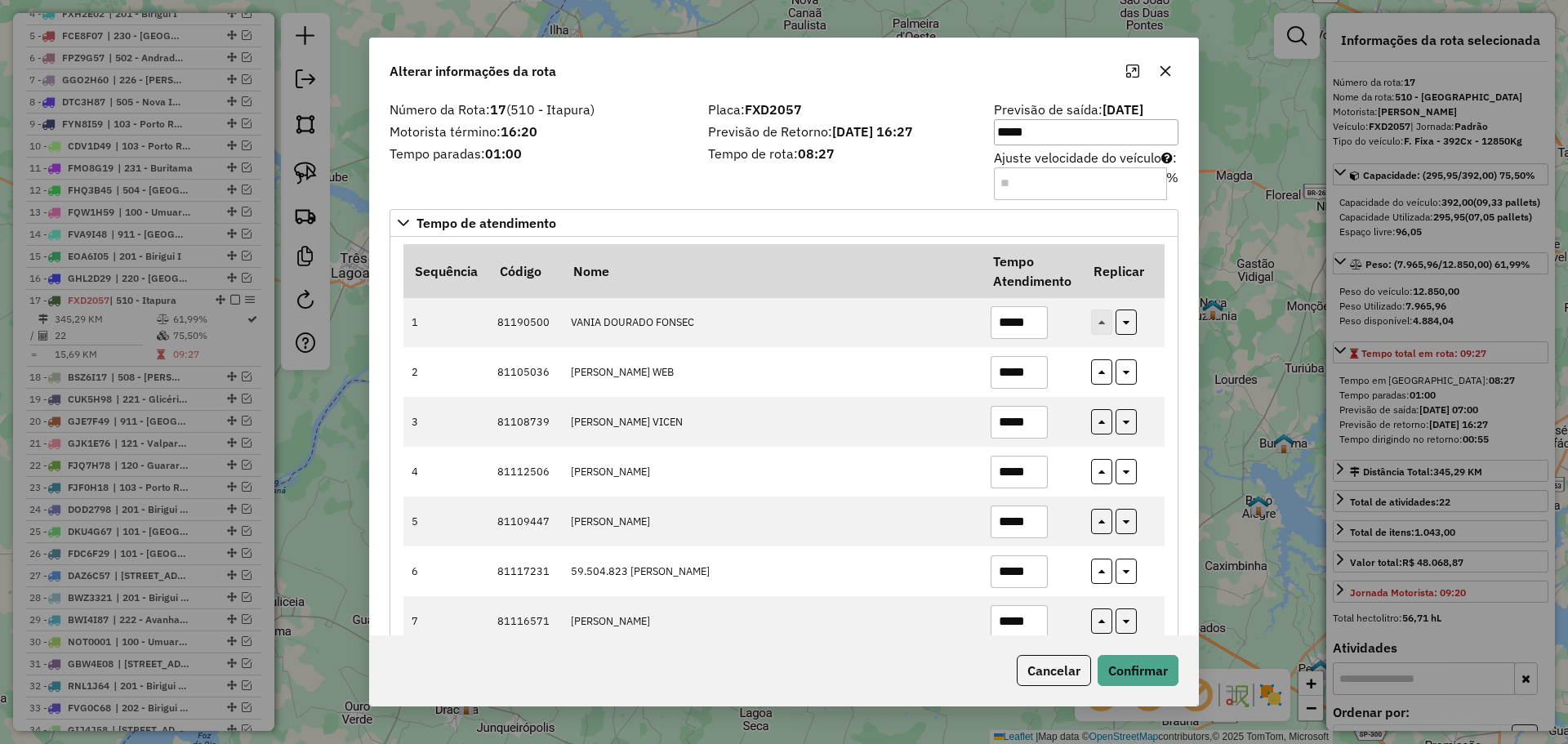
click at [1047, 192] on input "Ajuste velocidade do veículo : %" at bounding box center [1080, 183] width 173 height 32
type input "**"
click at [1135, 674] on button "Confirmar" at bounding box center [1138, 670] width 81 height 31
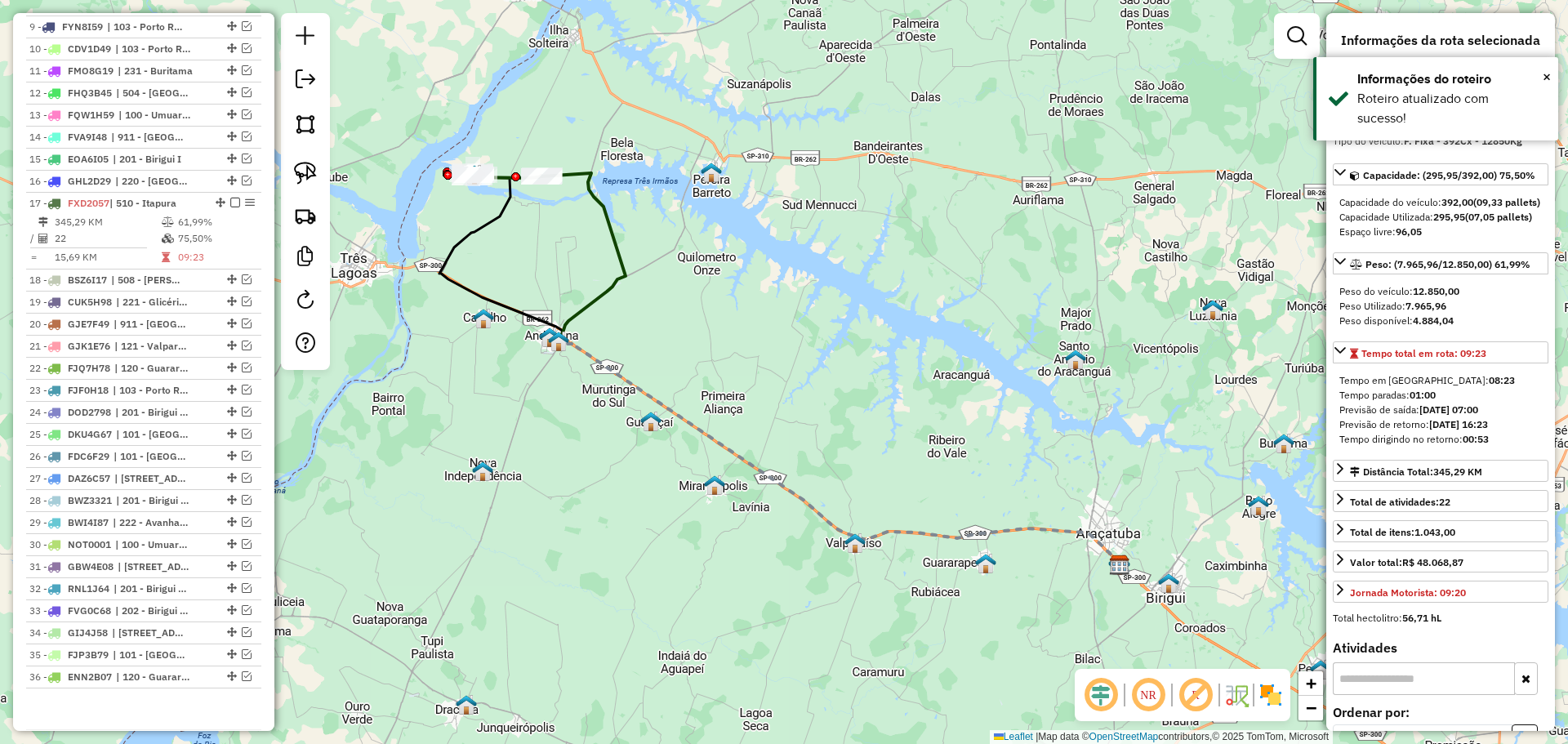
scroll to position [927, 0]
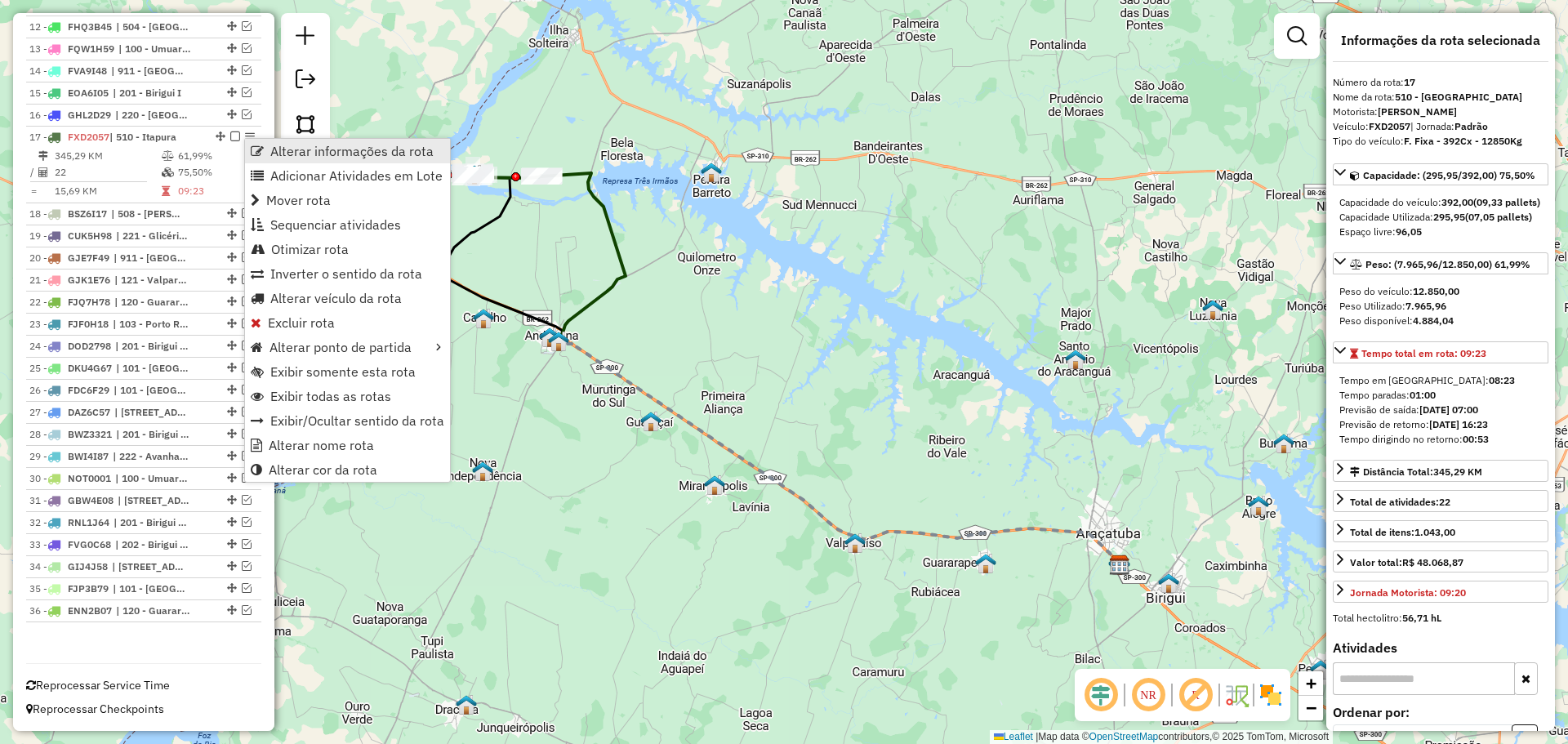
click at [267, 149] on link "Alterar informações da rota" at bounding box center [347, 151] width 205 height 25
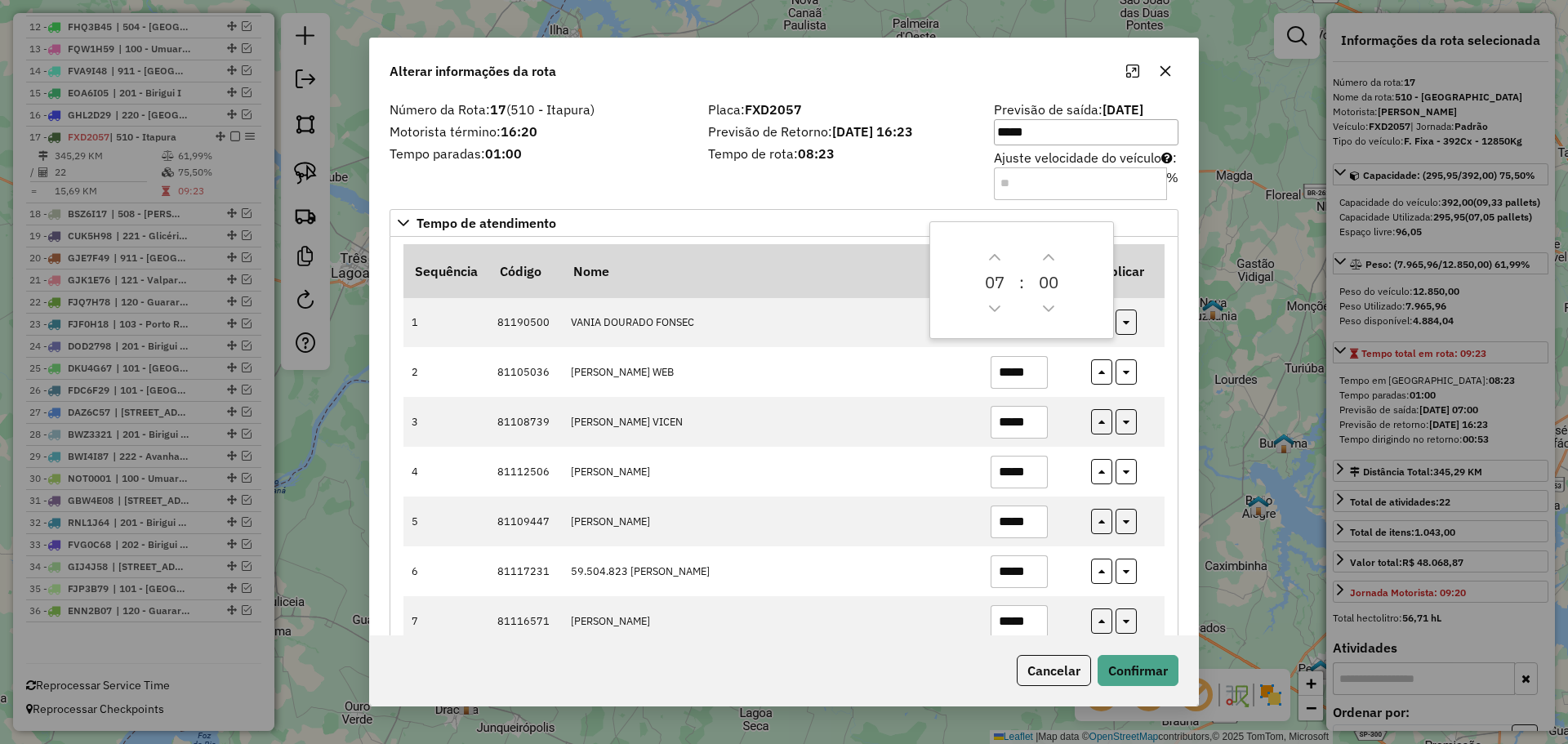
drag, startPoint x: 1081, startPoint y: 184, endPoint x: 887, endPoint y: 180, distance: 194.0
click at [887, 180] on div "Número da Rota: 17 (510 - Itapura) Motorista término: 16:20 Tempo paradas: 01:0…" at bounding box center [784, 150] width 809 height 93
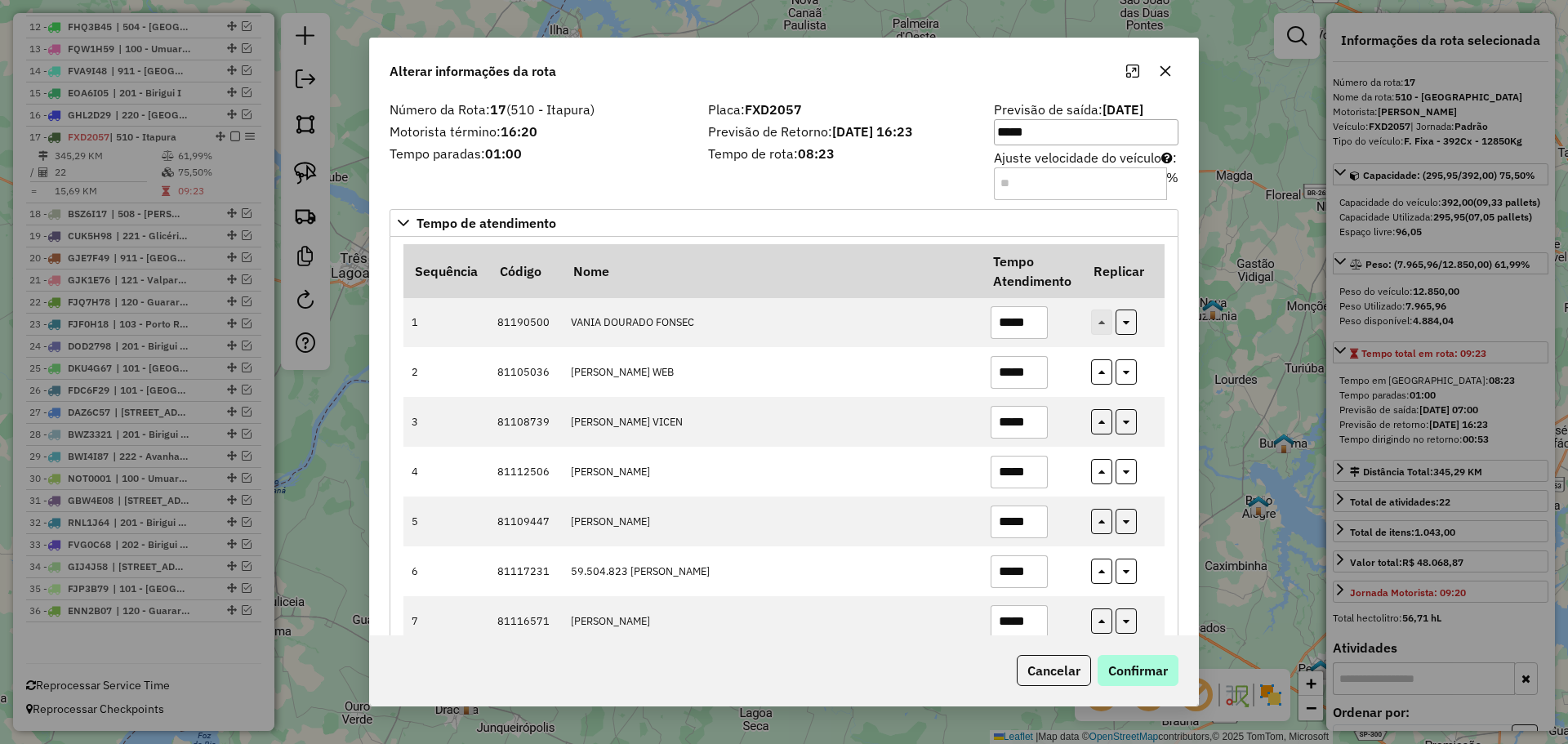
type input "**"
click at [1145, 662] on button "Confirmar" at bounding box center [1138, 670] width 81 height 31
